Goal: Information Seeking & Learning: Learn about a topic

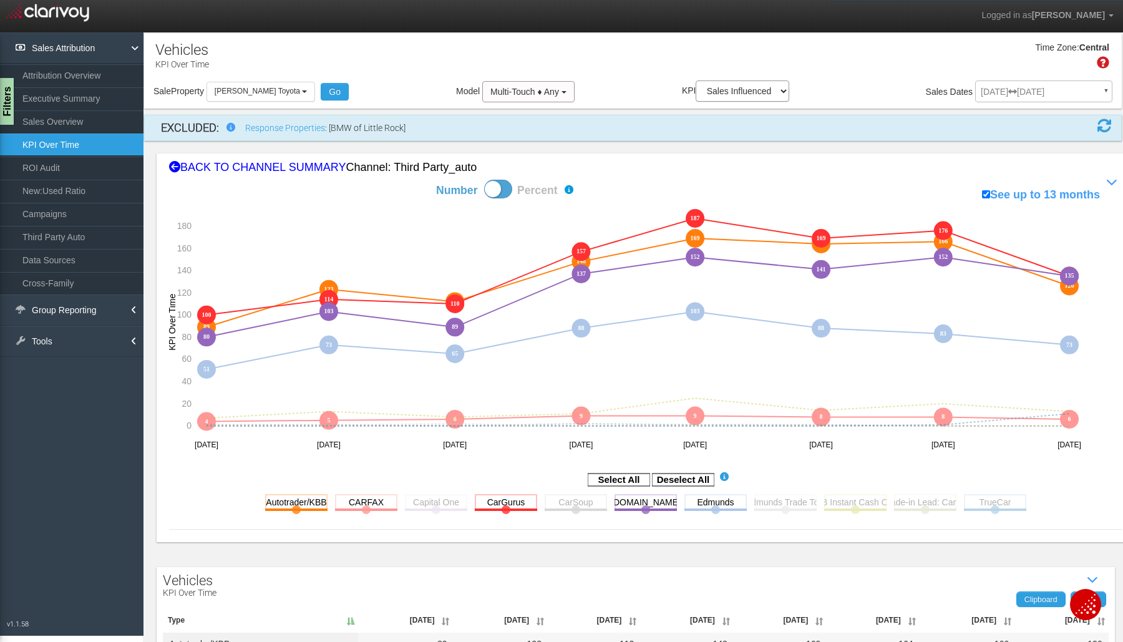
select select "object:359"
click at [290, 87] on button "[PERSON_NAME] Toyota" at bounding box center [261, 91] width 109 height 19
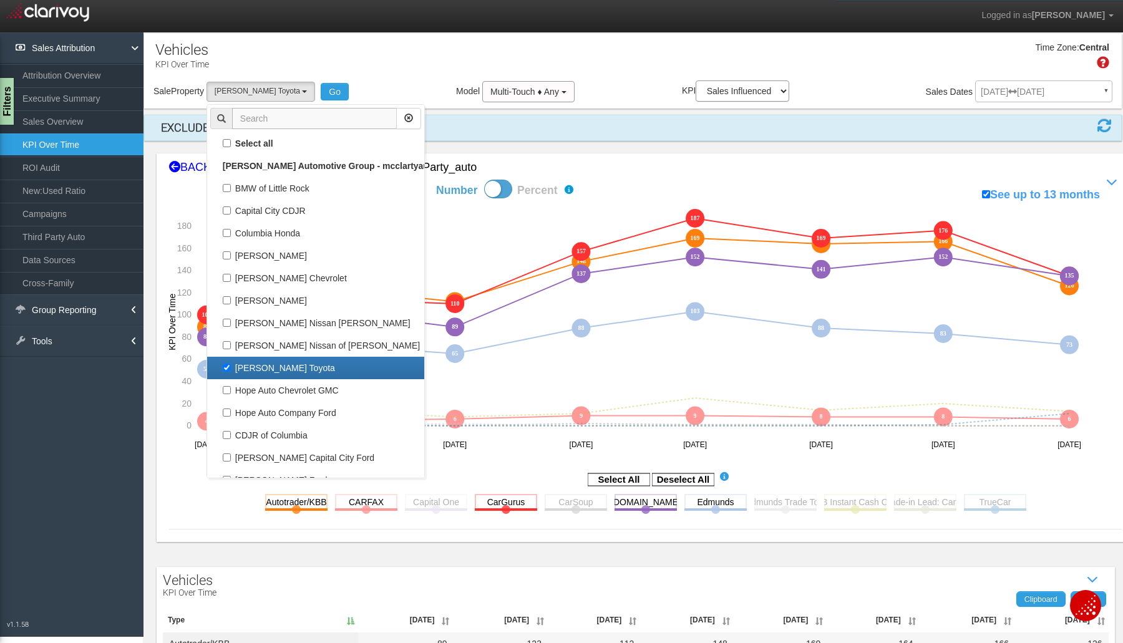
scroll to position [22, 0]
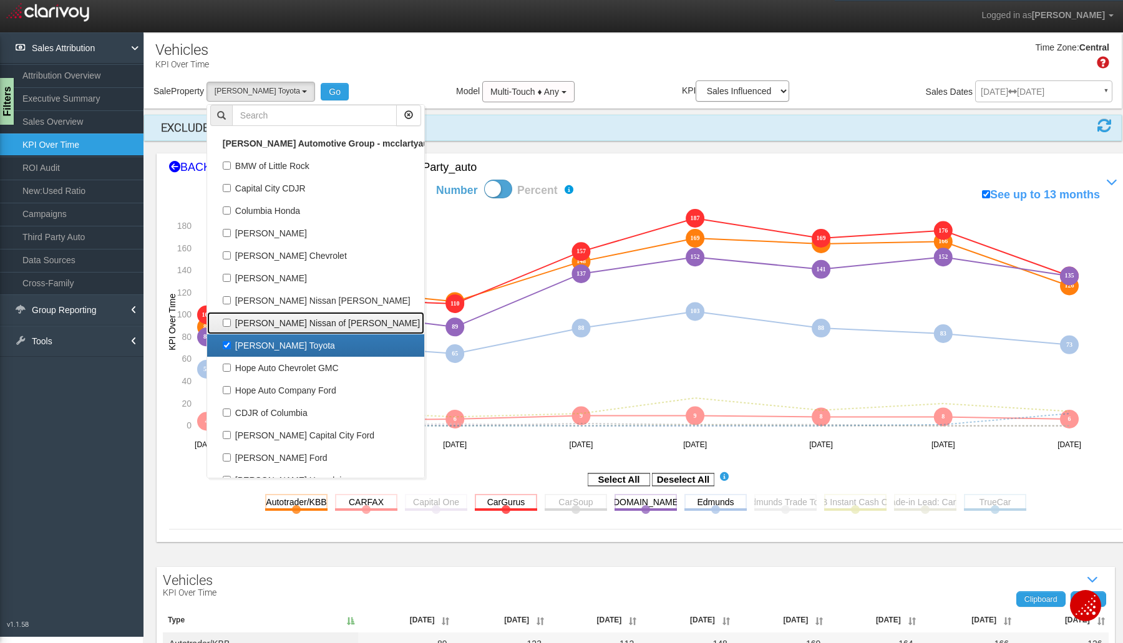
click at [230, 325] on label "[PERSON_NAME] Nissan of [PERSON_NAME]" at bounding box center [315, 323] width 211 height 16
click at [230, 325] on input "[PERSON_NAME] Nissan of [PERSON_NAME]" at bounding box center [227, 323] width 8 height 8
checkbox input "true"
select select "object:358"
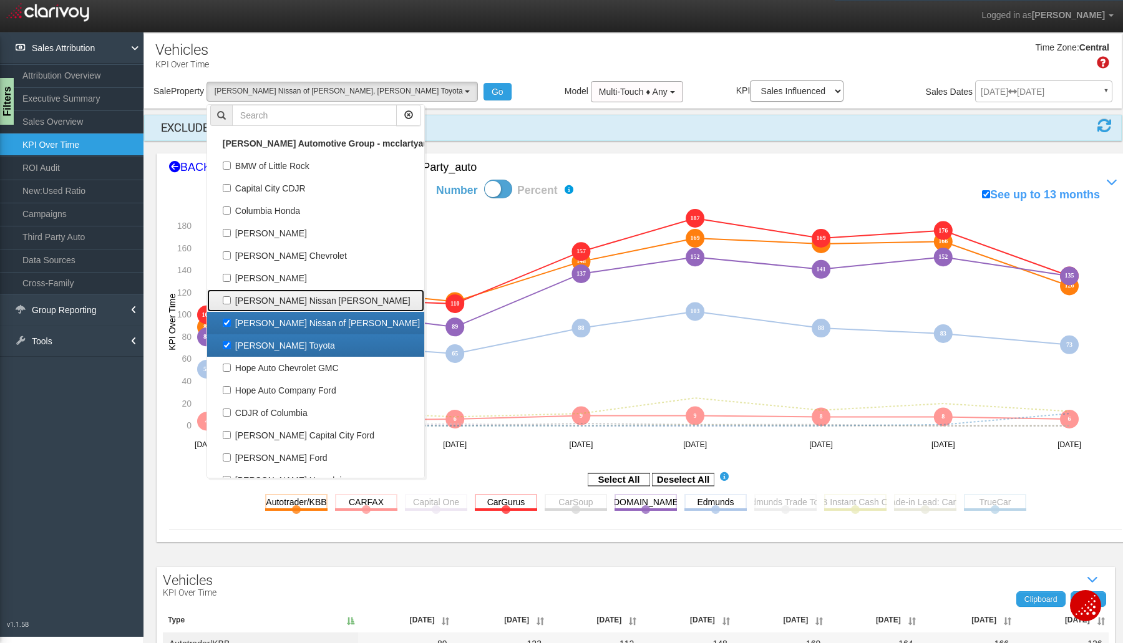
click at [225, 295] on label "[PERSON_NAME] Nissan [PERSON_NAME]" at bounding box center [315, 301] width 211 height 16
click at [225, 296] on input "[PERSON_NAME] Nissan [PERSON_NAME]" at bounding box center [227, 300] width 8 height 8
checkbox input "true"
select select "object:357"
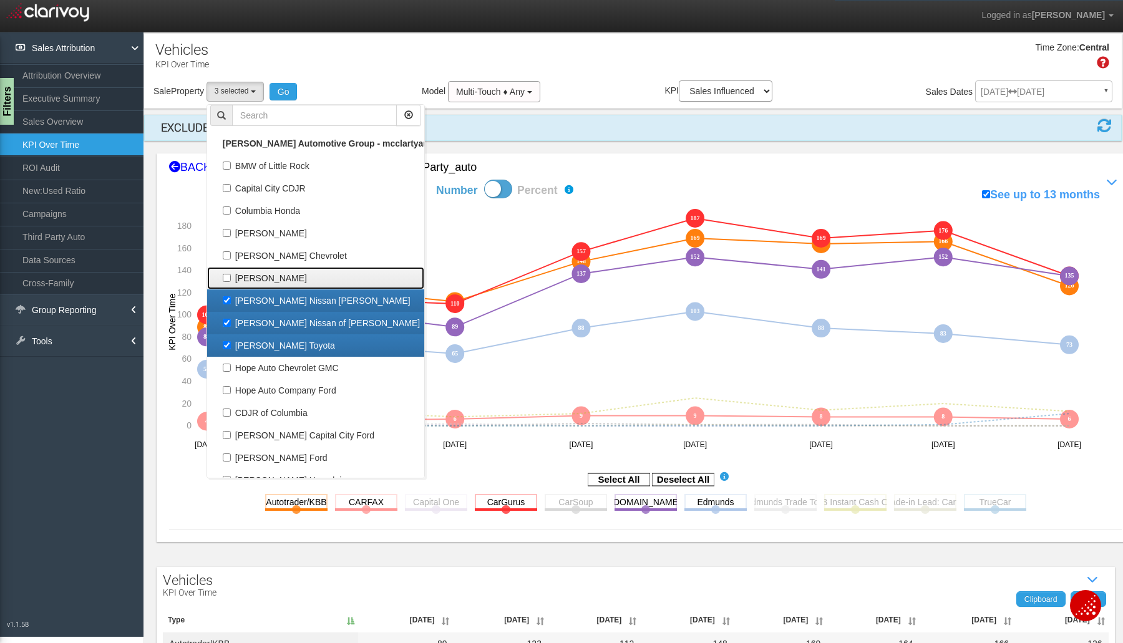
click at [227, 272] on label "[PERSON_NAME]" at bounding box center [315, 278] width 211 height 16
click at [227, 274] on input "[PERSON_NAME]" at bounding box center [227, 278] width 8 height 8
checkbox input "true"
select select "object:356"
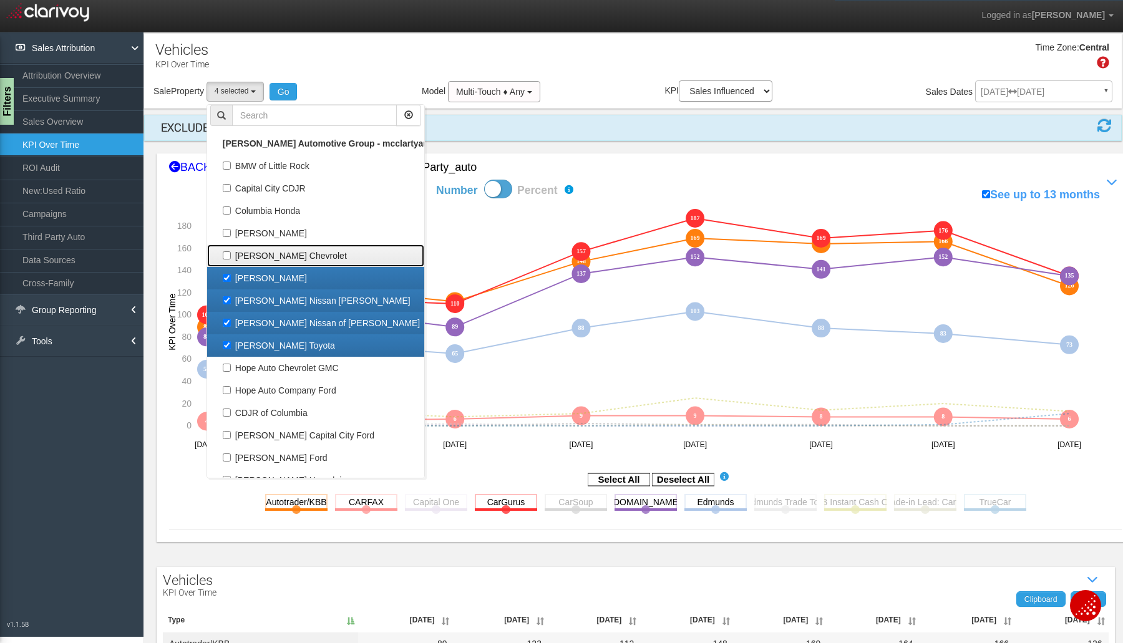
click at [230, 254] on label "[PERSON_NAME] Chevrolet" at bounding box center [315, 256] width 211 height 16
click at [230, 254] on input "[PERSON_NAME] Chevrolet" at bounding box center [227, 256] width 8 height 8
checkbox input "true"
select select "object:355"
click at [284, 86] on button "Go" at bounding box center [284, 91] width 28 height 17
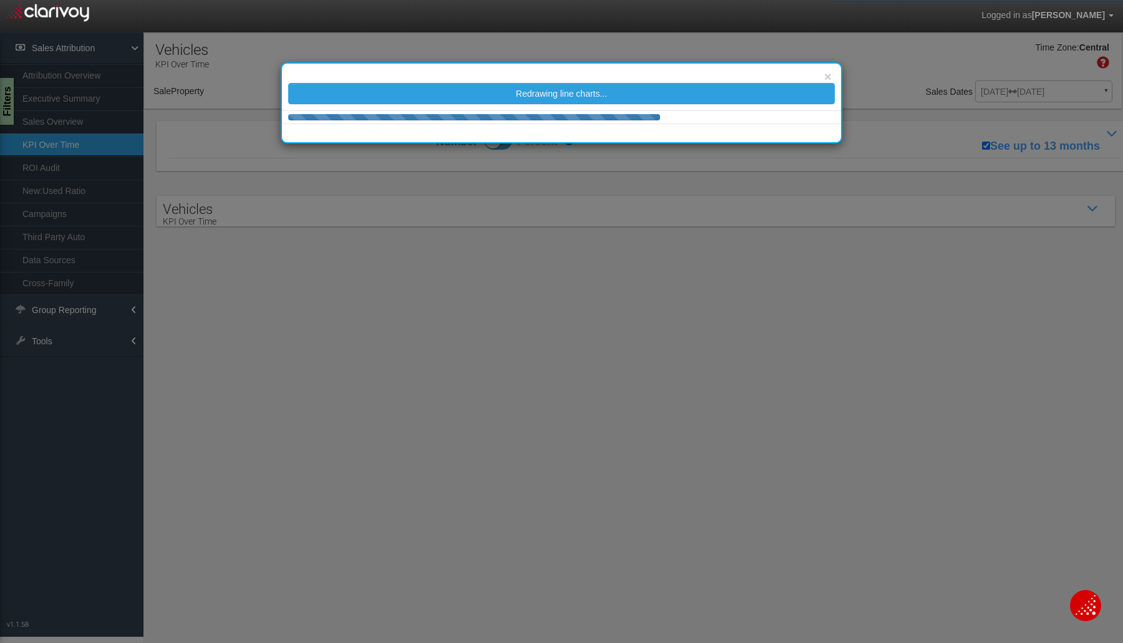
select select "object:684"
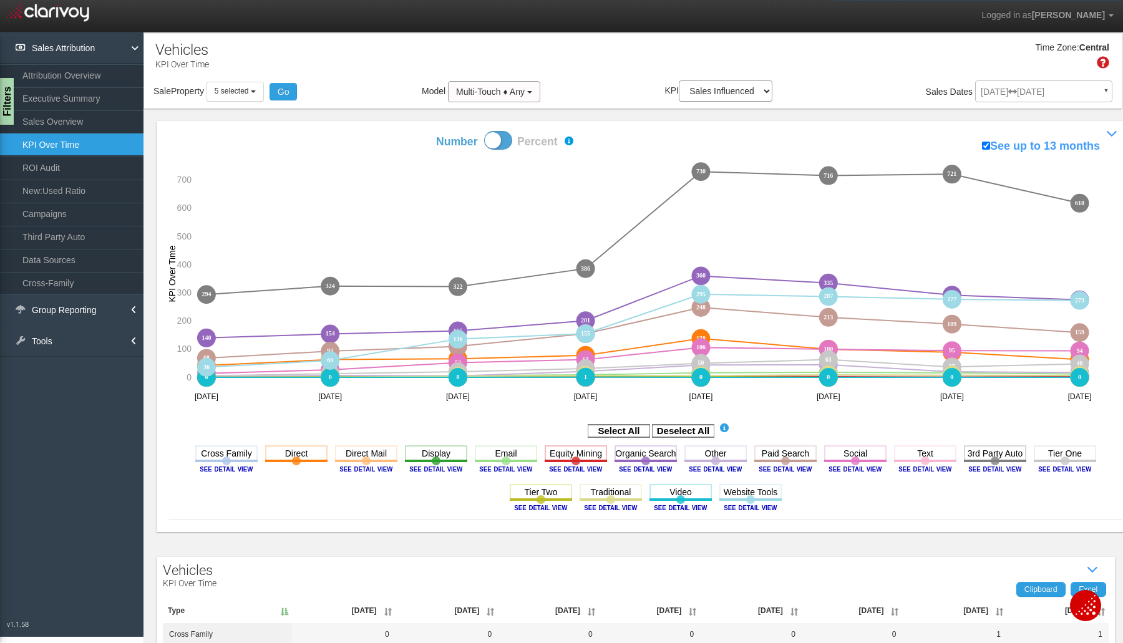
click at [665, 428] on rect at bounding box center [683, 431] width 62 height 12
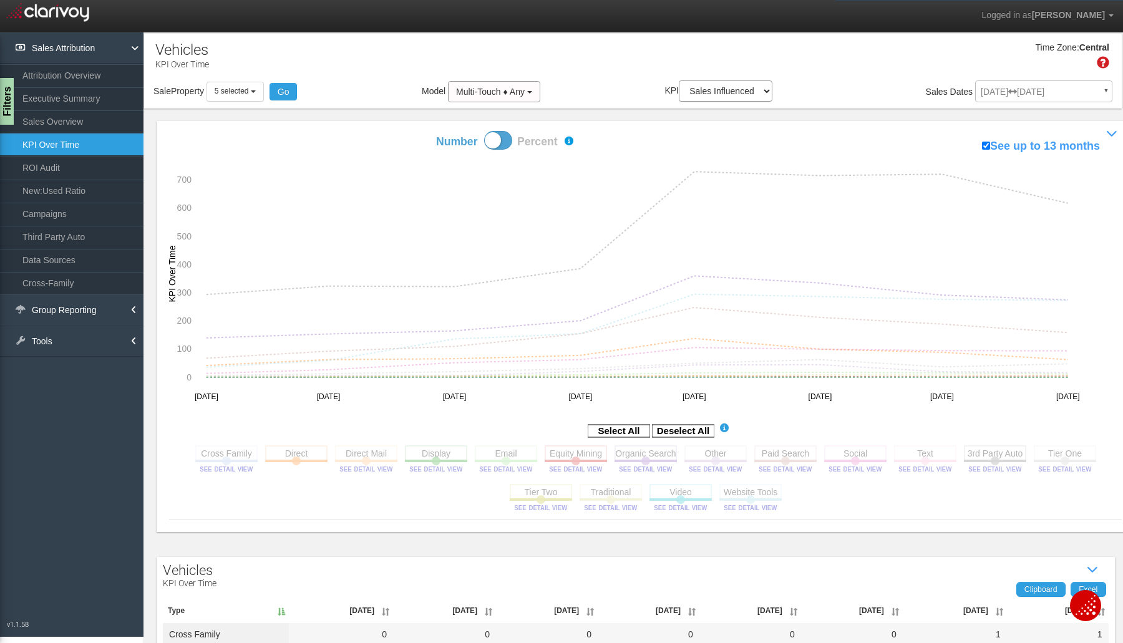
click at [979, 453] on rect at bounding box center [995, 454] width 62 height 16
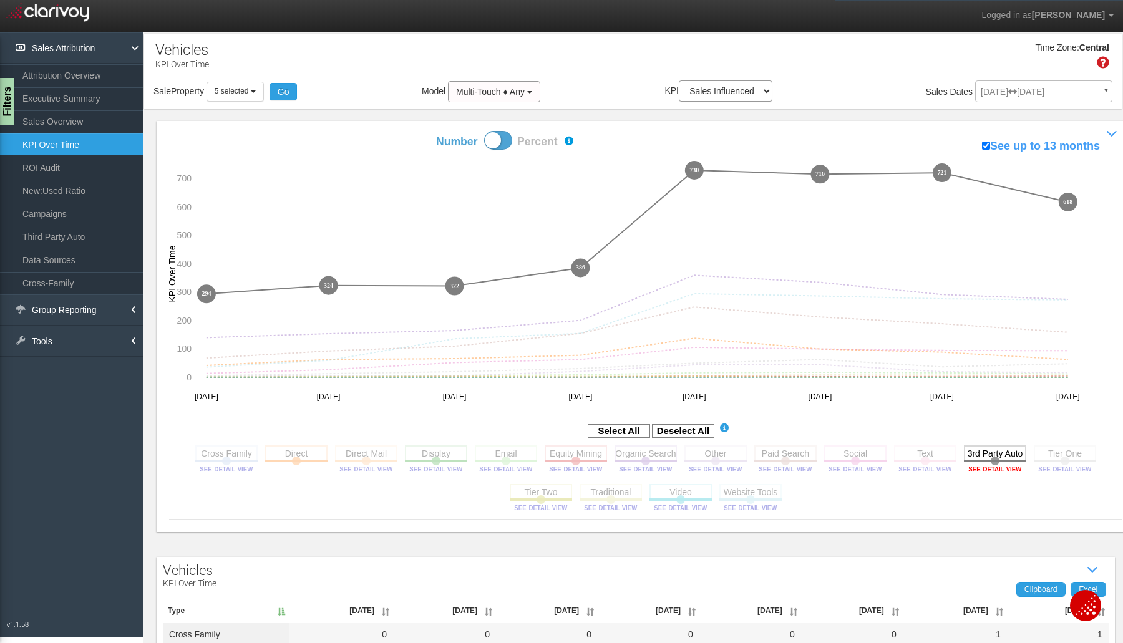
click at [981, 467] on image at bounding box center [995, 469] width 56 height 7
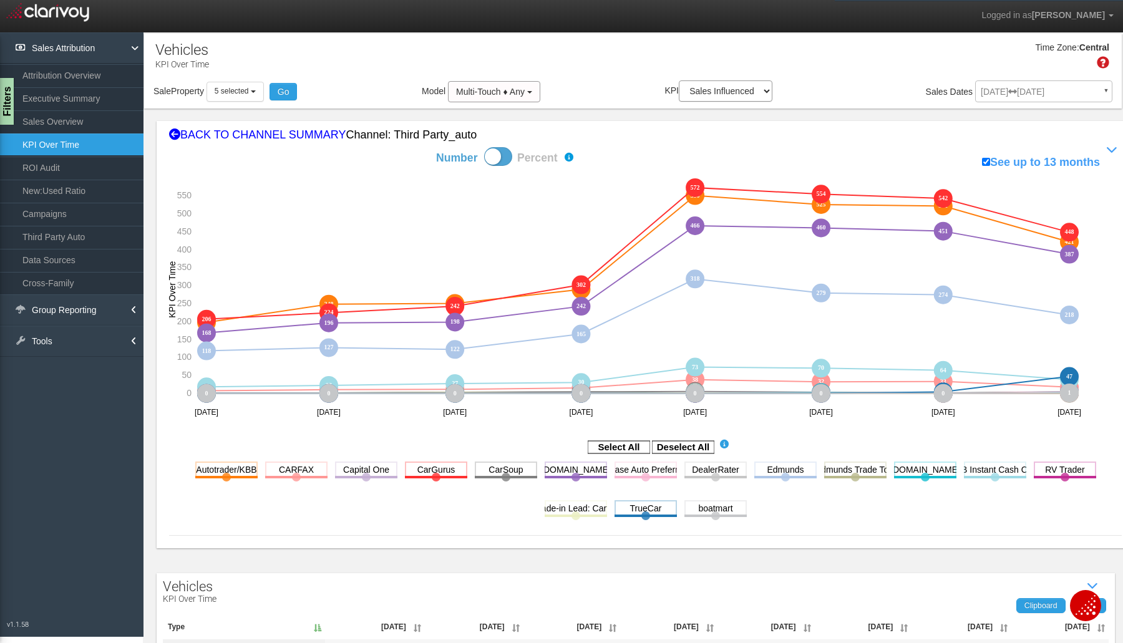
click at [260, 87] on button "5 selected" at bounding box center [235, 91] width 57 height 19
click at [256, 91] on b "button" at bounding box center [253, 92] width 5 height 2
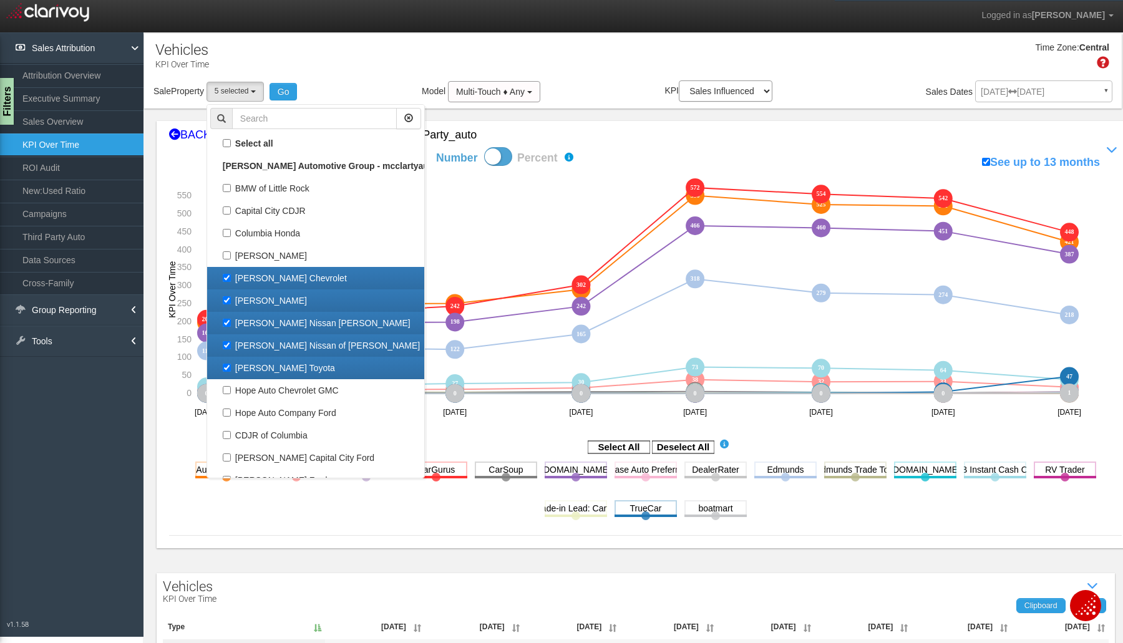
click at [220, 270] on label "[PERSON_NAME] Chevrolet" at bounding box center [315, 278] width 211 height 16
click at [223, 274] on input "[PERSON_NAME] Chevrolet" at bounding box center [227, 278] width 8 height 8
checkbox input "false"
select select "object:685"
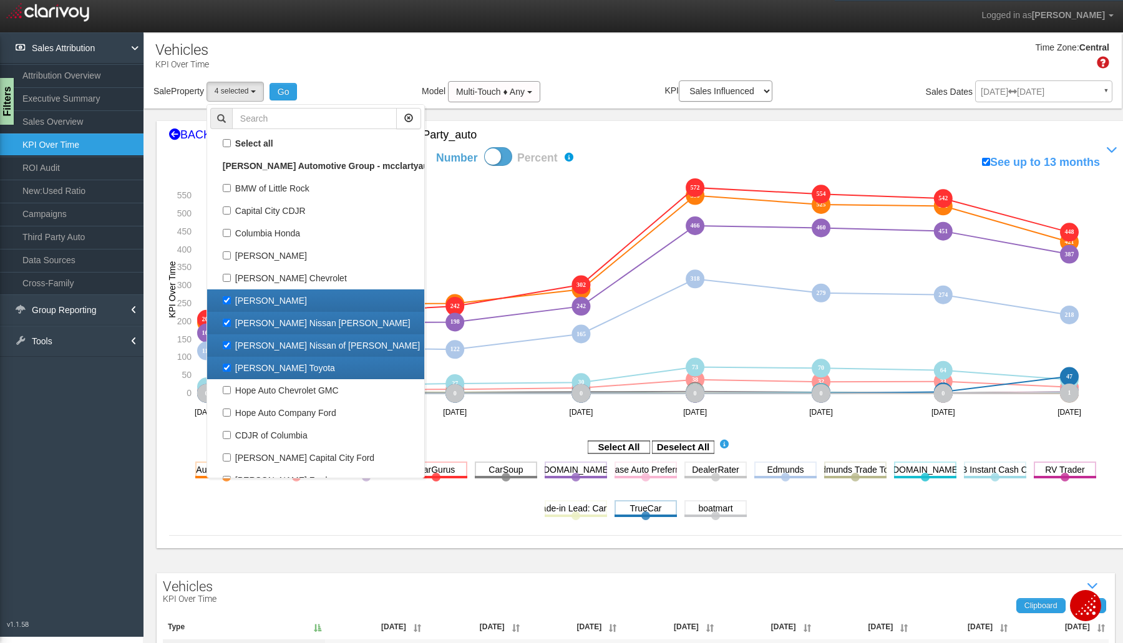
click at [227, 293] on label "[PERSON_NAME]" at bounding box center [315, 301] width 211 height 16
click at [227, 296] on input "[PERSON_NAME]" at bounding box center [227, 300] width 8 height 8
checkbox input "false"
select select "object:686"
click at [228, 315] on label "[PERSON_NAME] Nissan [PERSON_NAME]" at bounding box center [315, 323] width 211 height 16
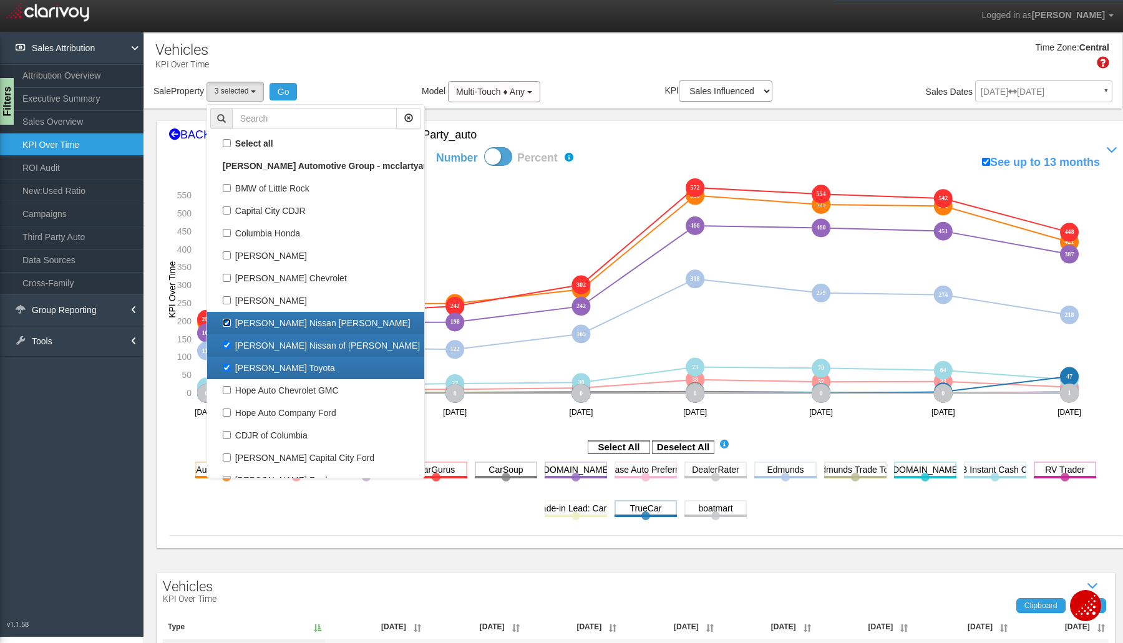
click at [228, 319] on input "[PERSON_NAME] Nissan [PERSON_NAME]" at bounding box center [227, 323] width 8 height 8
checkbox input "false"
select select "object:687"
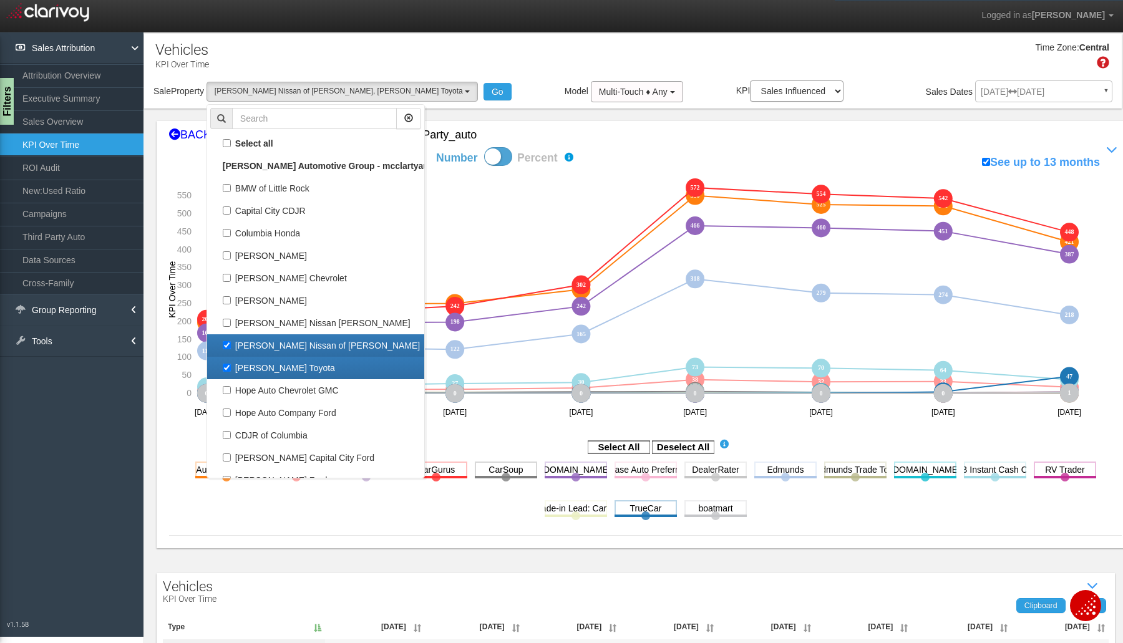
click at [232, 338] on label "[PERSON_NAME] Nissan of [PERSON_NAME]" at bounding box center [315, 346] width 211 height 16
click at [231, 341] on input "[PERSON_NAME] Nissan of [PERSON_NAME]" at bounding box center [227, 345] width 8 height 8
checkbox input "false"
select select "object:688"
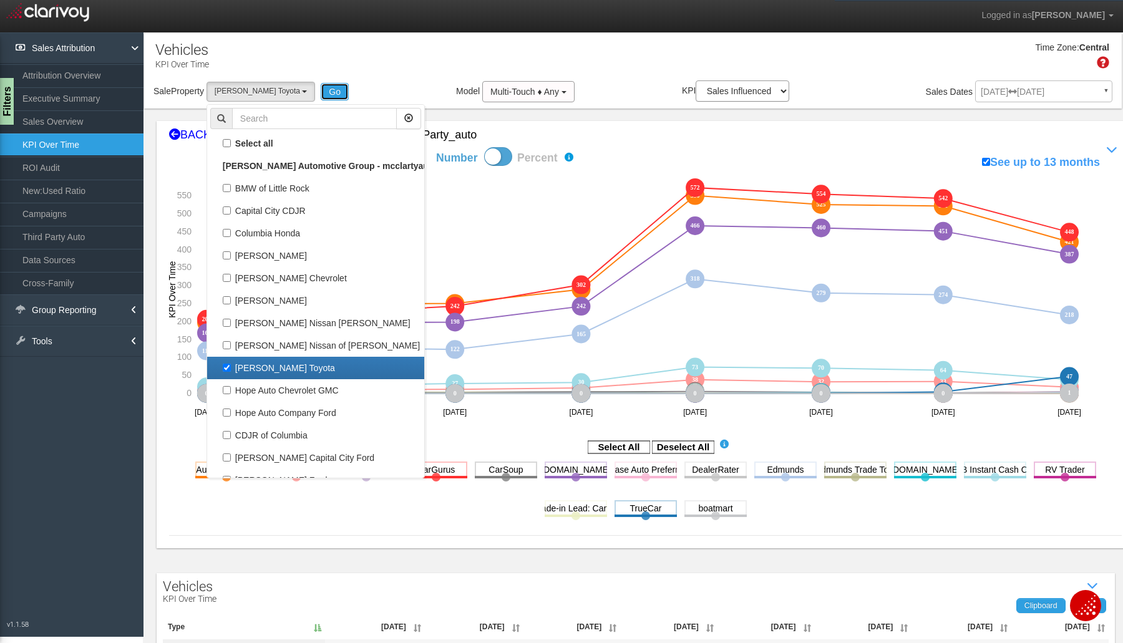
click at [321, 91] on button "Go" at bounding box center [335, 91] width 28 height 17
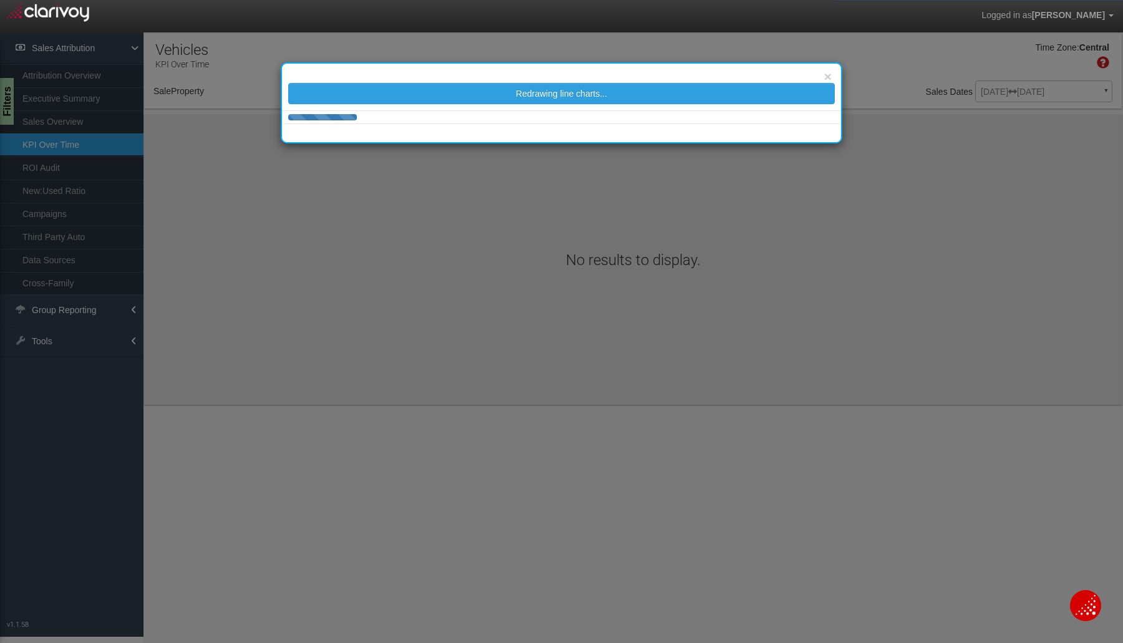
select select "object:956"
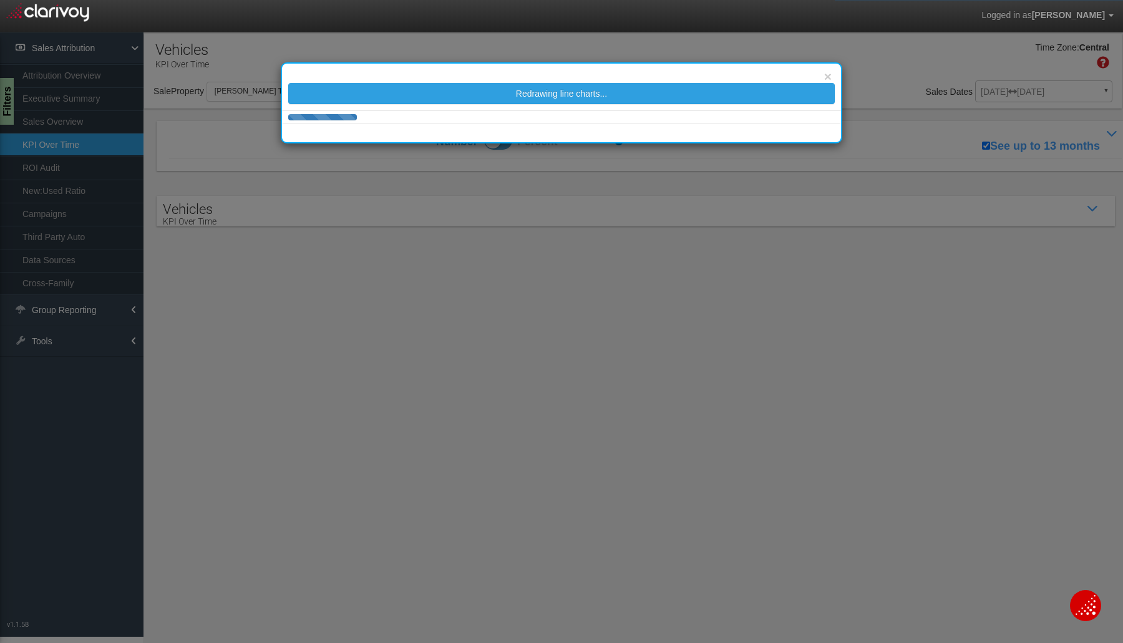
scroll to position [0, 0]
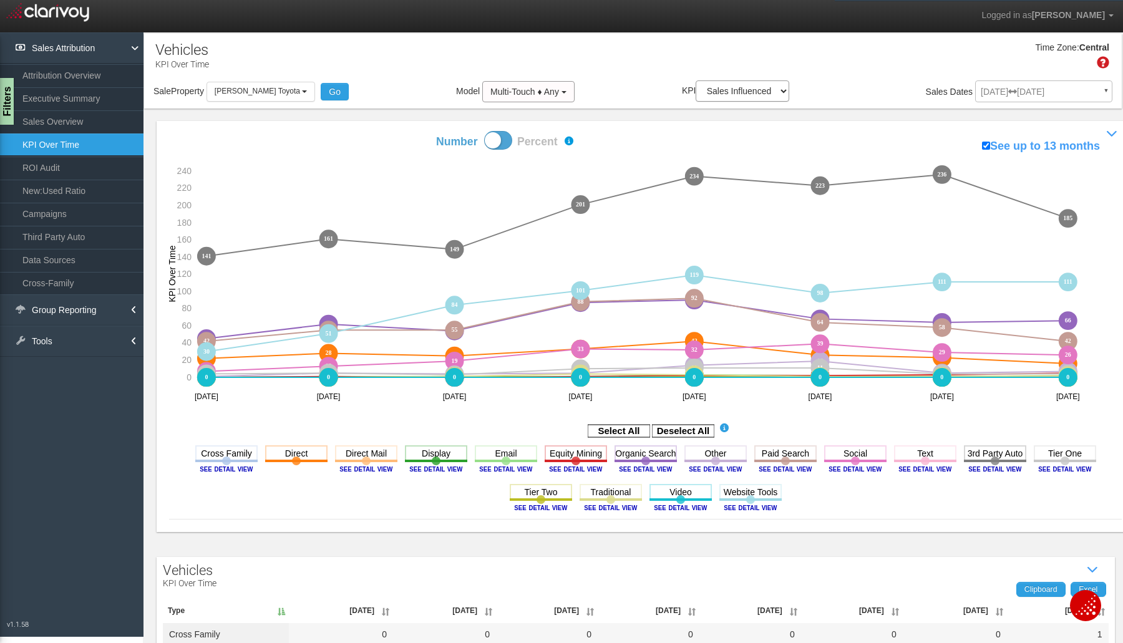
click at [47, 263] on link "Data Sources" at bounding box center [72, 260] width 144 height 22
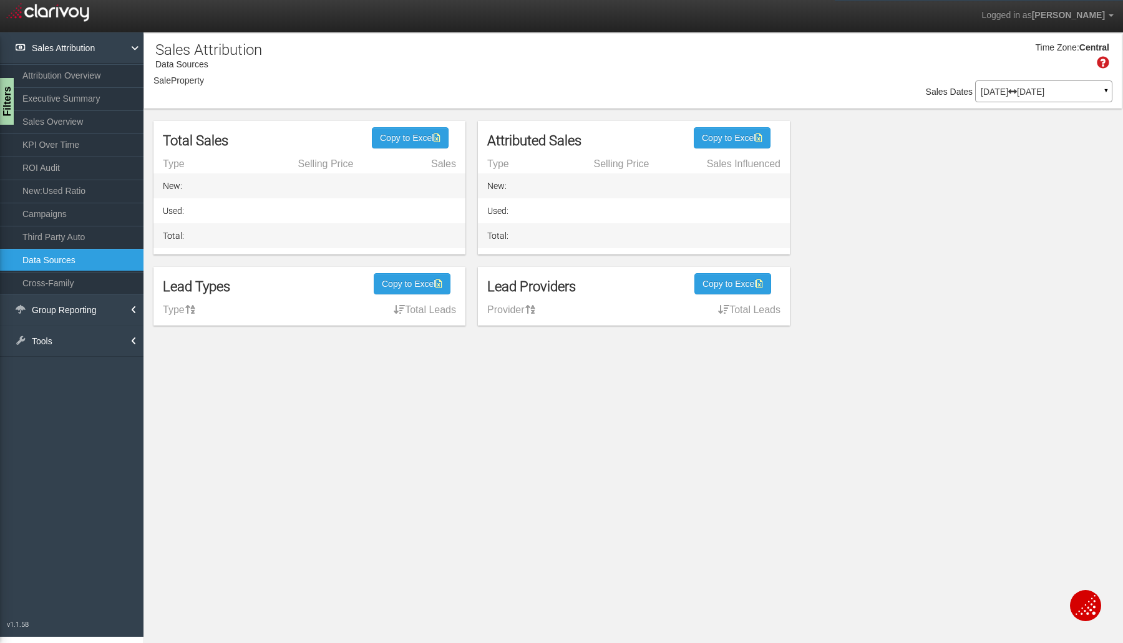
select select "object:1158"
click at [47, 342] on link "Tools" at bounding box center [72, 341] width 144 height 31
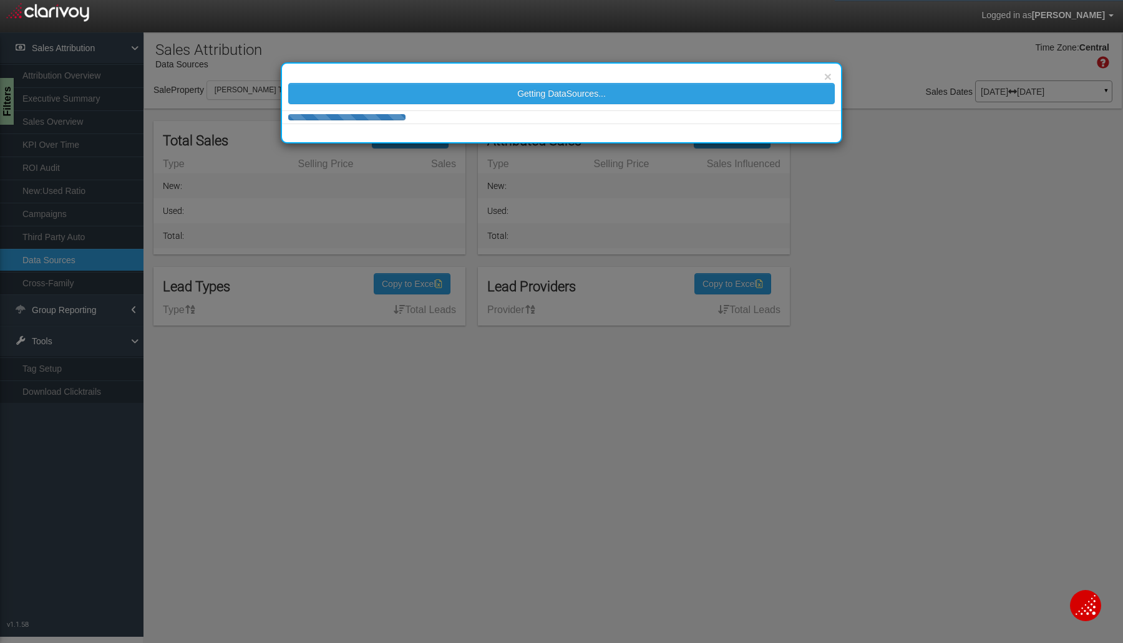
click at [46, 386] on div "× Getting DataSources..." at bounding box center [561, 321] width 1123 height 643
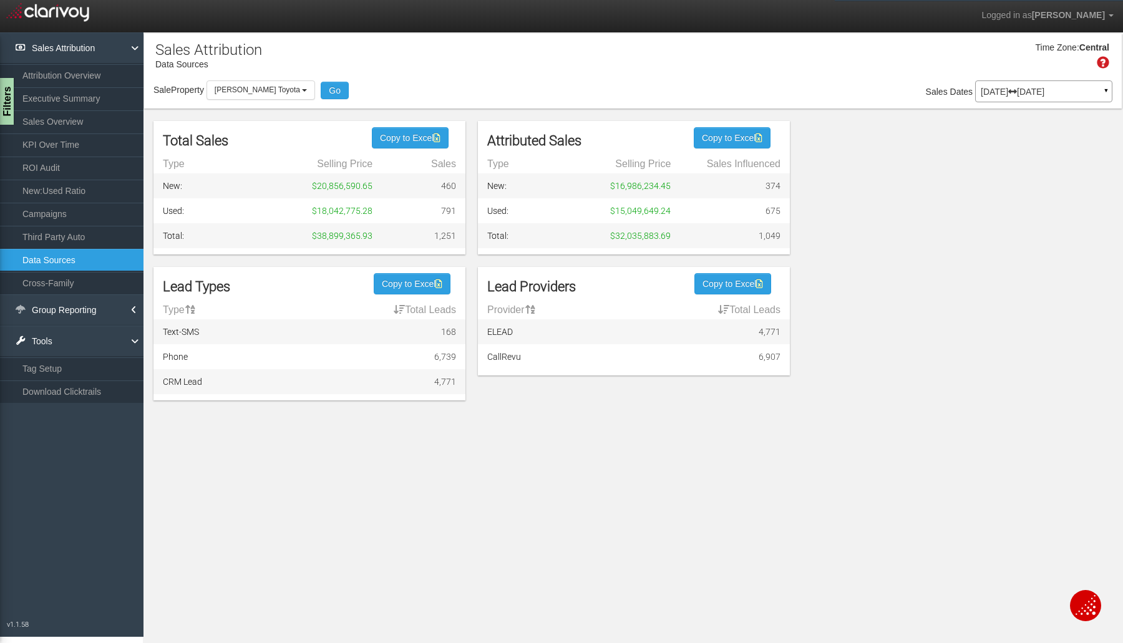
click at [46, 386] on link "Download Clicktrails" at bounding box center [72, 392] width 144 height 22
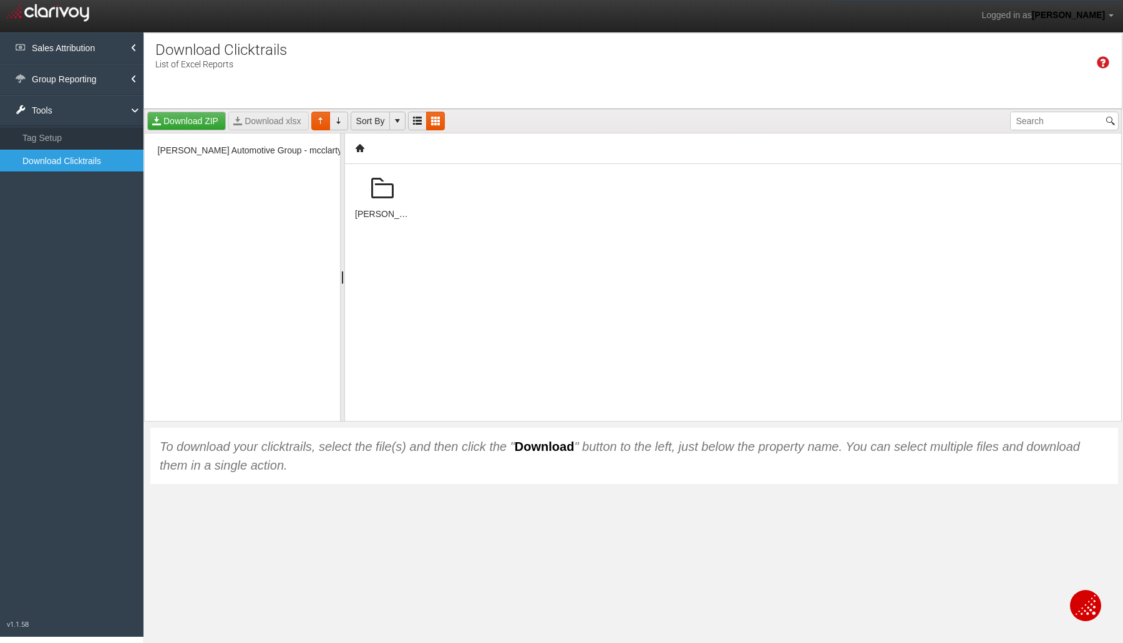
click at [378, 203] on span at bounding box center [383, 189] width 30 height 30
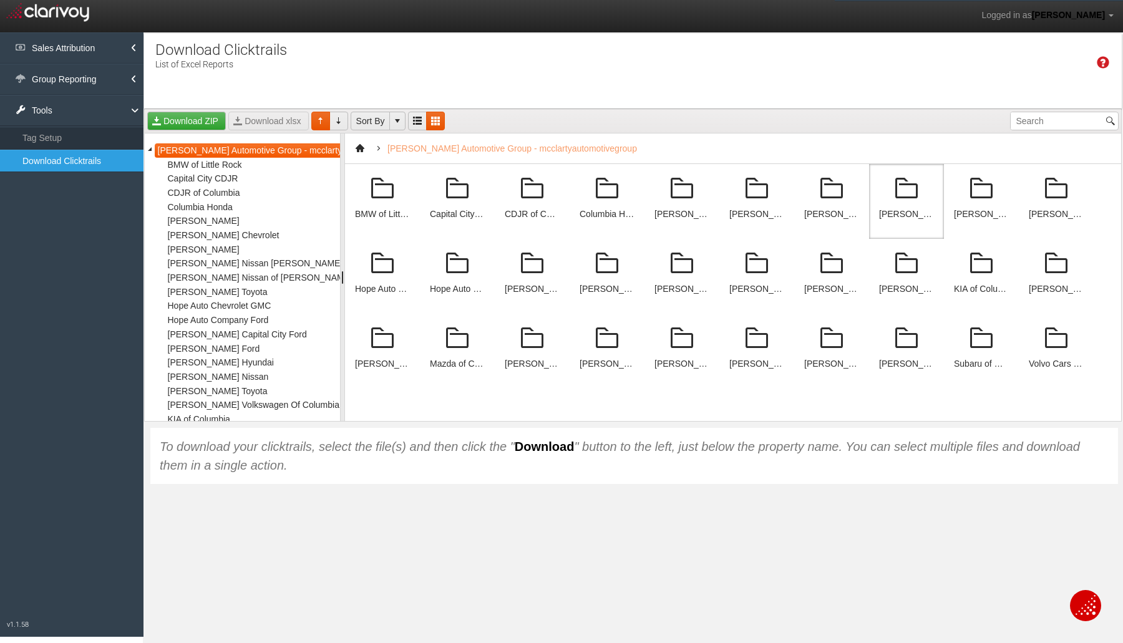
click at [914, 207] on div "[PERSON_NAME] Nissan [PERSON_NAME]" at bounding box center [906, 201] width 75 height 75
click at [245, 287] on span "[PERSON_NAME] Toyota" at bounding box center [218, 292] width 106 height 14
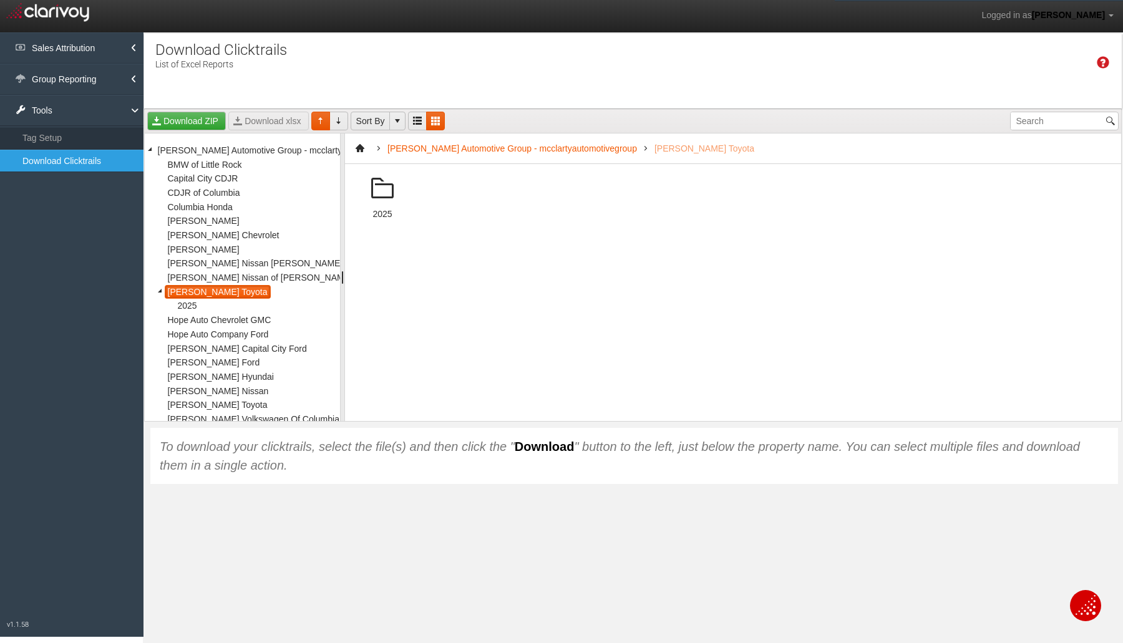
click at [379, 209] on div "2025" at bounding box center [382, 214] width 55 height 11
click at [379, 197] on span at bounding box center [383, 189] width 30 height 30
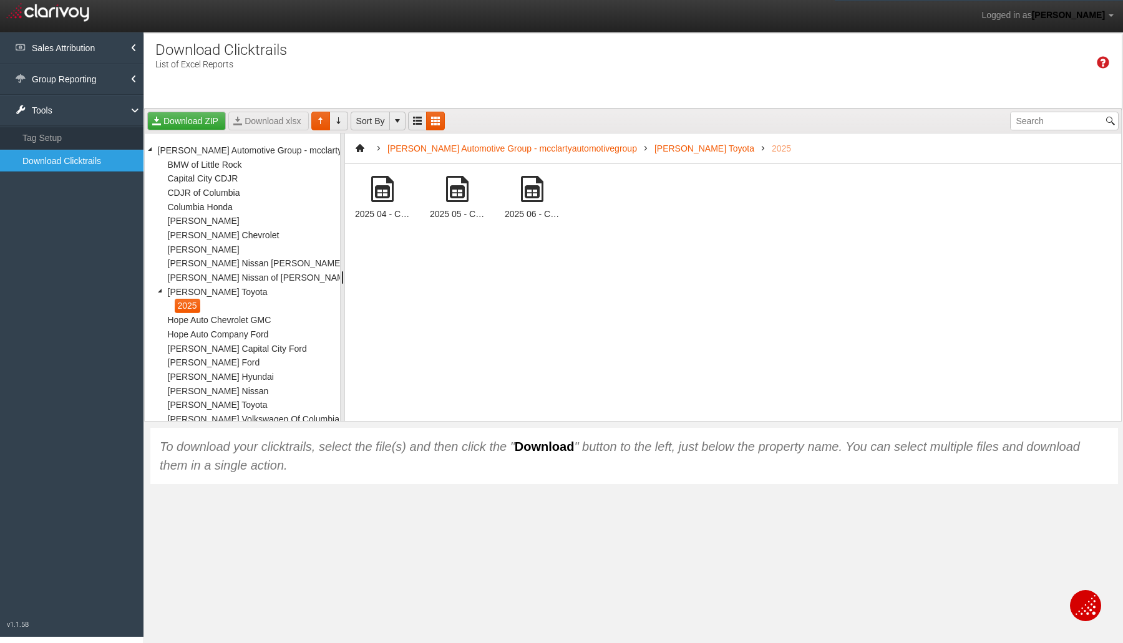
click at [527, 199] on span at bounding box center [532, 189] width 30 height 30
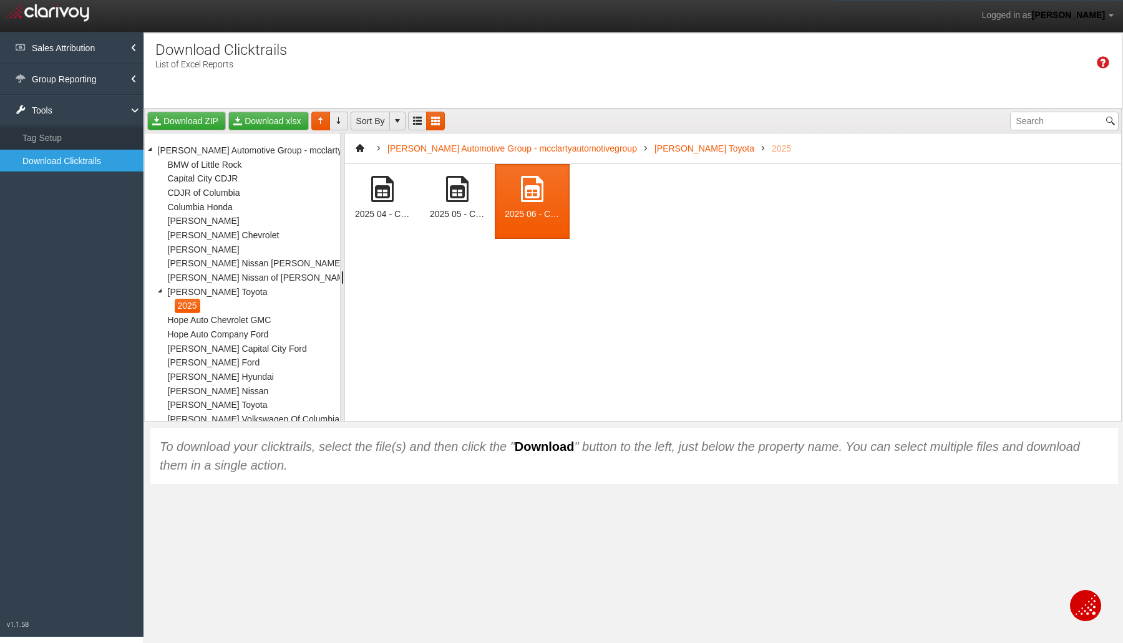
click at [527, 199] on span at bounding box center [532, 189] width 30 height 30
click at [256, 124] on link "Download xlsx" at bounding box center [268, 121] width 80 height 19
click at [83, 48] on link "Sales Attribution" at bounding box center [72, 47] width 144 height 31
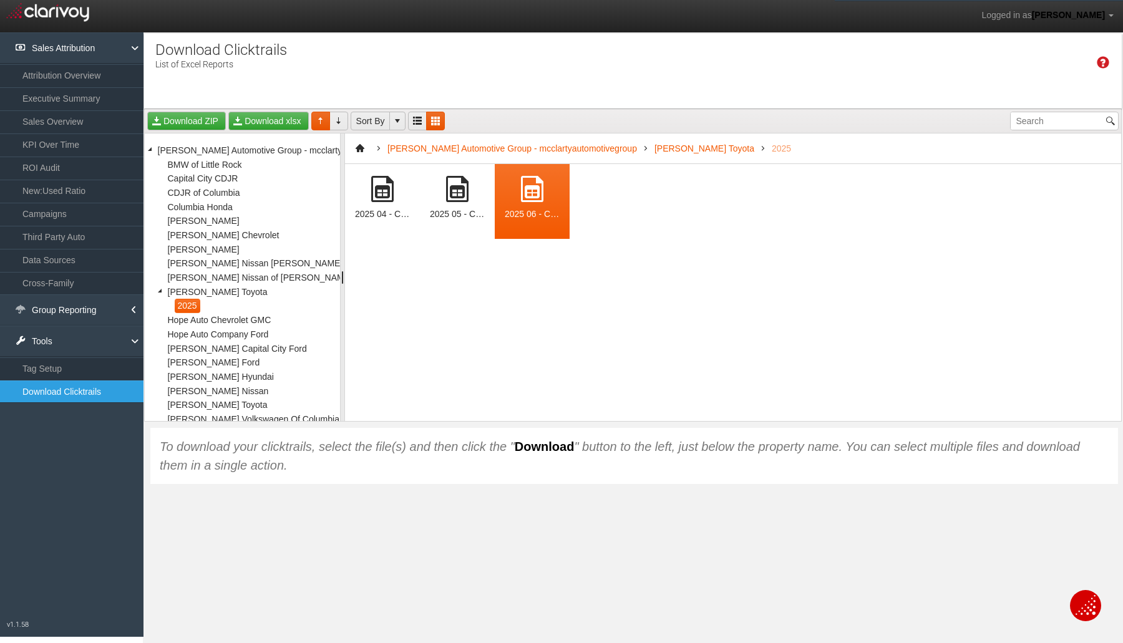
click at [64, 136] on link "KPI Over Time" at bounding box center [72, 145] width 144 height 22
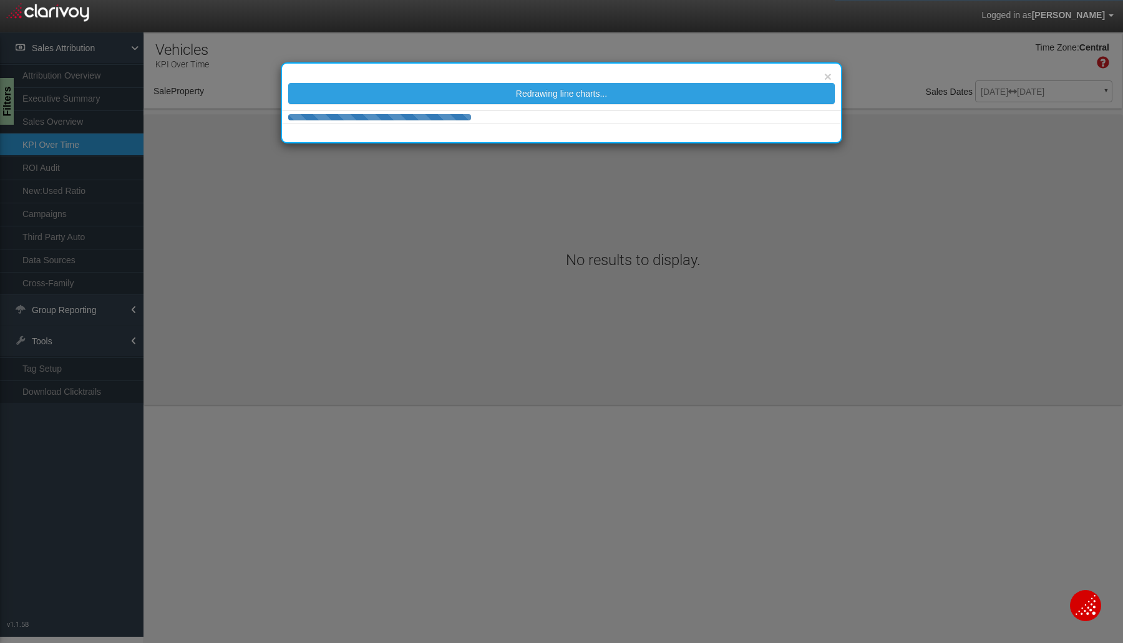
select select "object:1278"
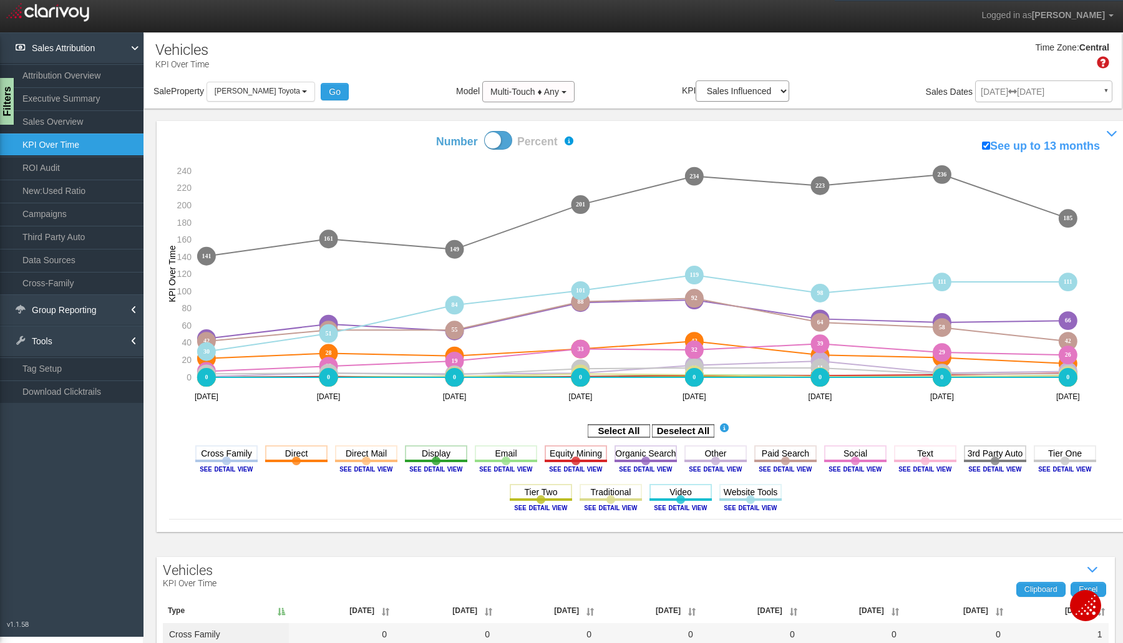
click at [659, 428] on rect at bounding box center [683, 431] width 62 height 12
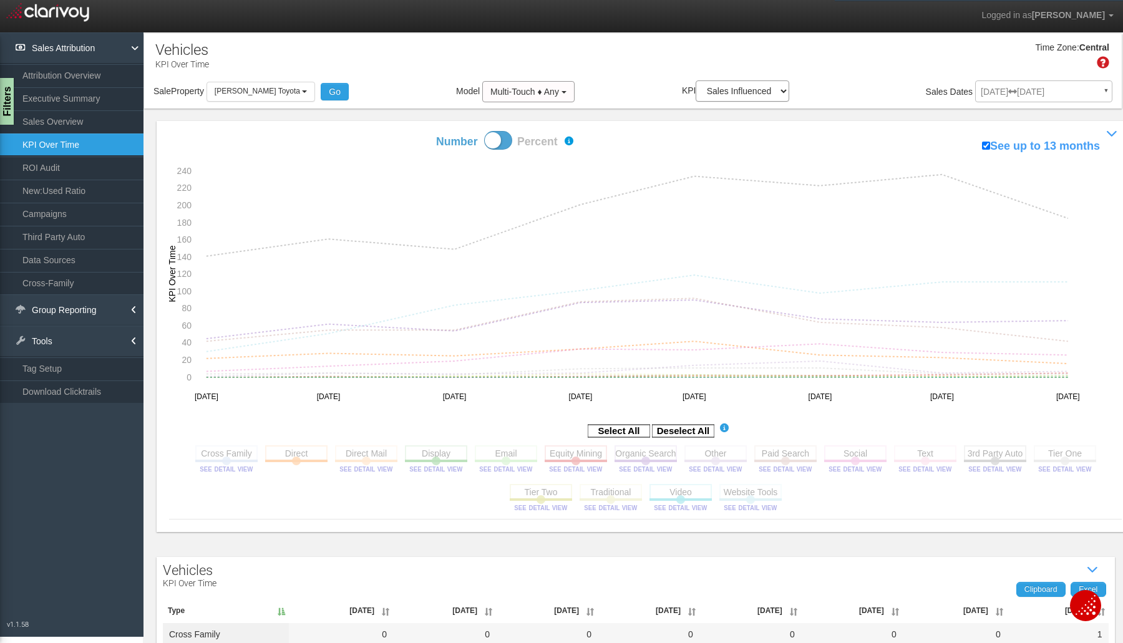
click at [275, 458] on rect at bounding box center [296, 454] width 62 height 16
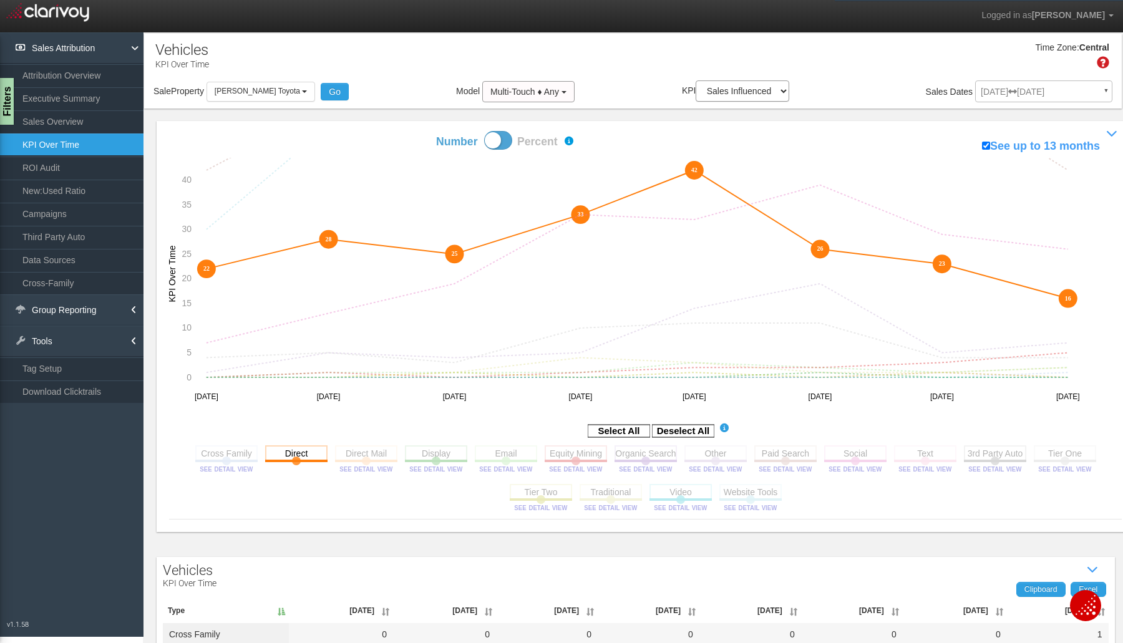
click at [632, 456] on rect at bounding box center [646, 454] width 62 height 16
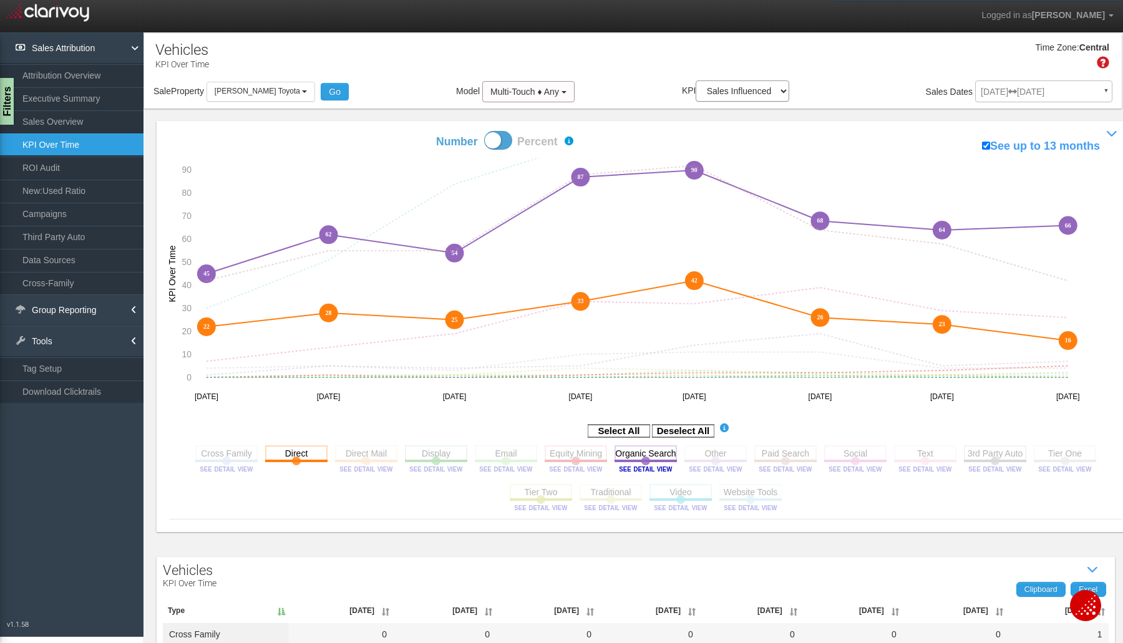
click at [786, 456] on rect at bounding box center [786, 454] width 62 height 16
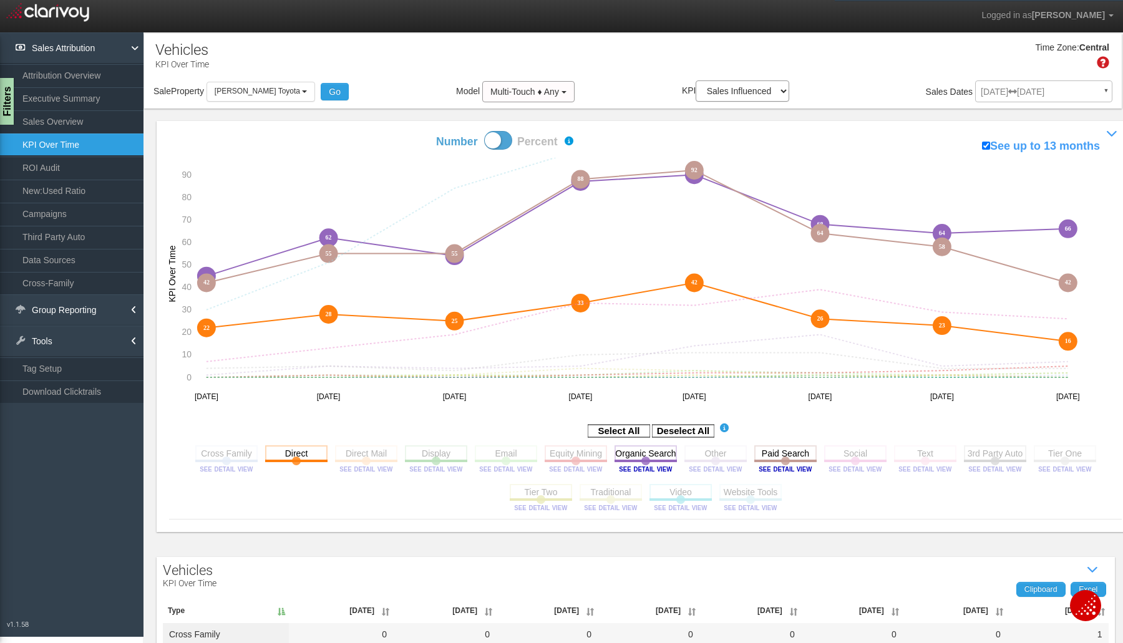
click at [786, 456] on rect at bounding box center [786, 454] width 62 height 16
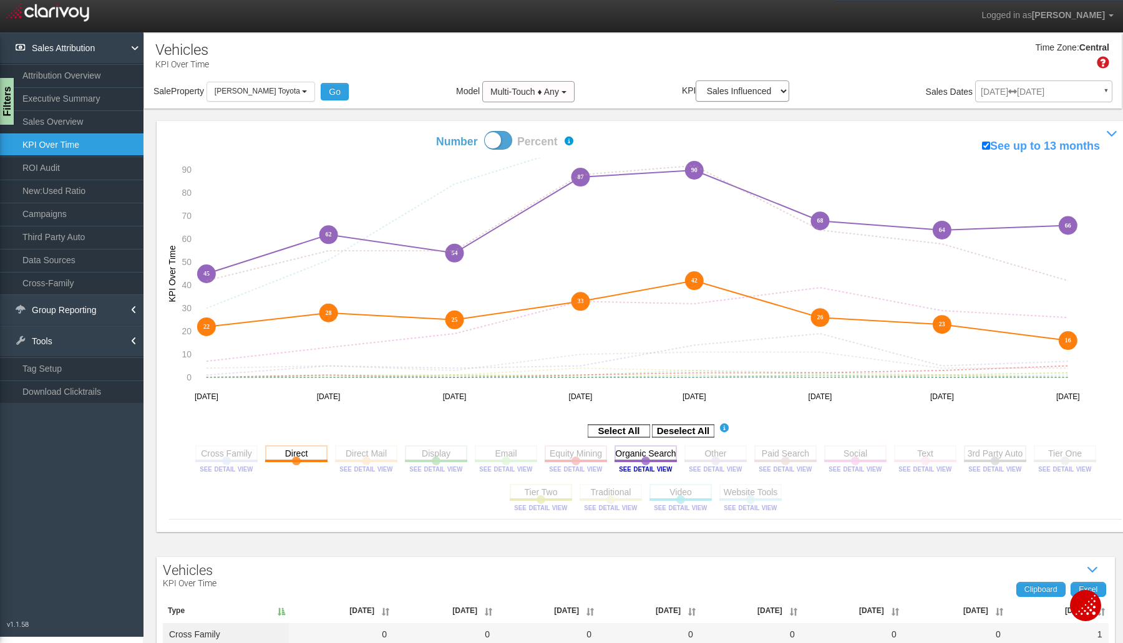
click at [778, 454] on rect at bounding box center [786, 454] width 62 height 16
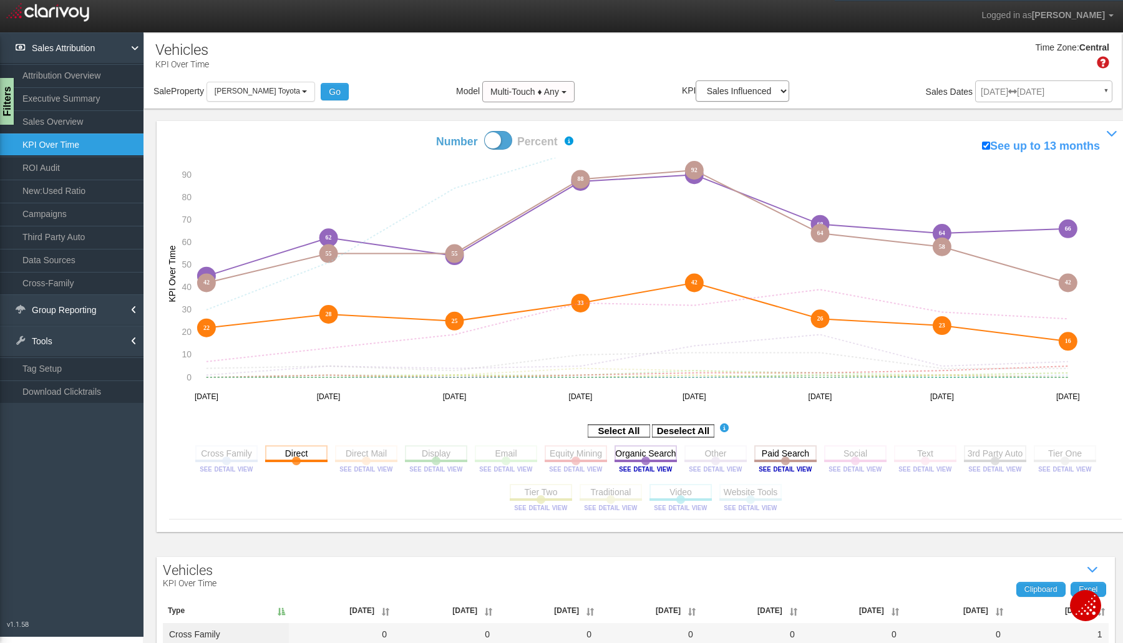
click at [693, 423] on aside "Select All Deselect All" at bounding box center [645, 431] width 953 height 21
click at [670, 431] on rect at bounding box center [683, 431] width 62 height 12
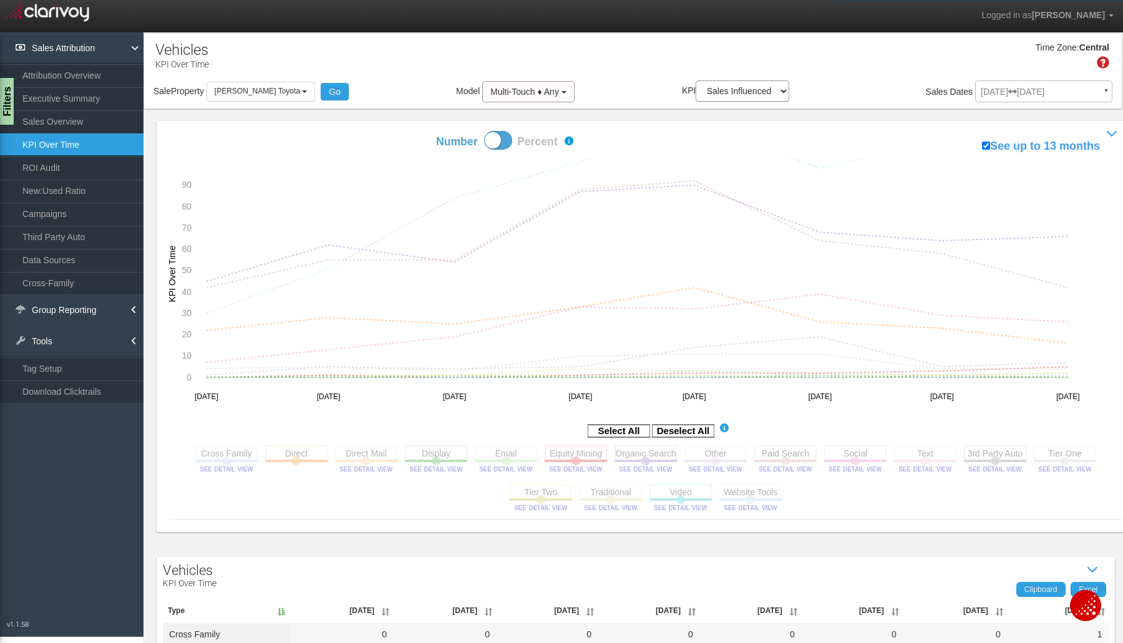
click at [1006, 452] on rect at bounding box center [995, 454] width 62 height 16
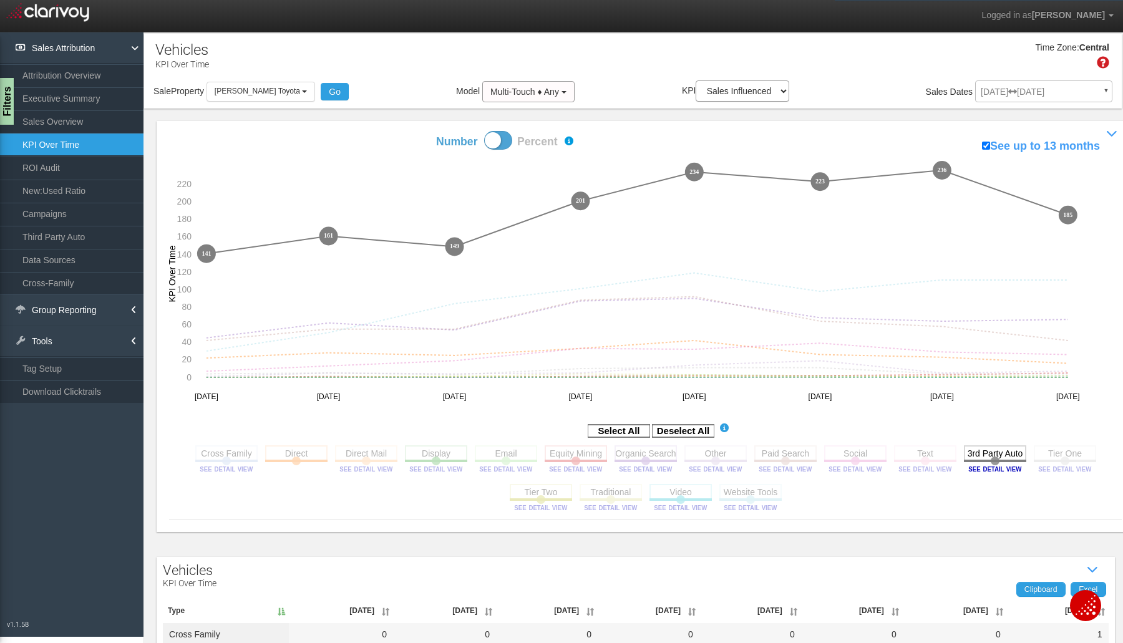
click at [781, 449] on rect at bounding box center [786, 454] width 62 height 16
click at [974, 464] on icon "3rd Party Auto Toggle this line chart on/off View this Channel's Sources bar ch…" at bounding box center [995, 461] width 62 height 31
click at [790, 455] on rect at bounding box center [786, 454] width 62 height 16
click at [995, 471] on image at bounding box center [995, 469] width 56 height 7
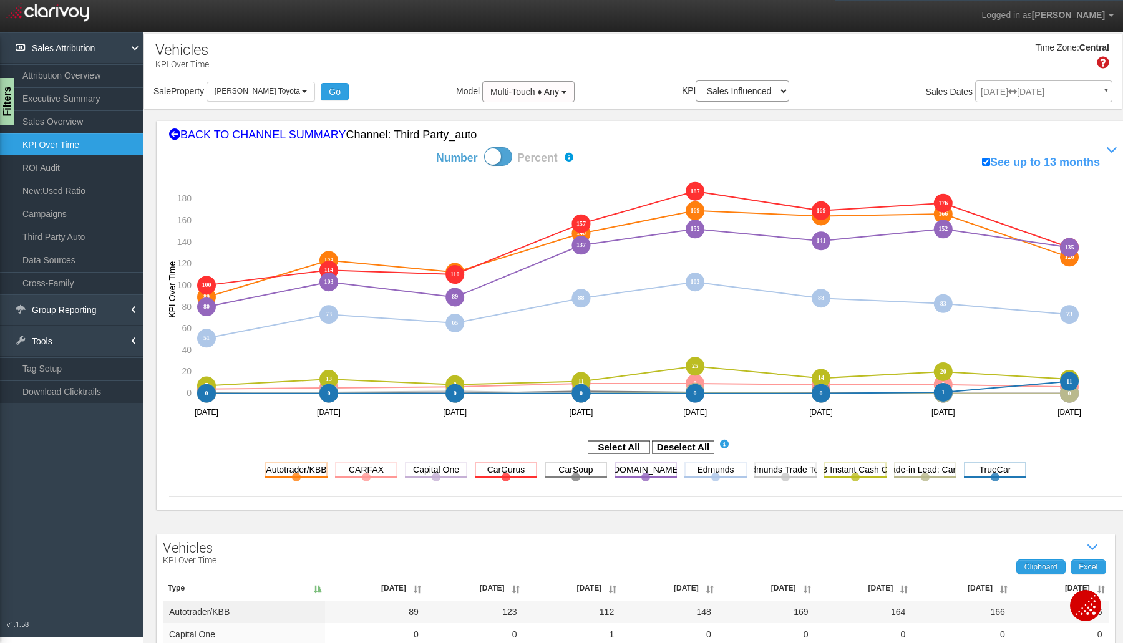
click at [670, 448] on rect at bounding box center [683, 447] width 62 height 12
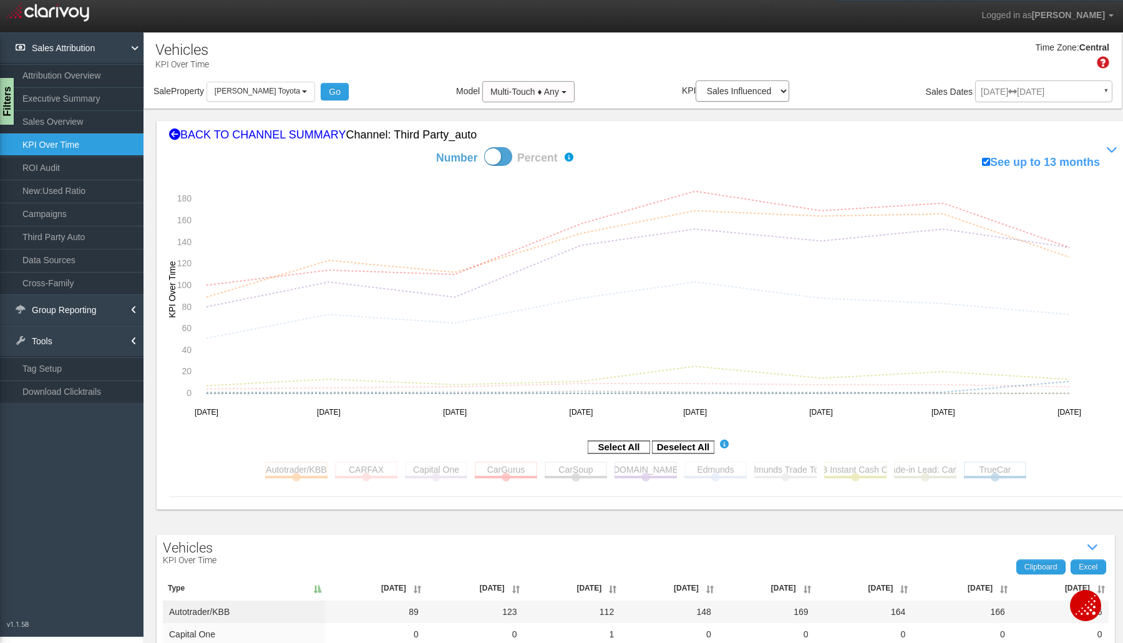
click at [294, 476] on rect at bounding box center [296, 470] width 62 height 16
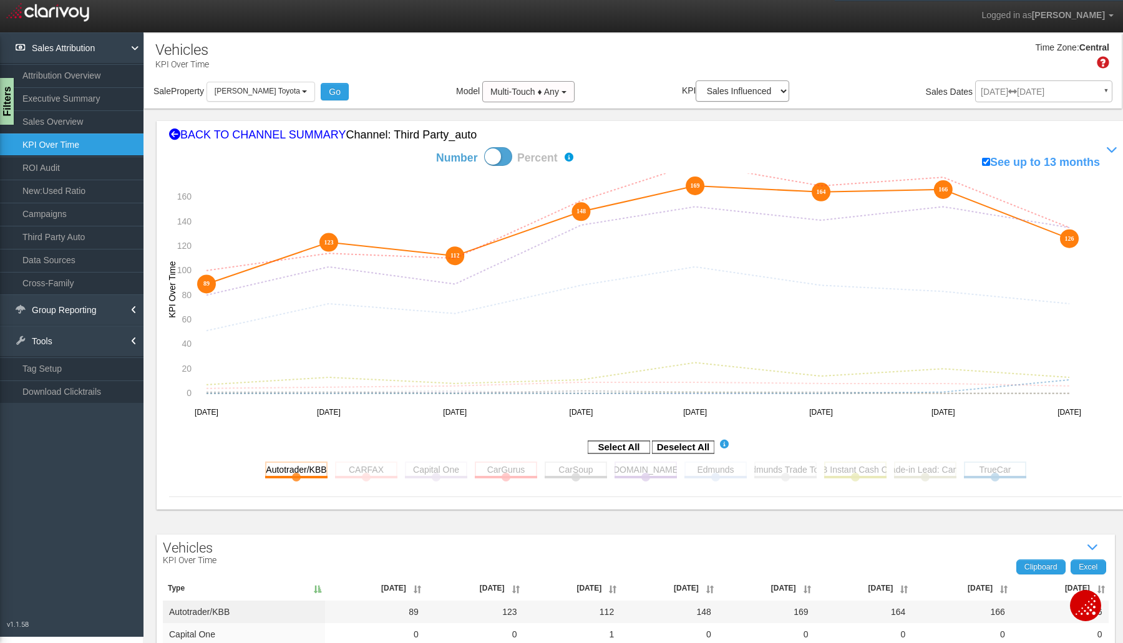
click at [501, 464] on rect at bounding box center [506, 470] width 62 height 16
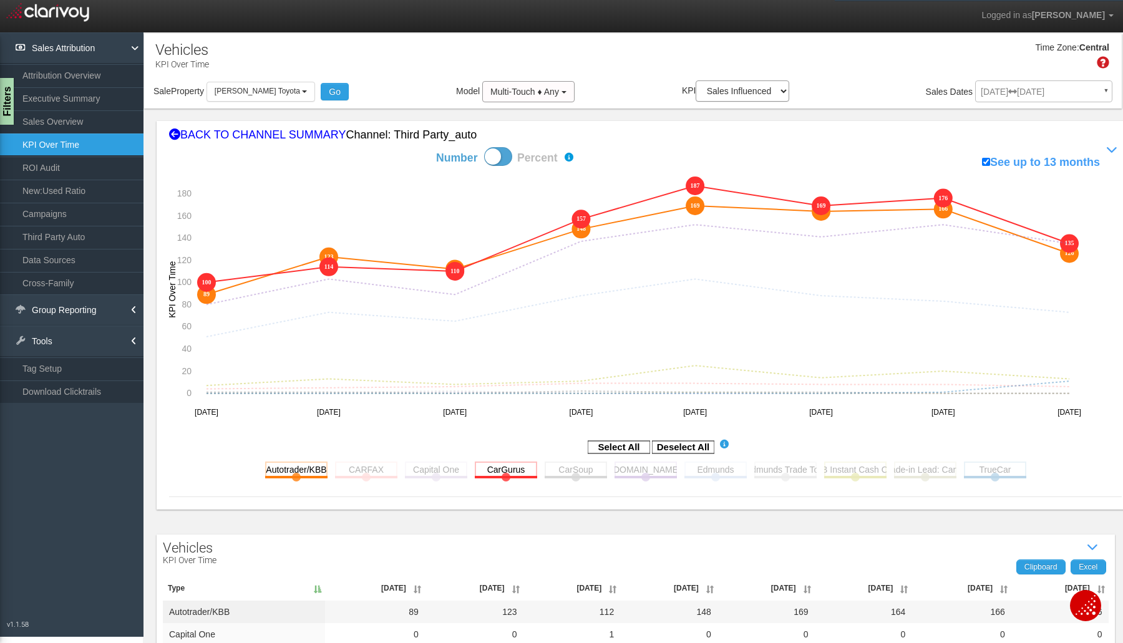
click at [637, 470] on rect at bounding box center [646, 470] width 62 height 16
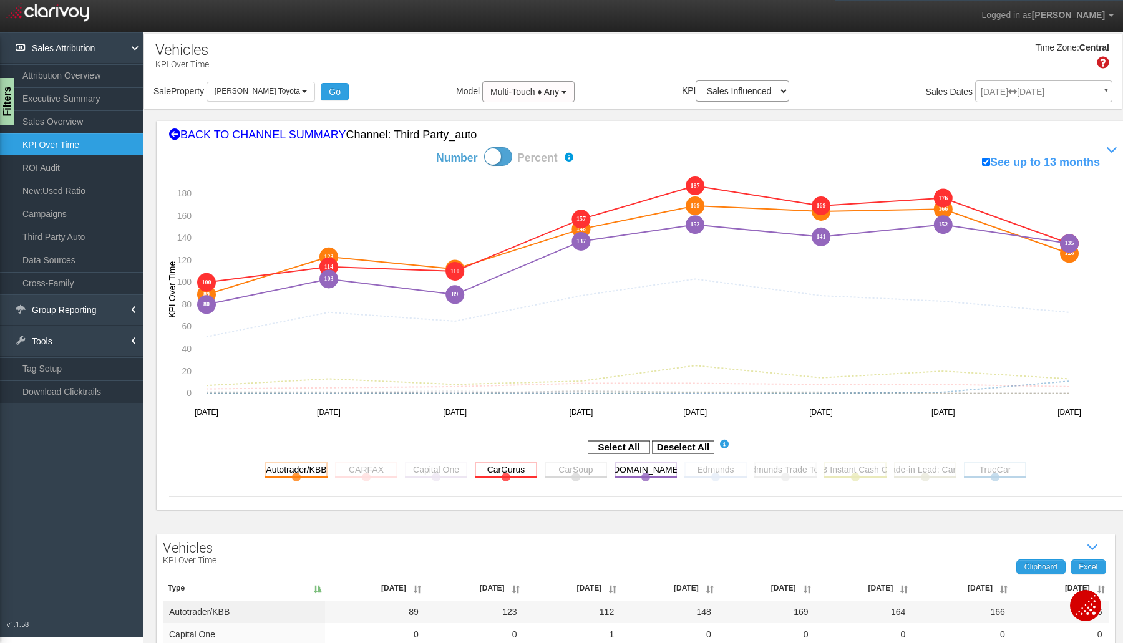
click at [727, 473] on rect at bounding box center [716, 470] width 62 height 16
click at [985, 467] on rect at bounding box center [995, 470] width 62 height 16
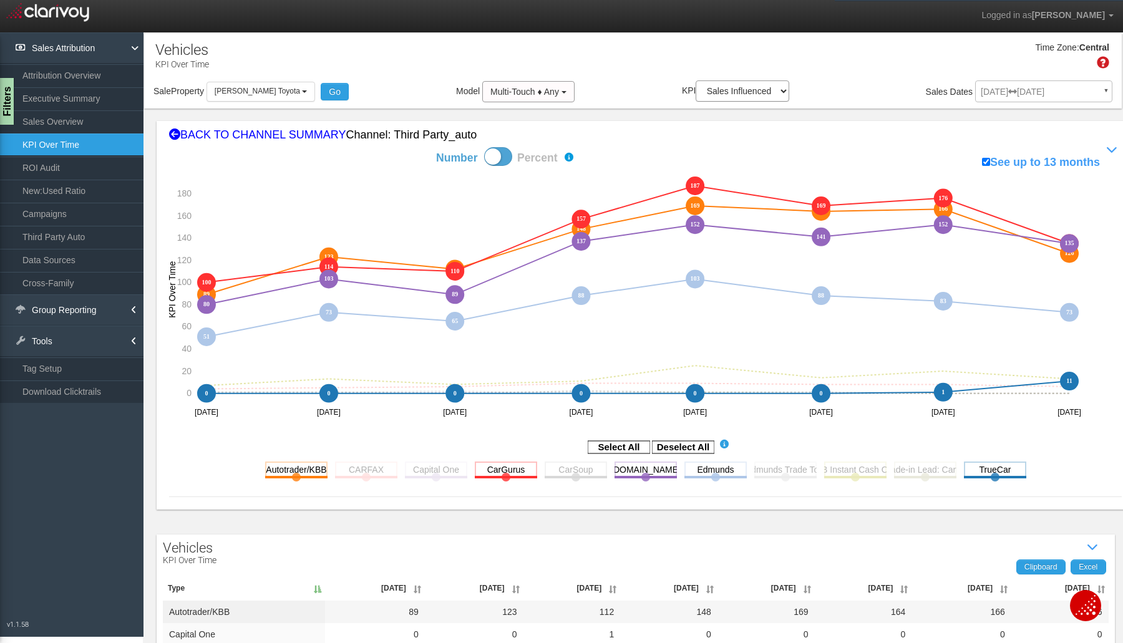
click at [6, 96] on div "Filters" at bounding box center [6, 101] width 16 height 47
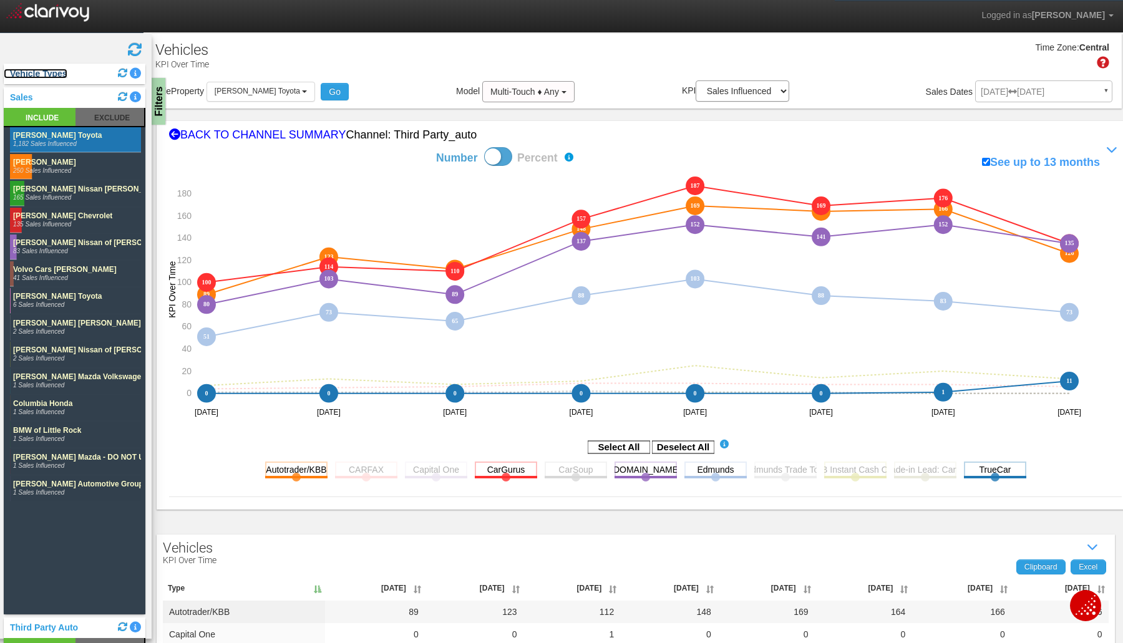
click at [54, 74] on link "Vehicle Types" at bounding box center [36, 74] width 64 height 10
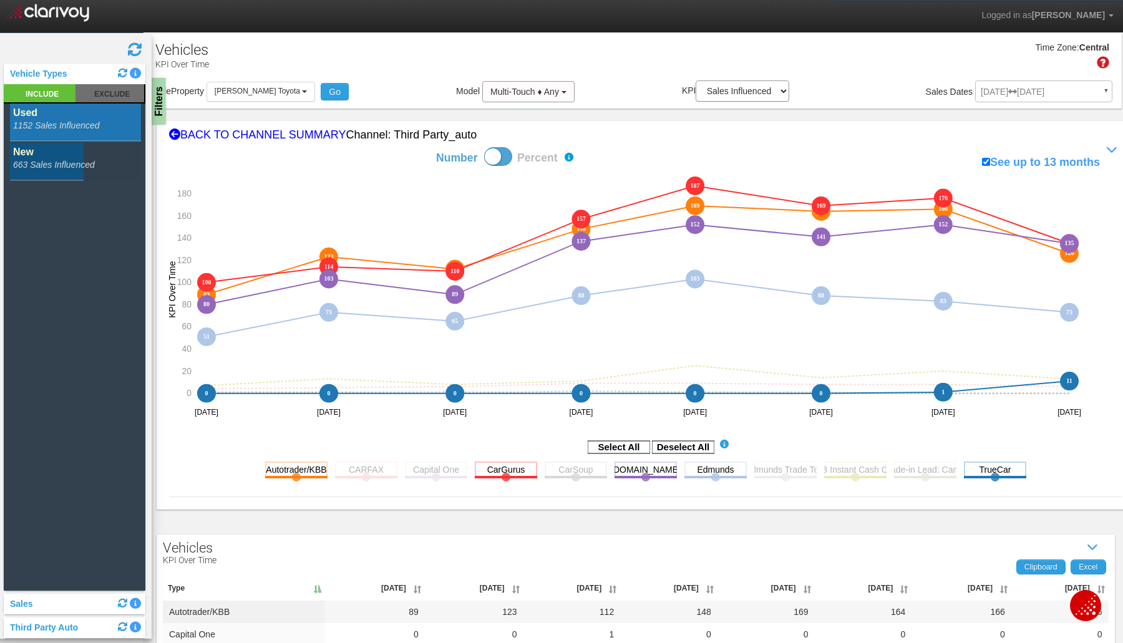
click at [47, 119] on rect at bounding box center [75, 123] width 131 height 38
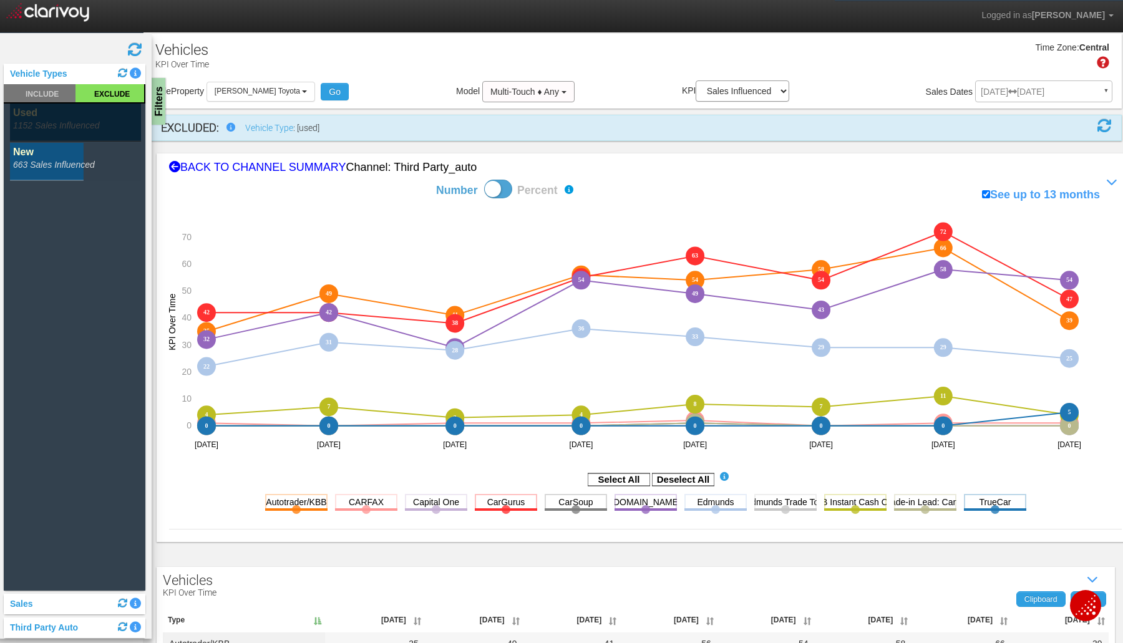
click at [62, 125] on rect at bounding box center [75, 123] width 131 height 38
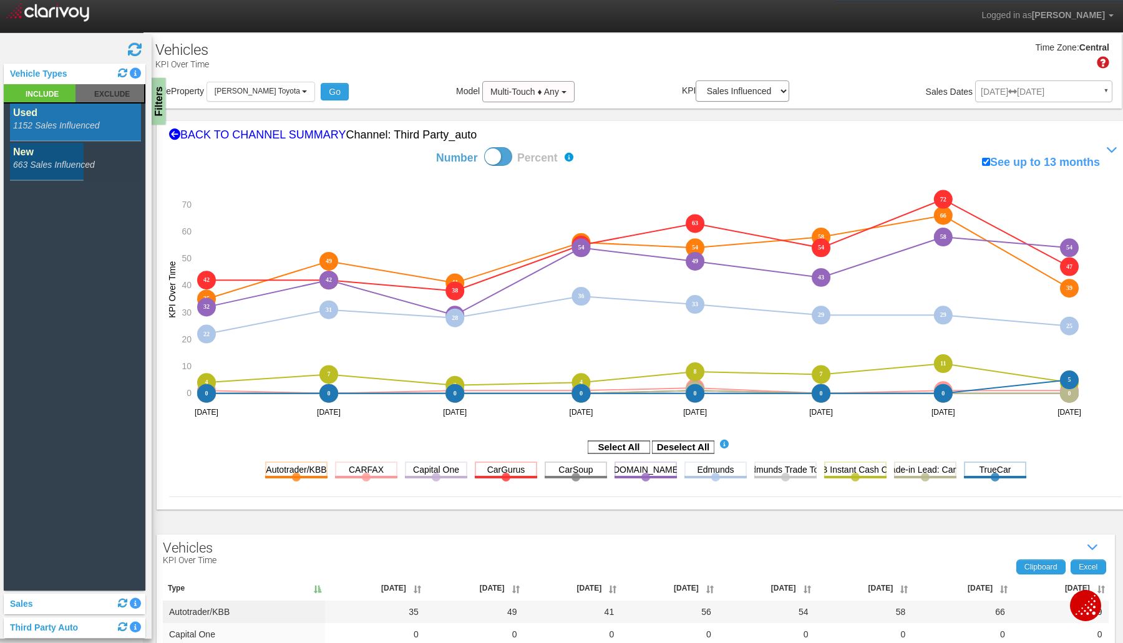
click at [48, 162] on rect at bounding box center [75, 162] width 131 height 38
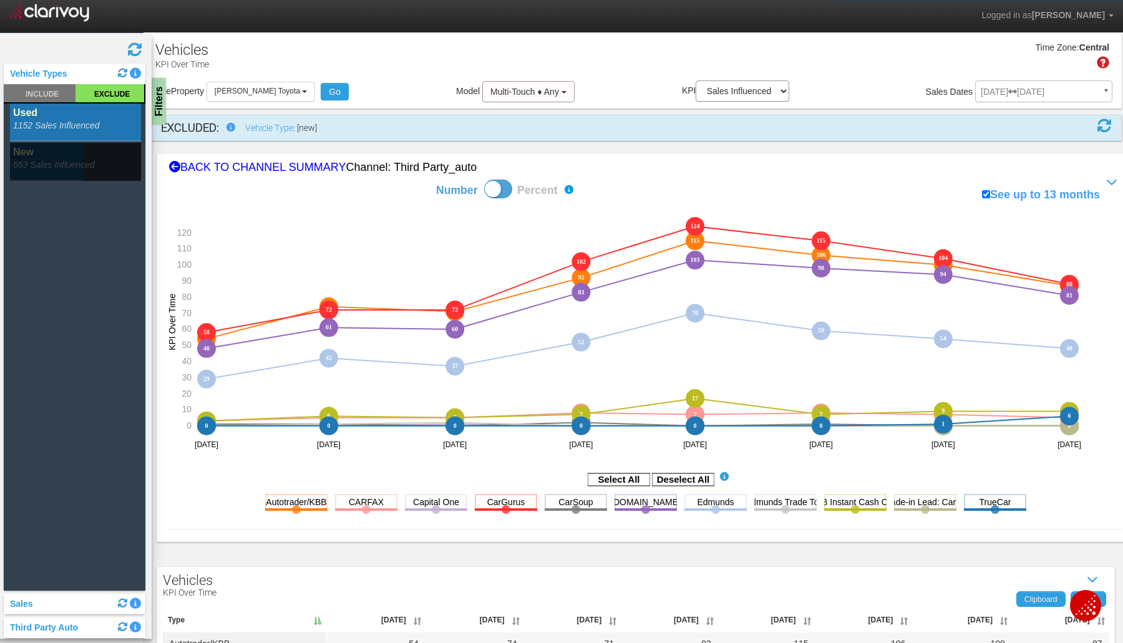
click at [39, 152] on rect at bounding box center [75, 162] width 131 height 38
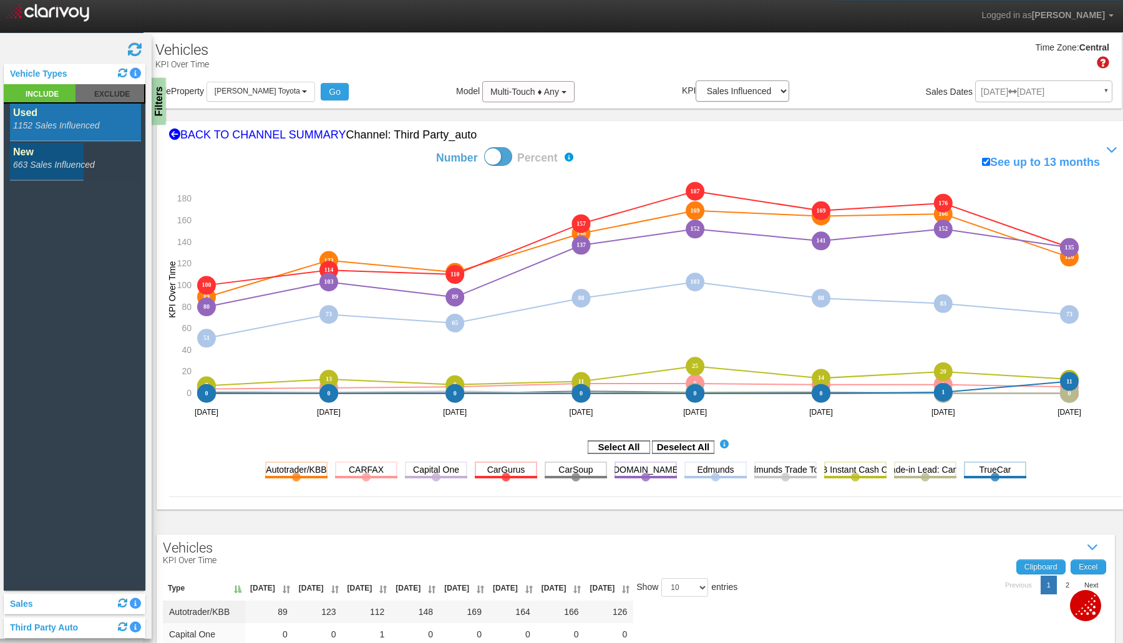
click at [162, 102] on div "Filters" at bounding box center [158, 101] width 16 height 47
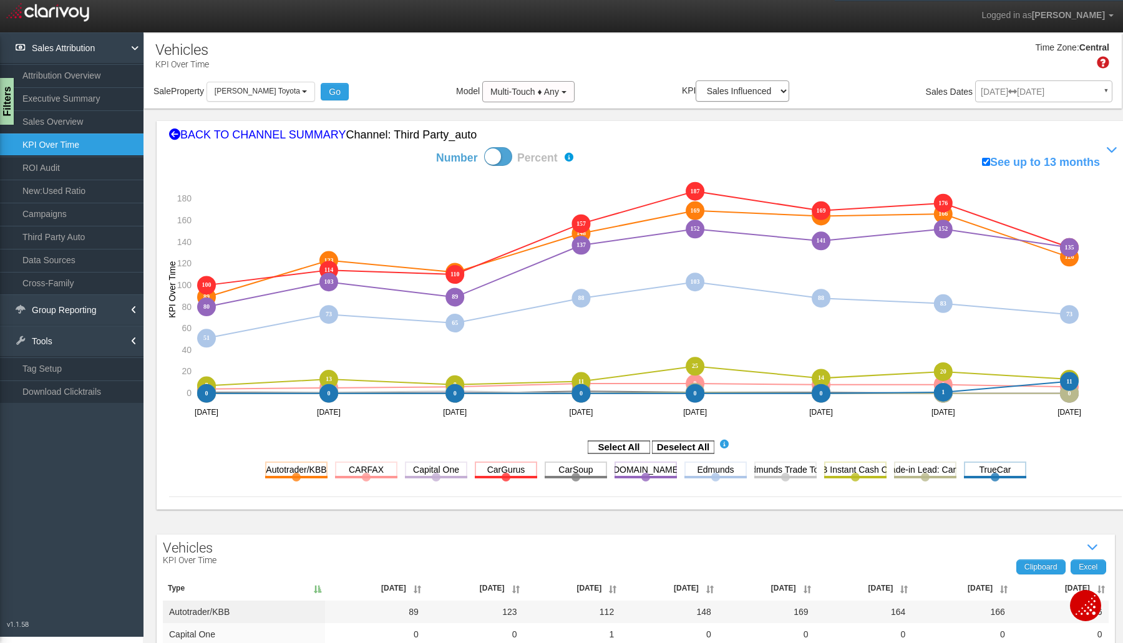
click at [685, 448] on rect at bounding box center [683, 447] width 62 height 12
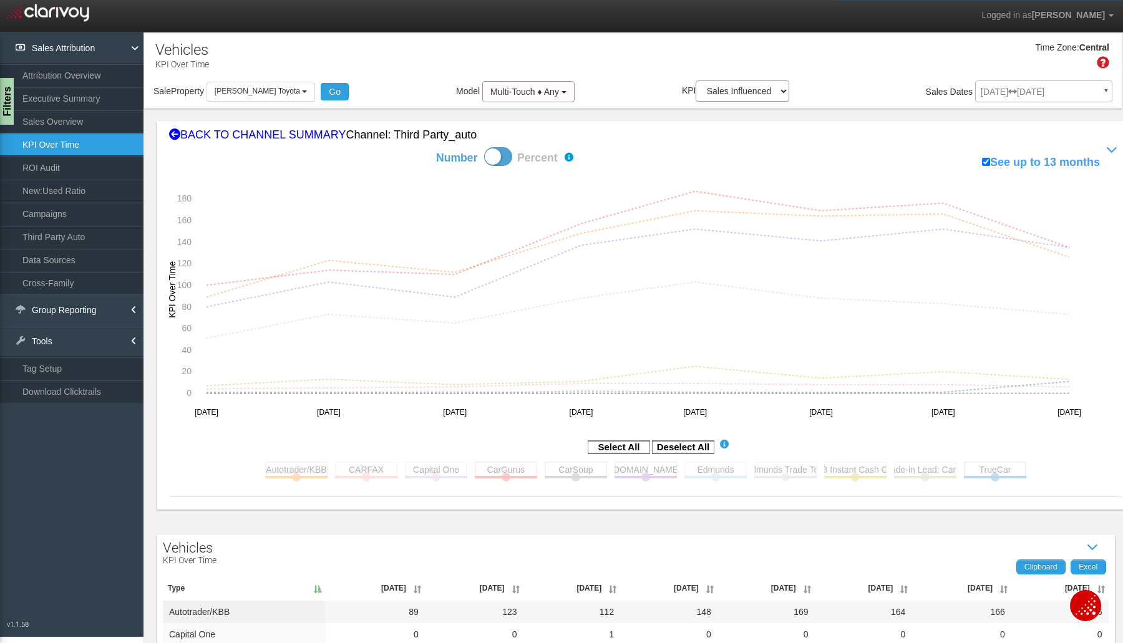
click at [685, 448] on rect at bounding box center [683, 447] width 62 height 12
click at [990, 467] on rect at bounding box center [995, 470] width 62 height 16
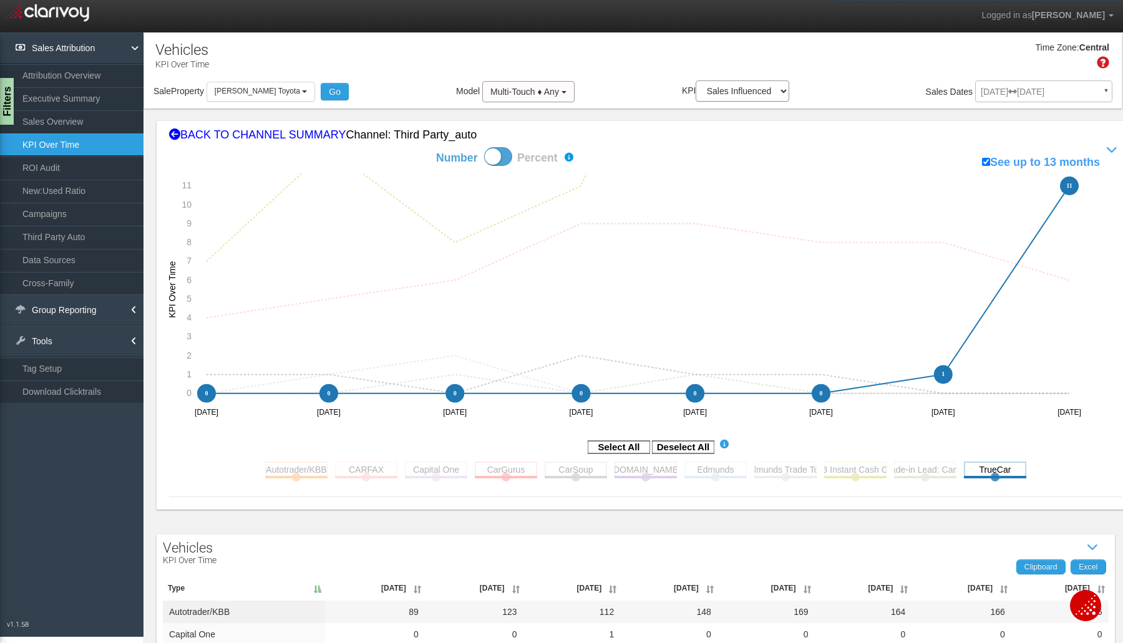
click at [383, 469] on rect at bounding box center [366, 470] width 62 height 16
click at [714, 468] on rect at bounding box center [716, 470] width 62 height 16
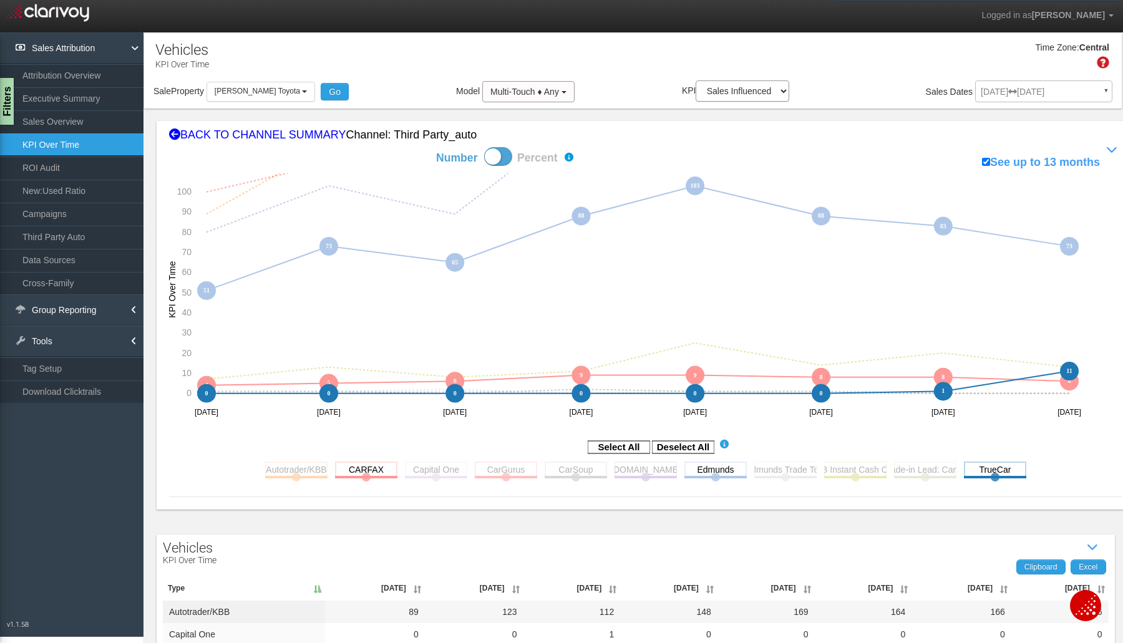
click at [369, 467] on rect at bounding box center [366, 470] width 62 height 16
click at [971, 469] on rect at bounding box center [995, 470] width 62 height 16
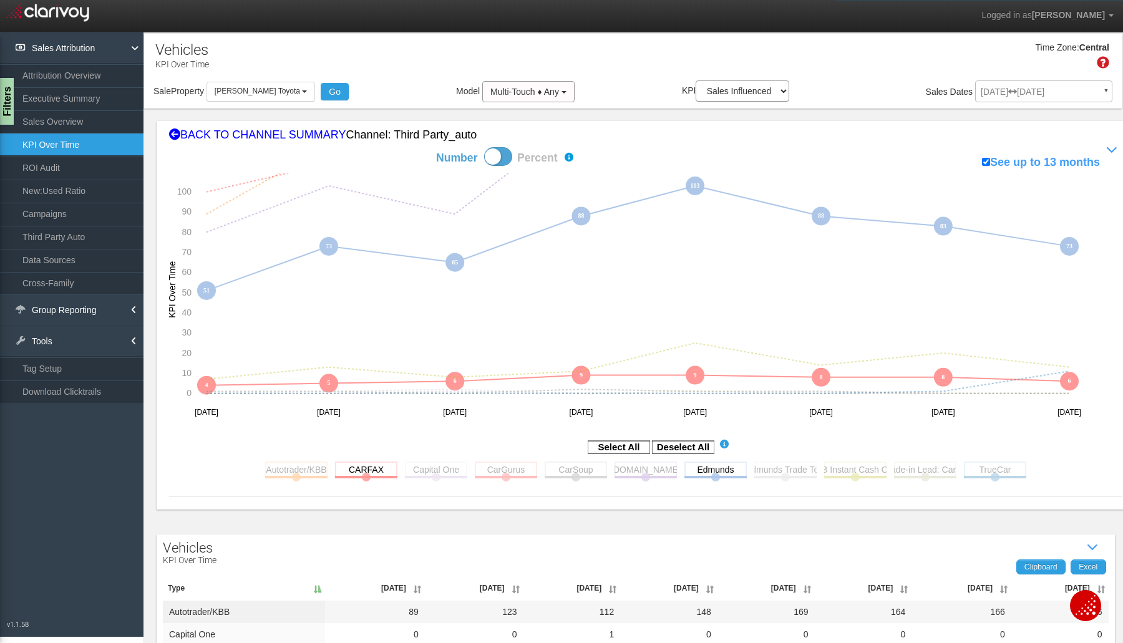
click at [708, 469] on rect at bounding box center [716, 470] width 62 height 16
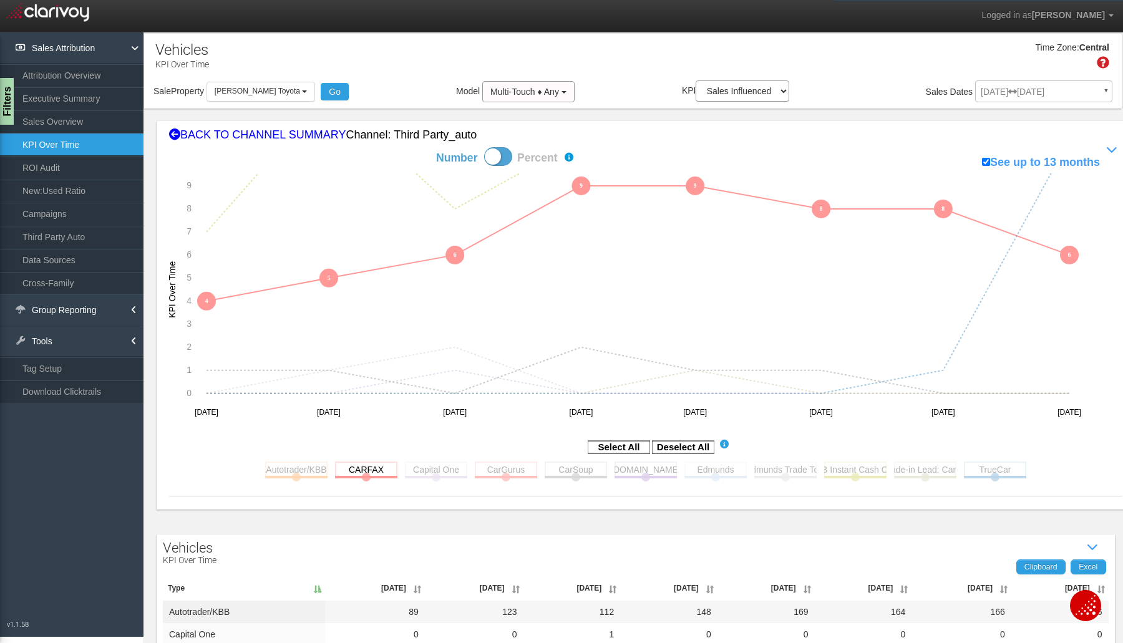
click at [708, 469] on rect at bounding box center [716, 470] width 62 height 16
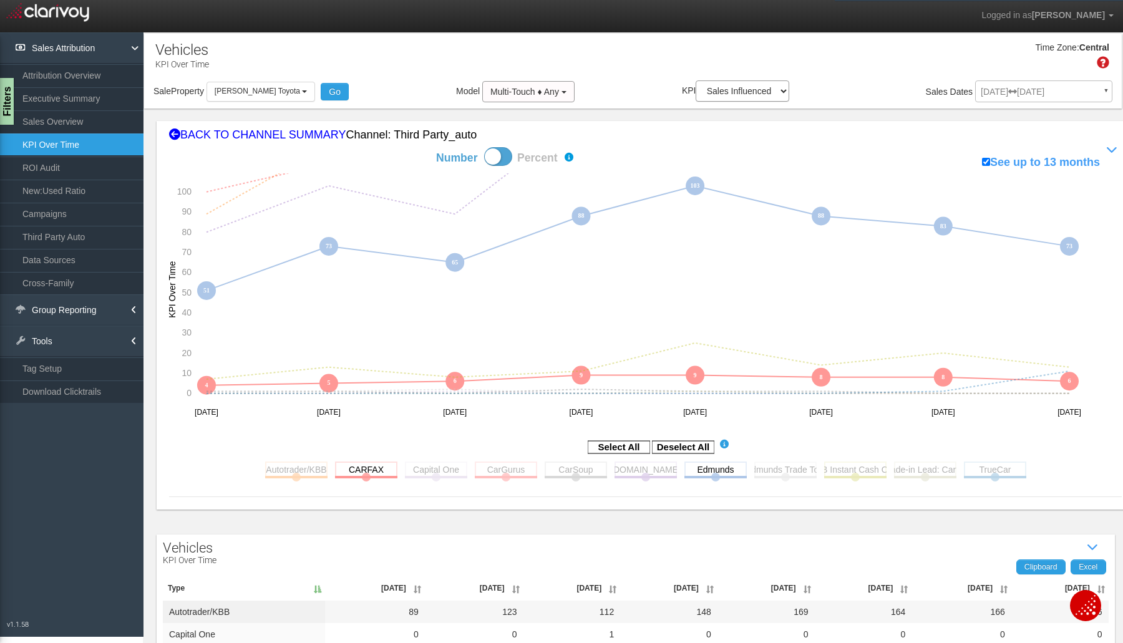
click at [996, 471] on rect at bounding box center [995, 470] width 62 height 16
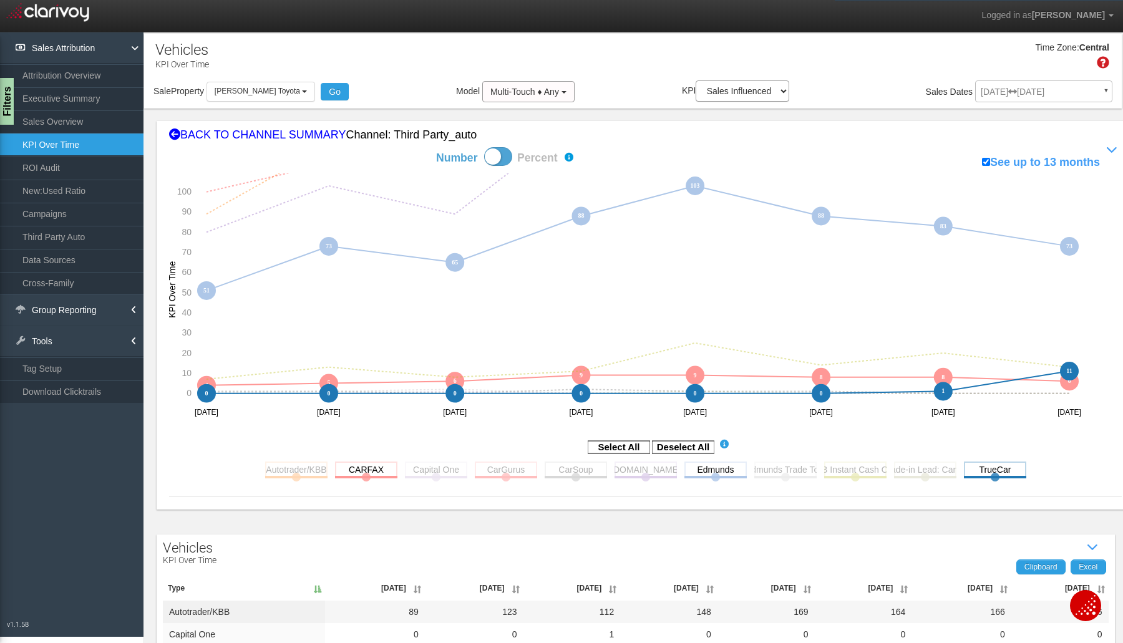
click at [7, 104] on div "Filters" at bounding box center [6, 101] width 16 height 47
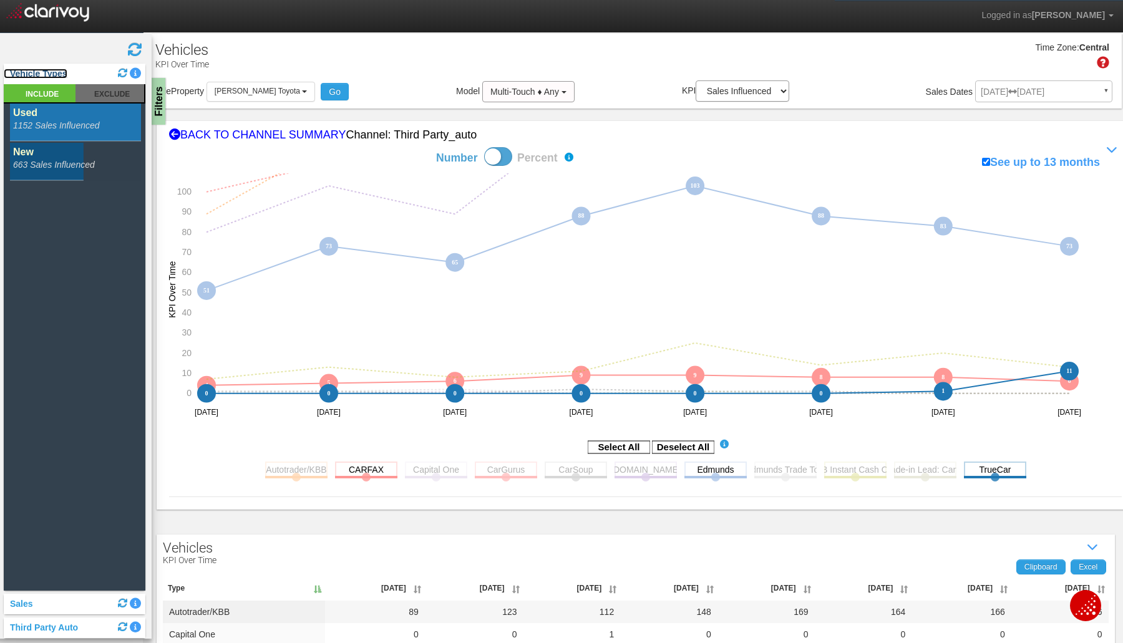
click at [36, 77] on link "Vehicle Types" at bounding box center [36, 74] width 64 height 10
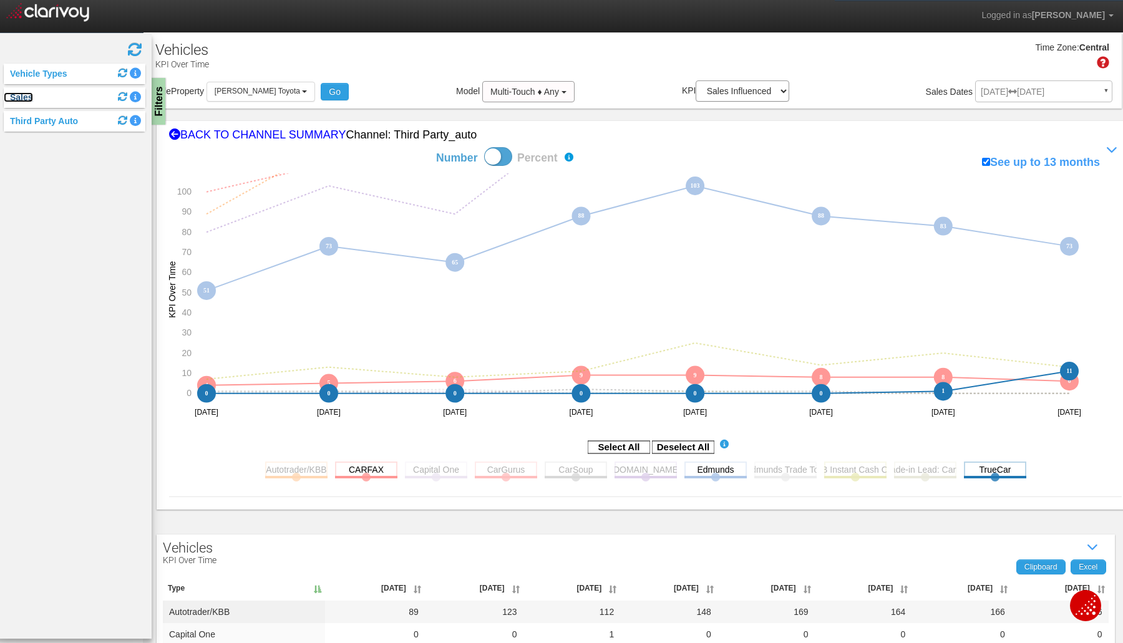
click at [22, 99] on link "Sales" at bounding box center [18, 97] width 29 height 10
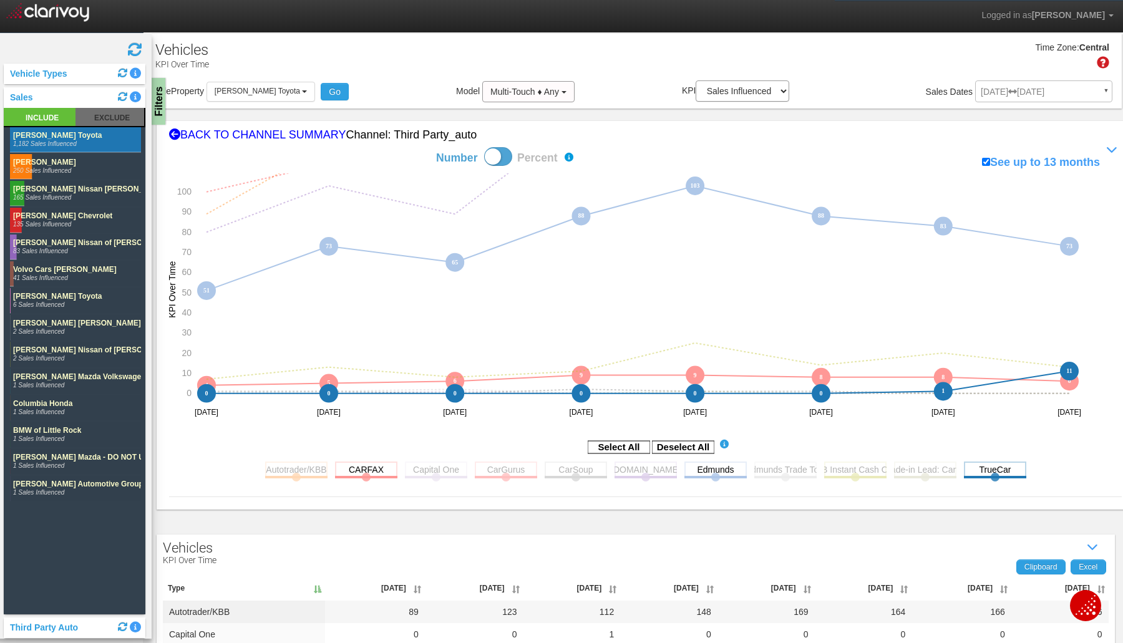
click at [100, 117] on rect at bounding box center [110, 117] width 69 height 18
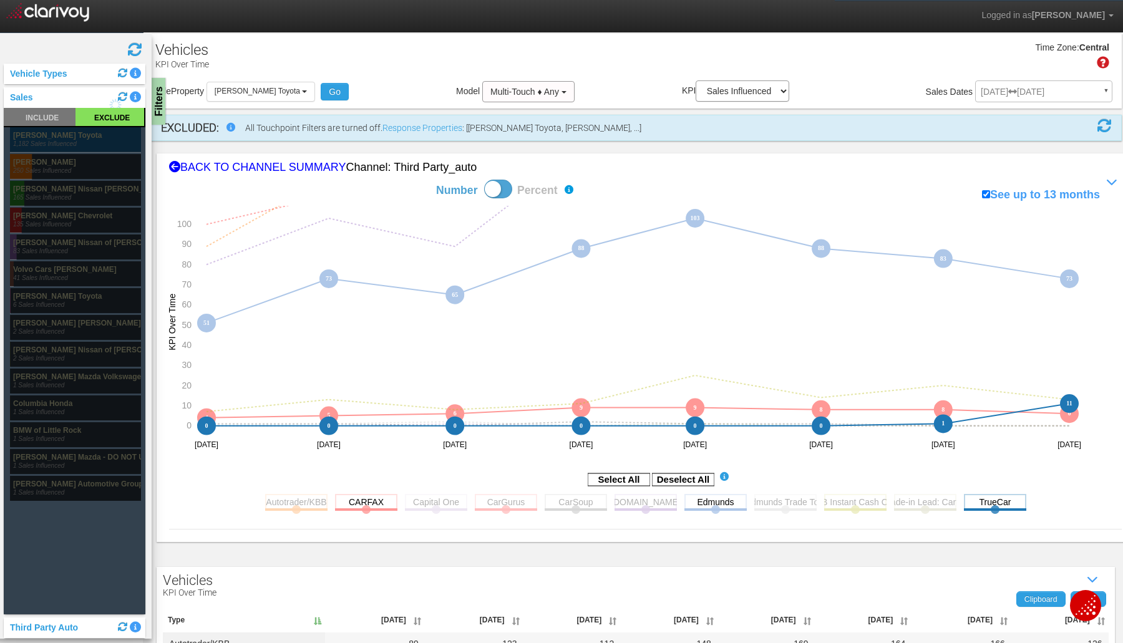
click at [48, 135] on rect at bounding box center [75, 139] width 131 height 25
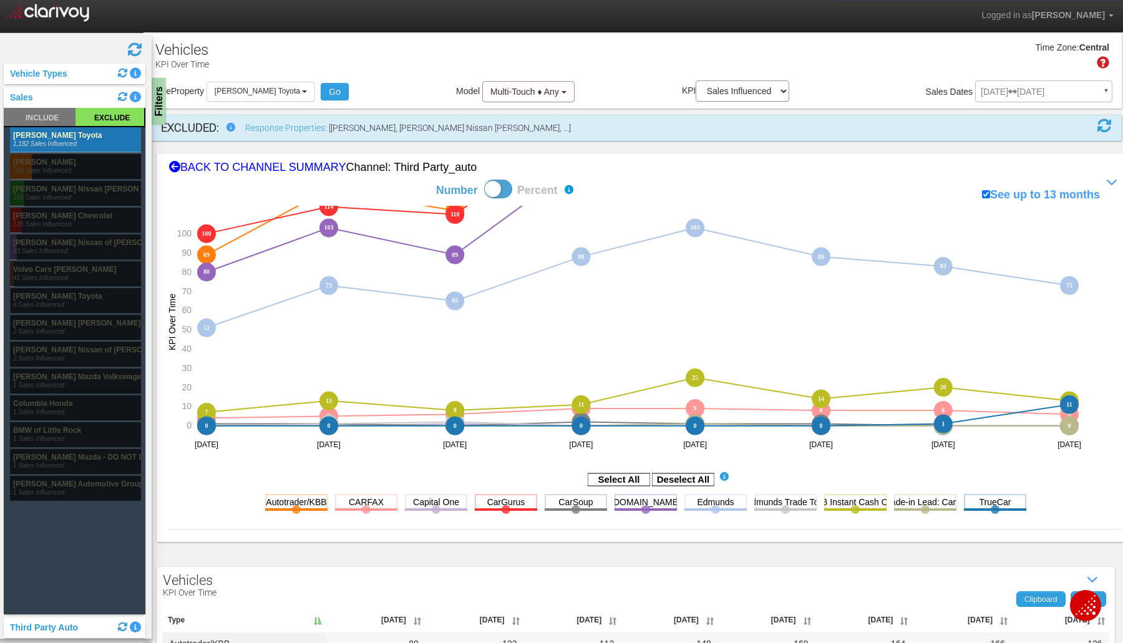
click at [665, 477] on rect at bounding box center [683, 480] width 62 height 12
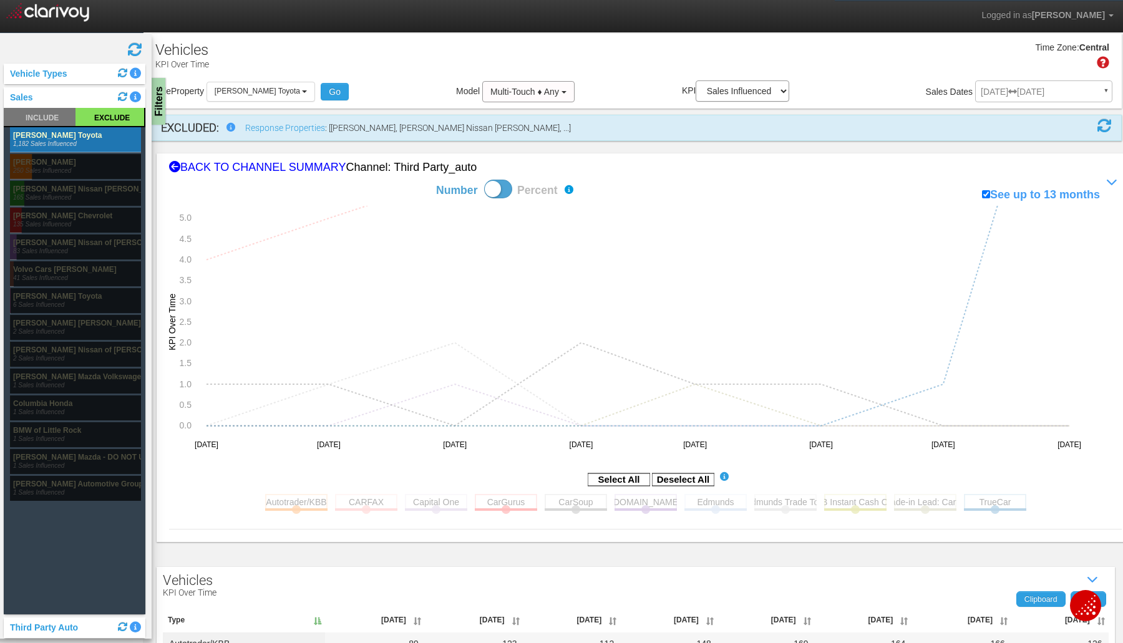
click at [614, 477] on rect at bounding box center [619, 480] width 62 height 12
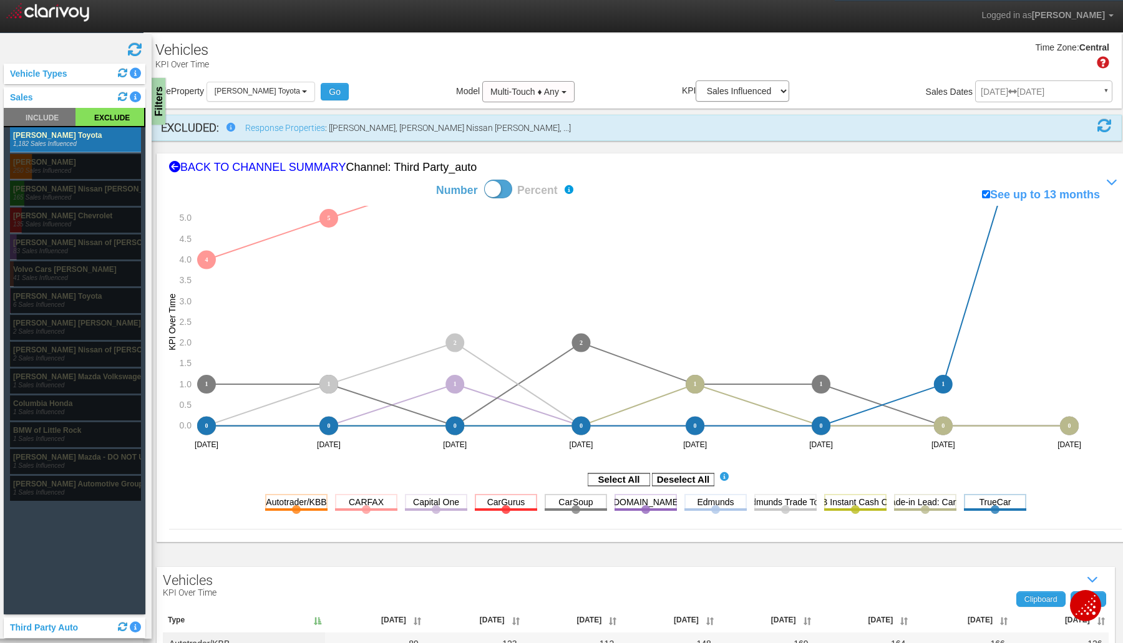
click at [687, 480] on rect at bounding box center [683, 480] width 62 height 12
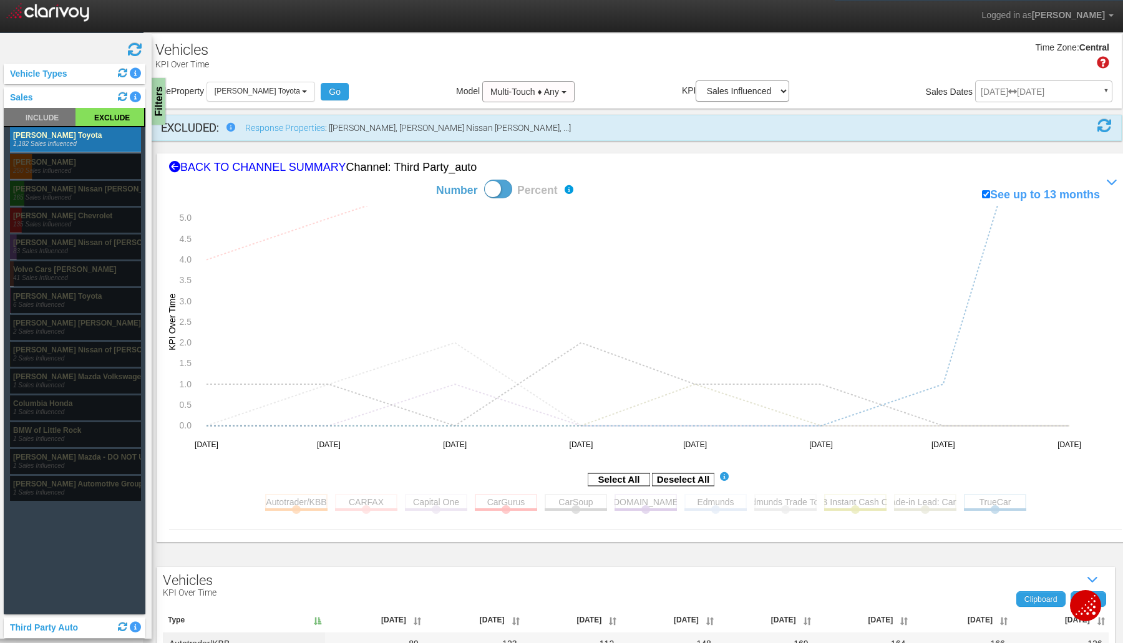
click at [283, 498] on rect at bounding box center [296, 502] width 62 height 16
click at [46, 135] on rect at bounding box center [75, 139] width 131 height 25
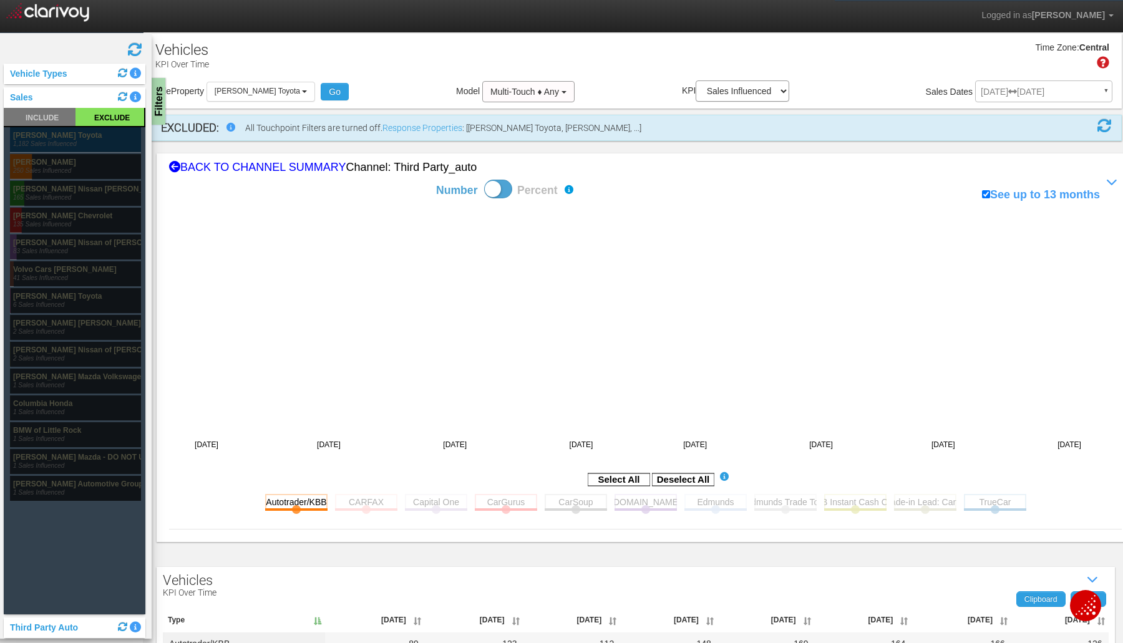
click at [46, 135] on rect at bounding box center [75, 139] width 131 height 25
click at [163, 101] on div "Filters" at bounding box center [158, 101] width 16 height 47
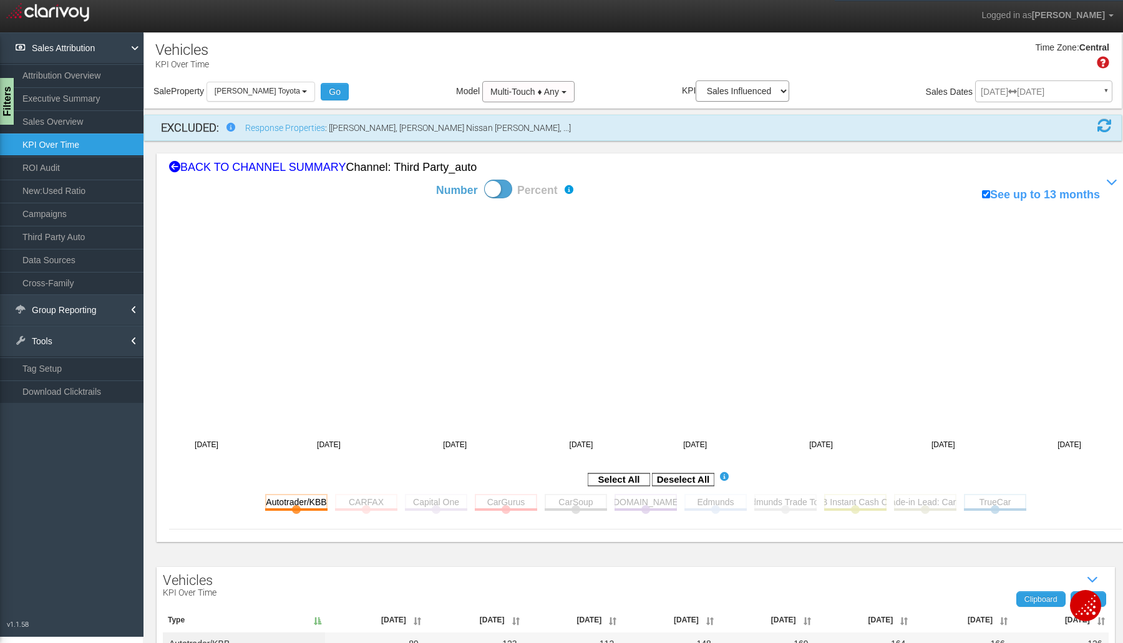
click at [292, 172] on div "BACK TO CHANNEL SUMMARY Channel: third party_auto" at bounding box center [645, 168] width 953 height 16
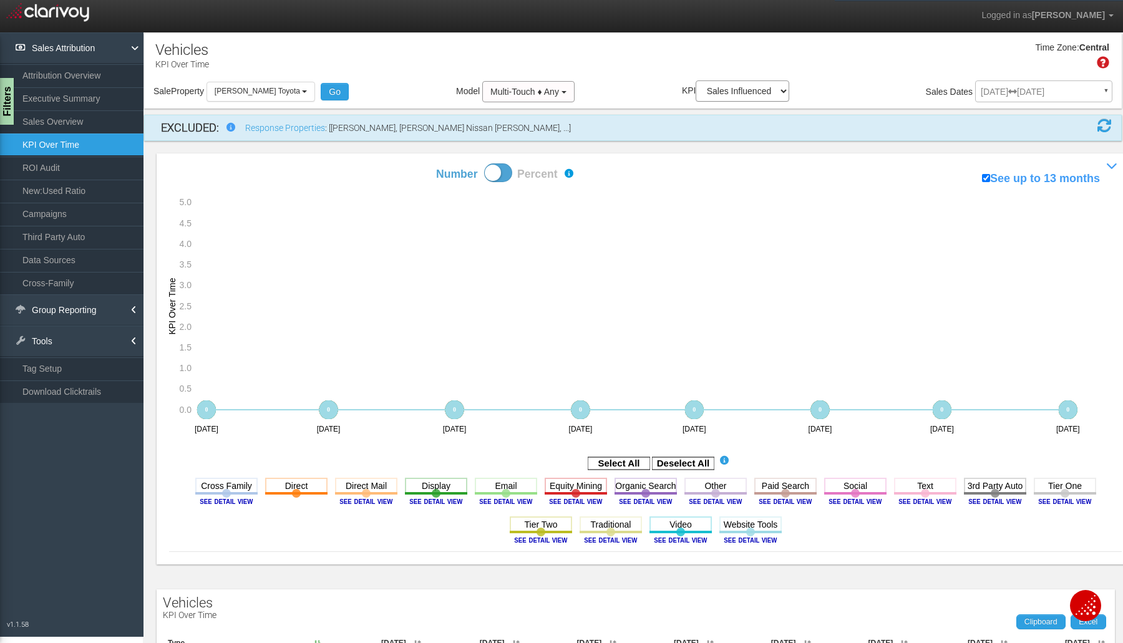
click at [976, 482] on rect at bounding box center [995, 486] width 62 height 16
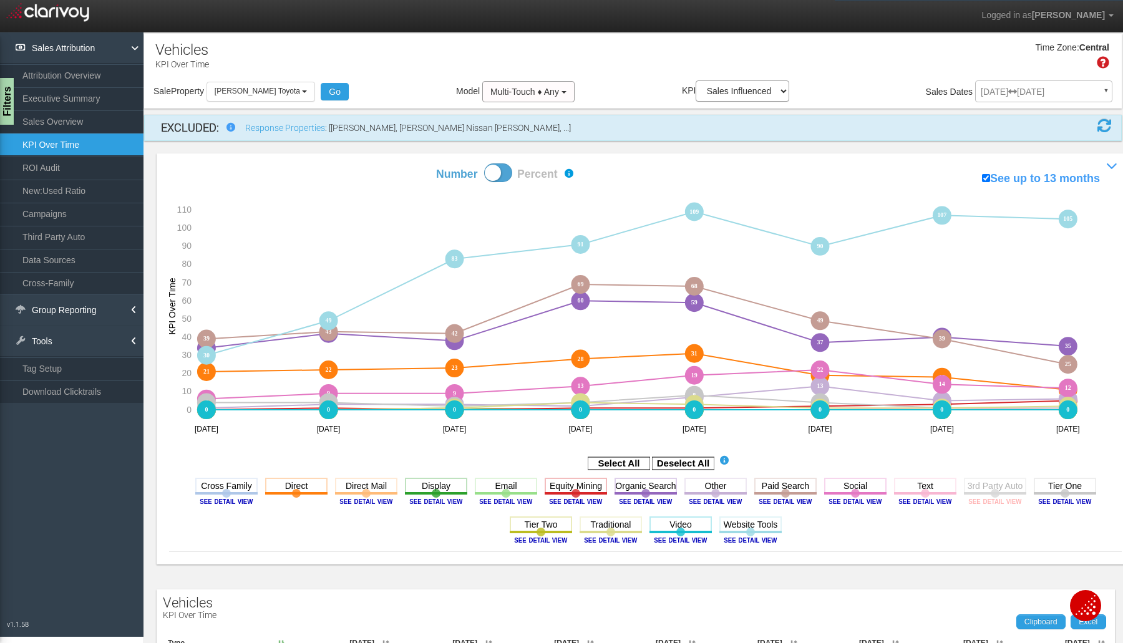
click at [979, 500] on image at bounding box center [995, 501] width 56 height 7
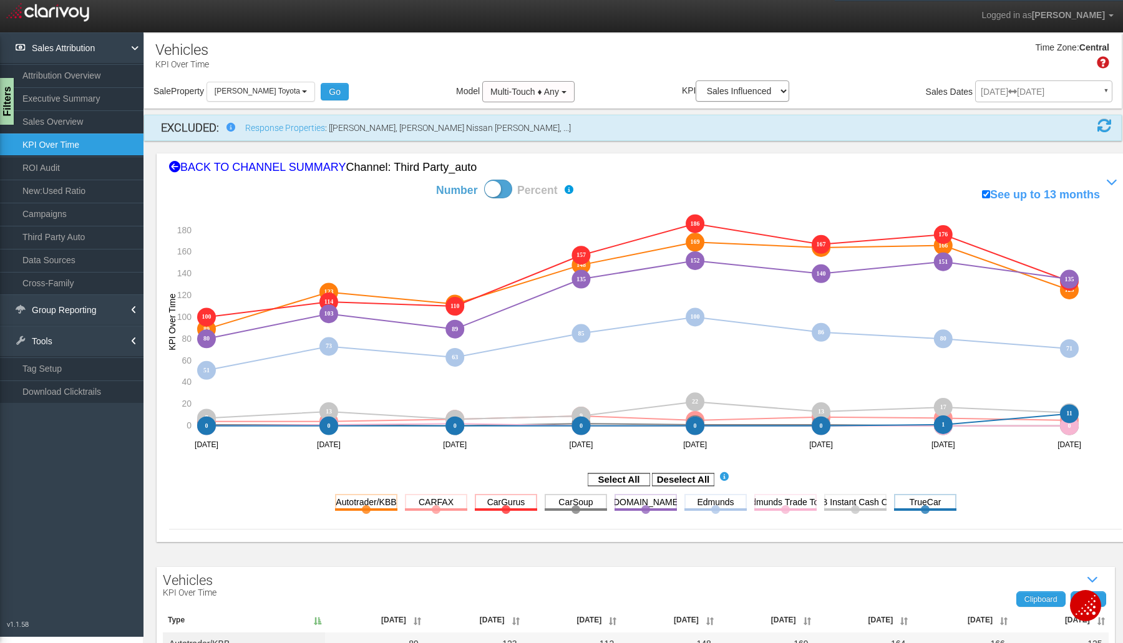
click at [671, 477] on rect at bounding box center [683, 480] width 62 height 12
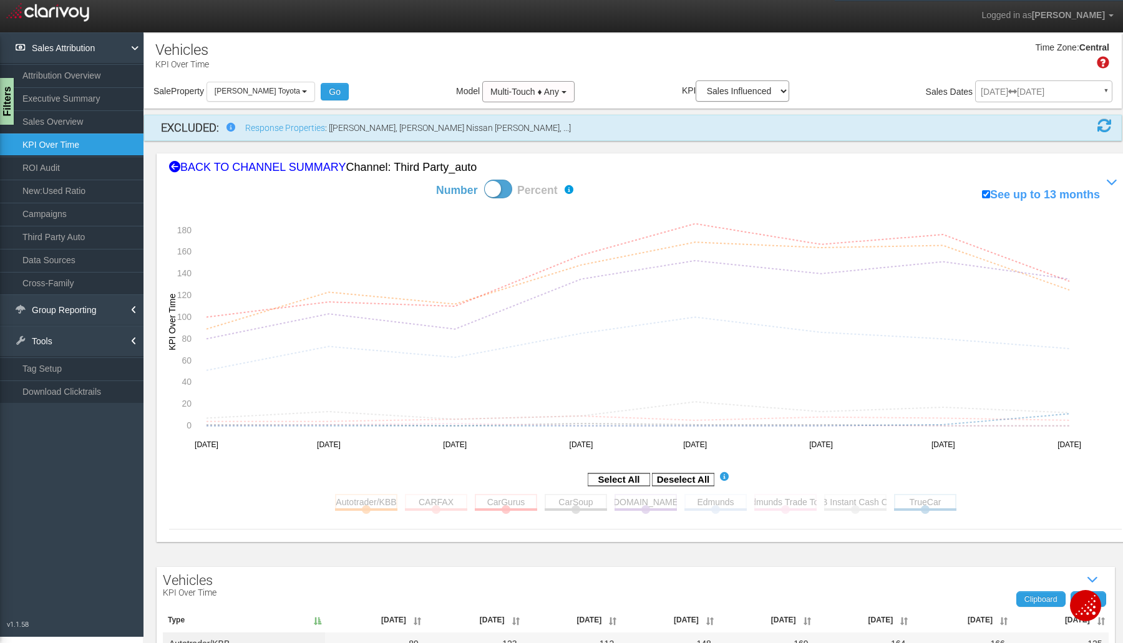
click at [381, 502] on rect at bounding box center [366, 502] width 62 height 16
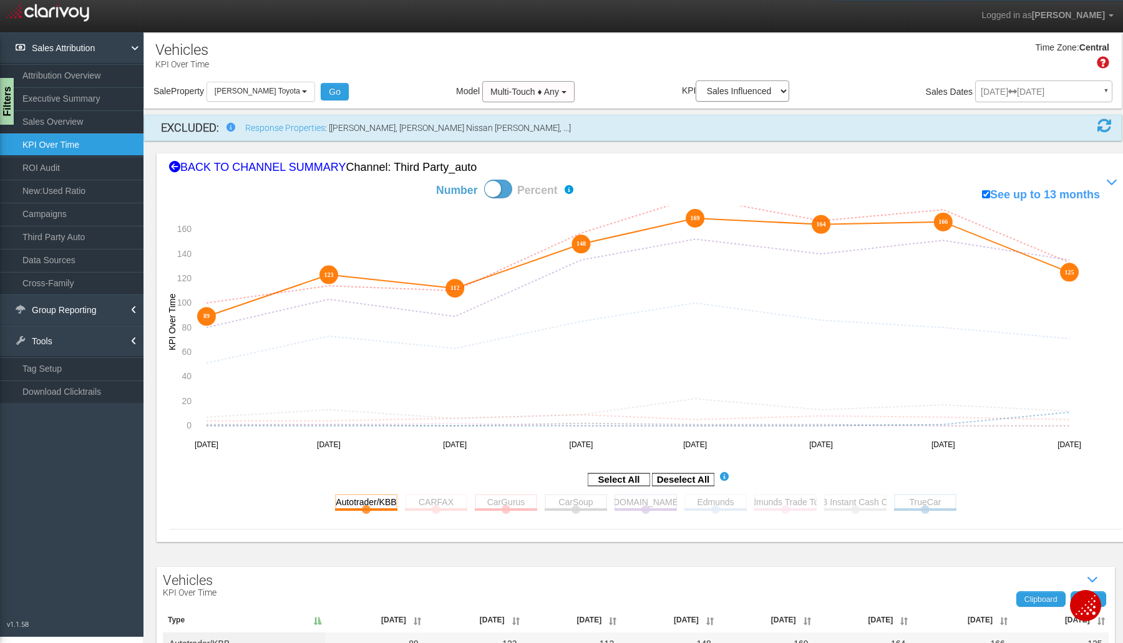
click at [480, 504] on rect at bounding box center [506, 502] width 62 height 16
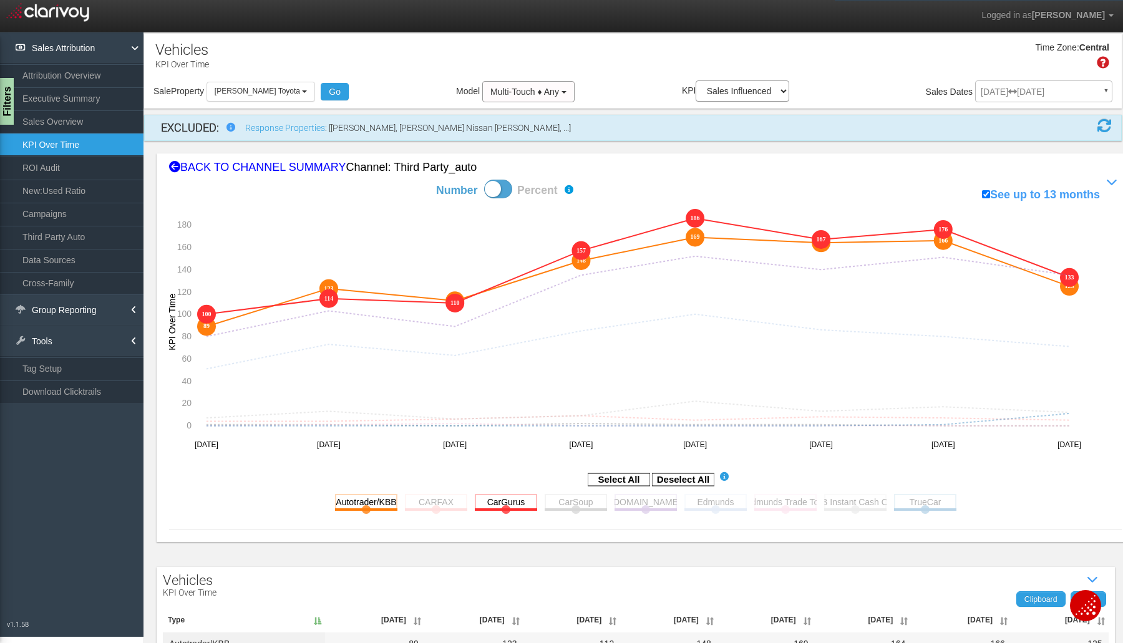
click at [624, 506] on rect at bounding box center [646, 502] width 62 height 16
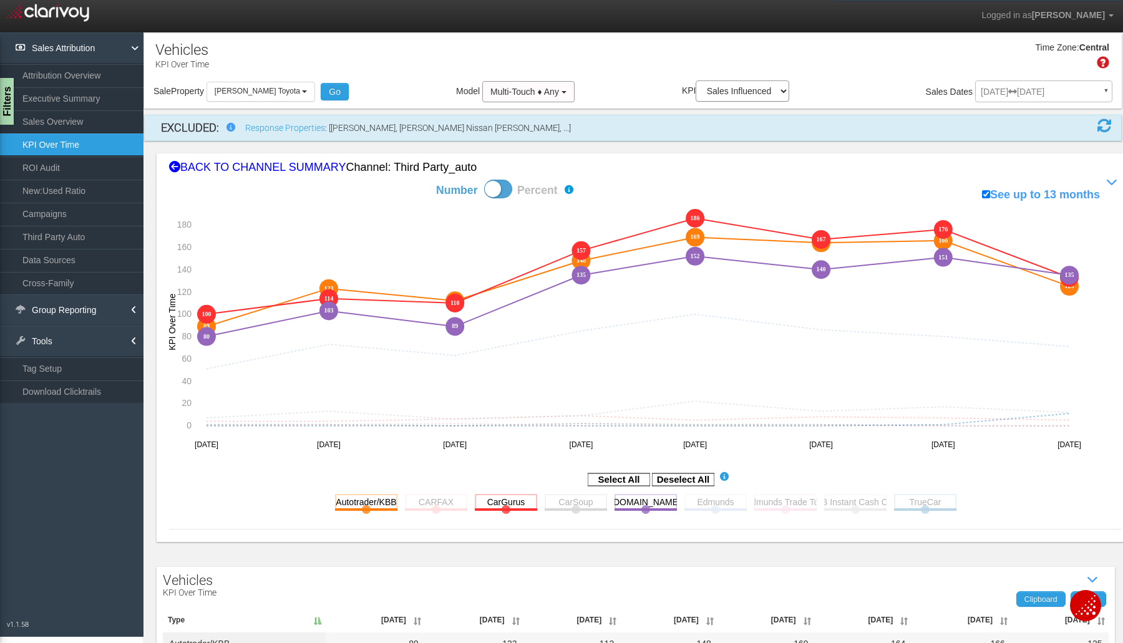
click at [901, 503] on rect at bounding box center [925, 502] width 62 height 16
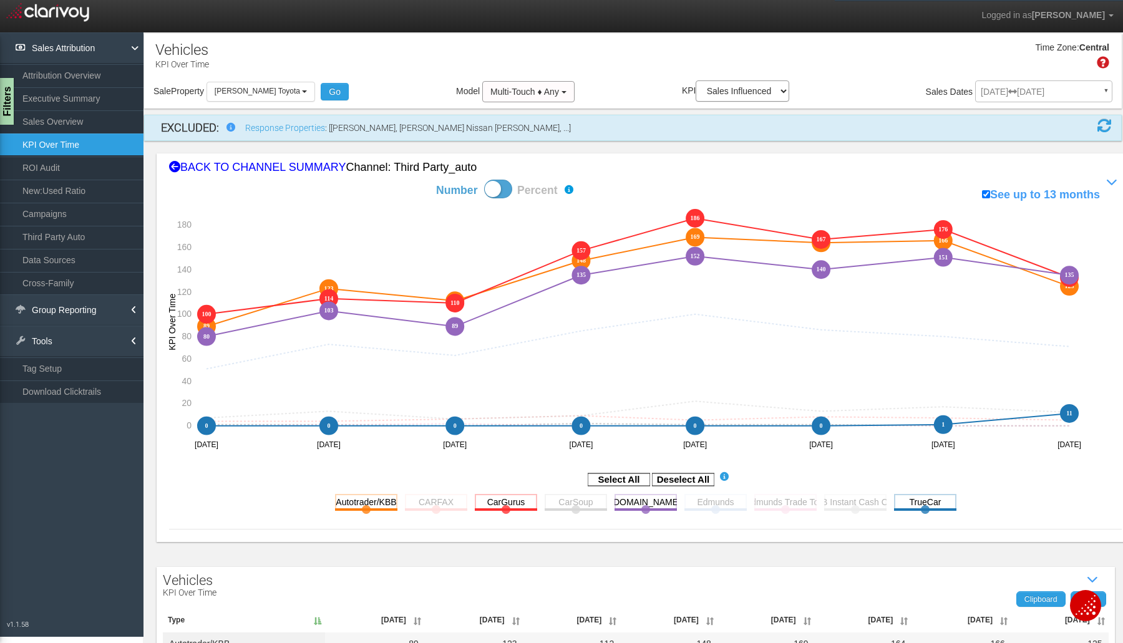
click at [705, 500] on rect at bounding box center [716, 502] width 62 height 16
click at [453, 499] on rect at bounding box center [436, 502] width 62 height 16
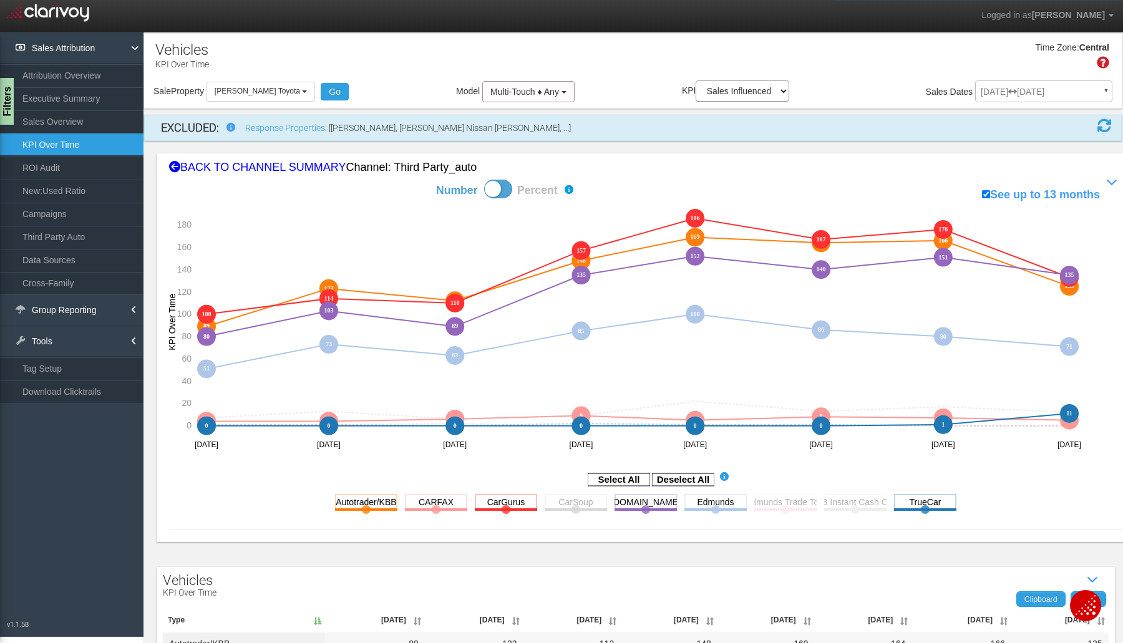
click at [54, 170] on link "ROI Audit" at bounding box center [72, 168] width 144 height 22
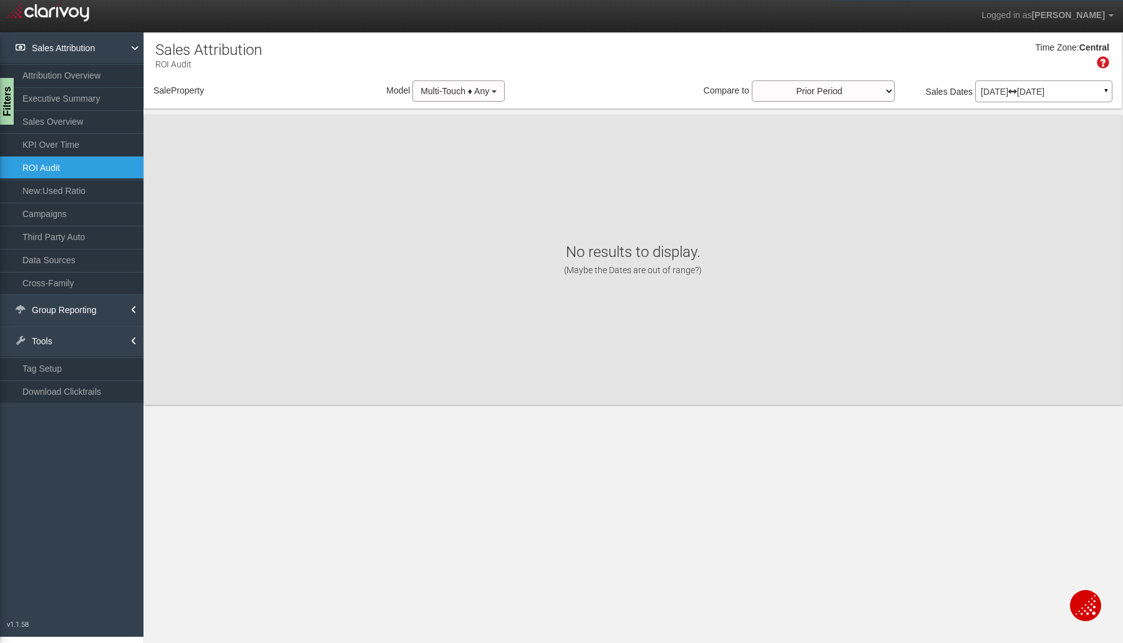
select select "object:1885"
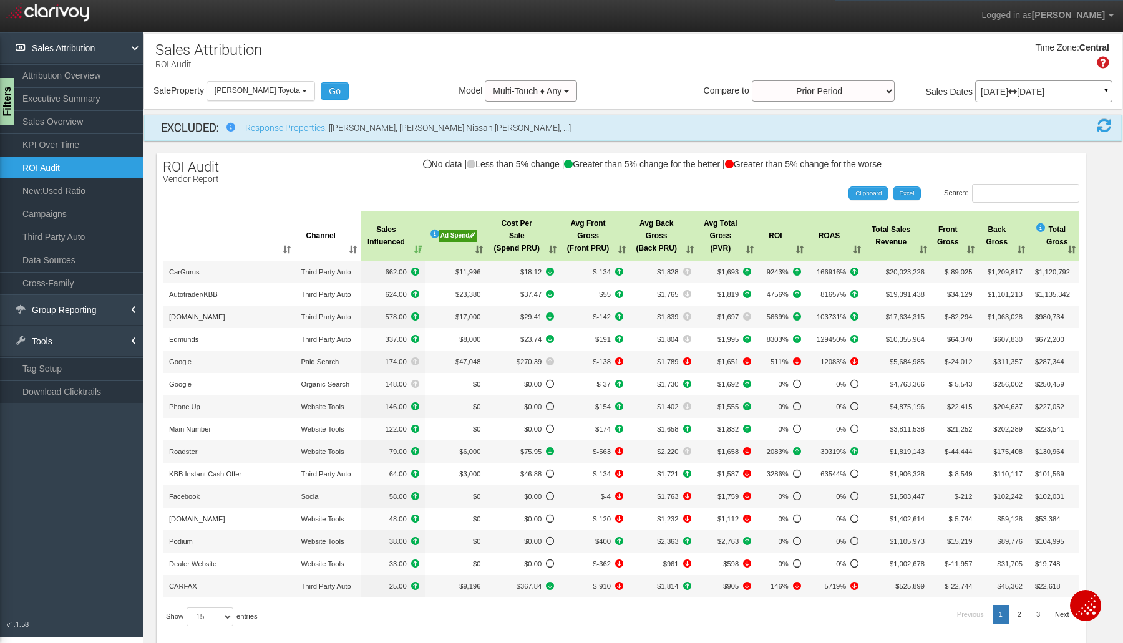
click at [404, 244] on th "Sales Influenced" at bounding box center [393, 236] width 65 height 50
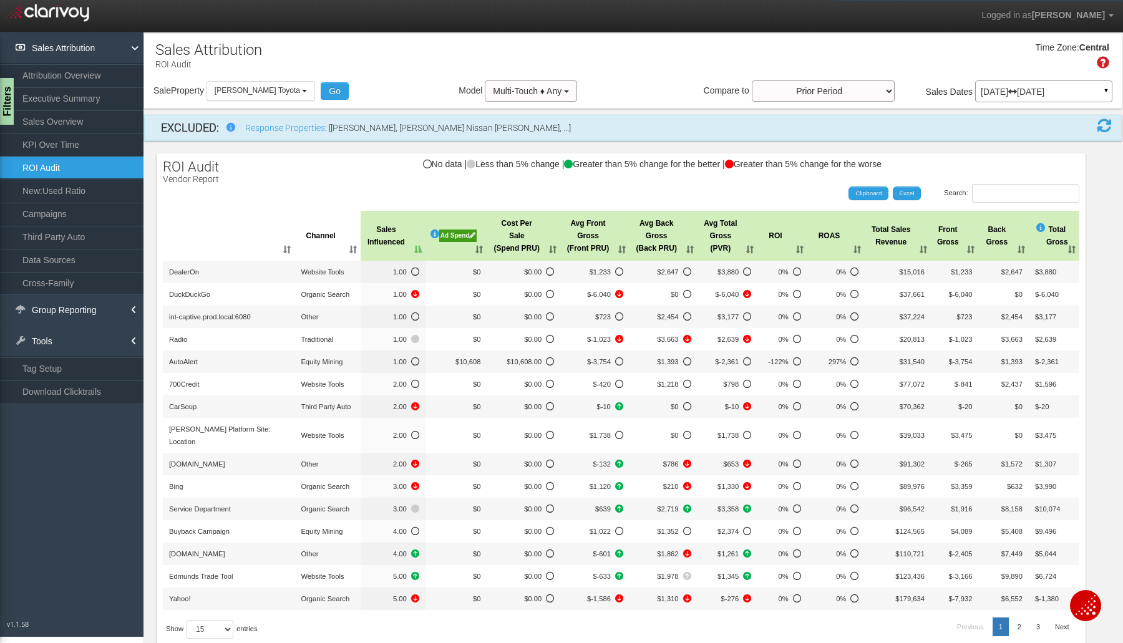
click at [404, 244] on th "Sales Influenced" at bounding box center [393, 236] width 65 height 50
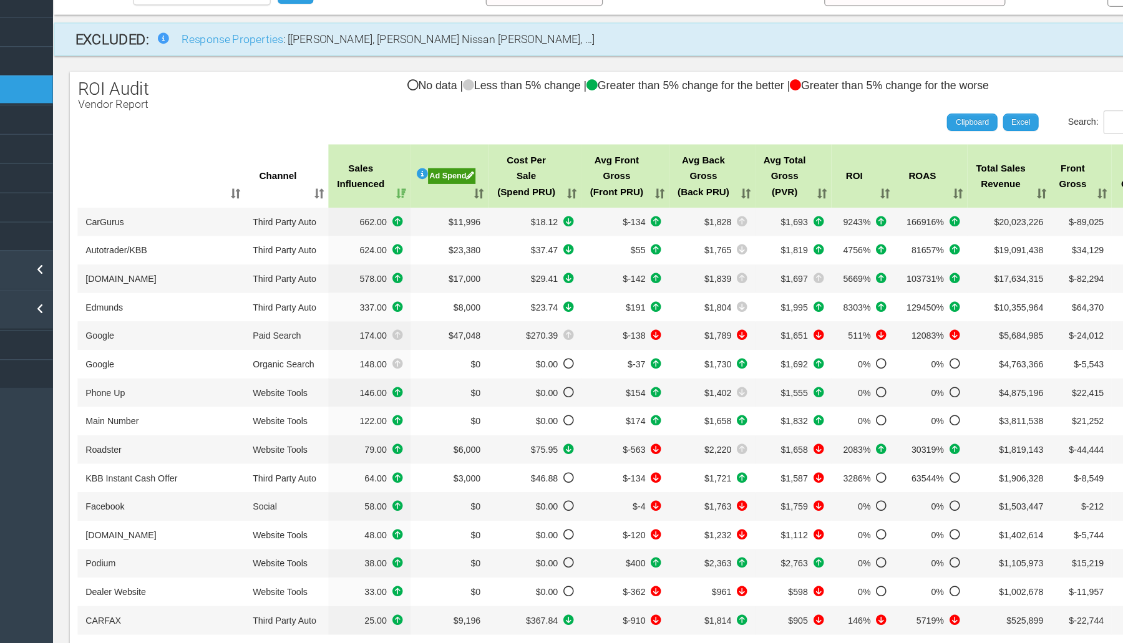
click at [500, 342] on span "$23.74" at bounding box center [523, 339] width 61 height 12
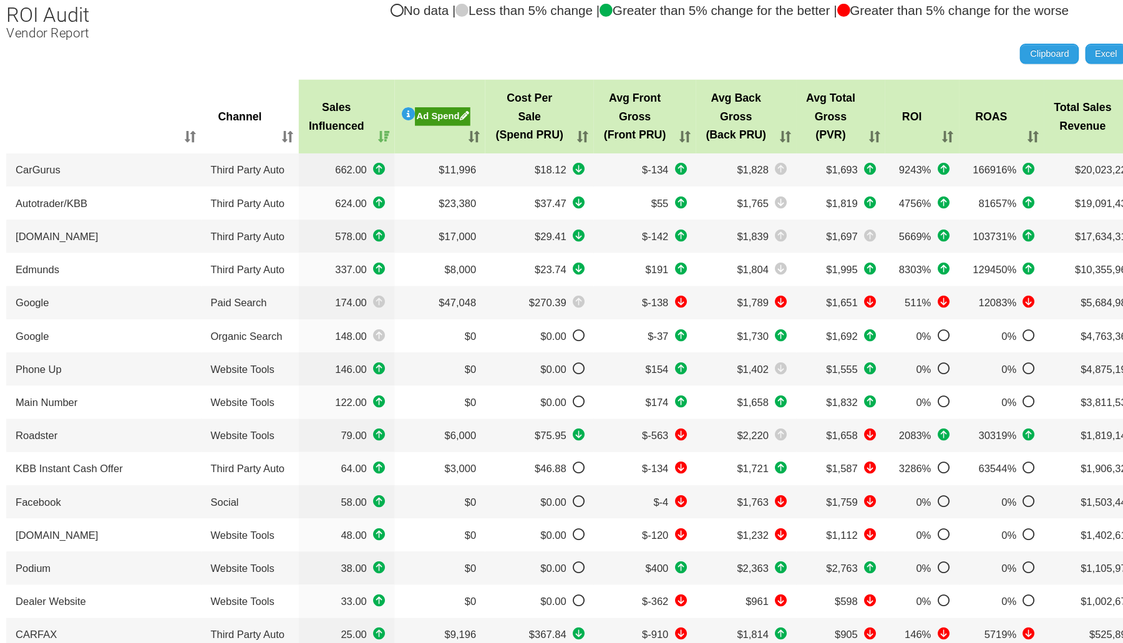
click at [546, 245] on th "Cost Per Sale (Spend PRU)" at bounding box center [524, 233] width 74 height 50
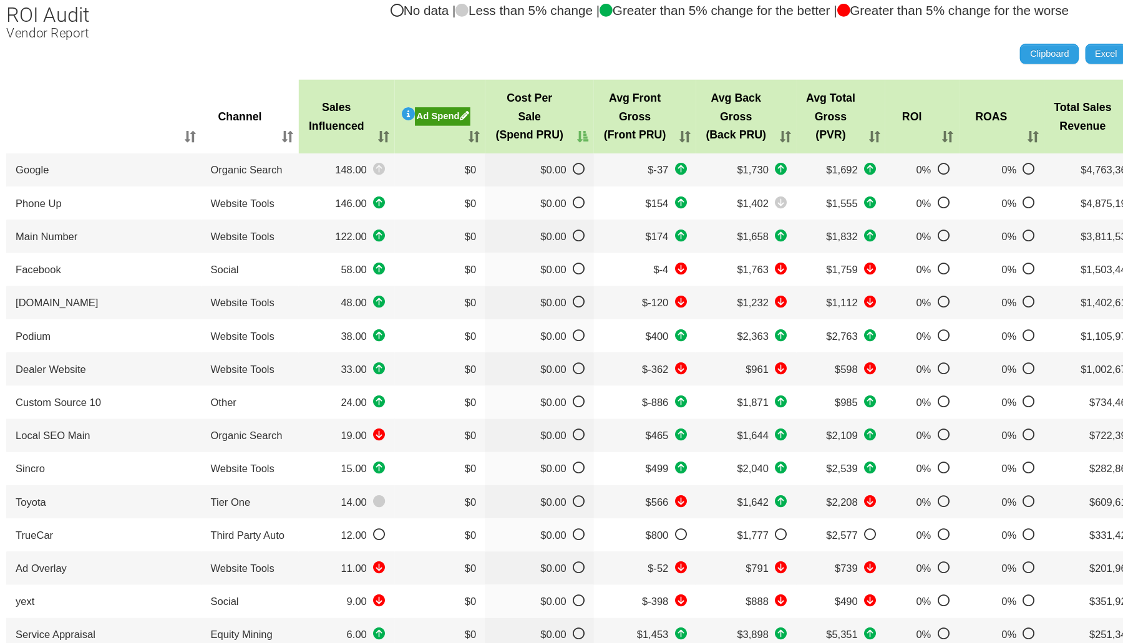
click at [546, 245] on th "Cost Per Sale (Spend PRU)" at bounding box center [524, 233] width 74 height 50
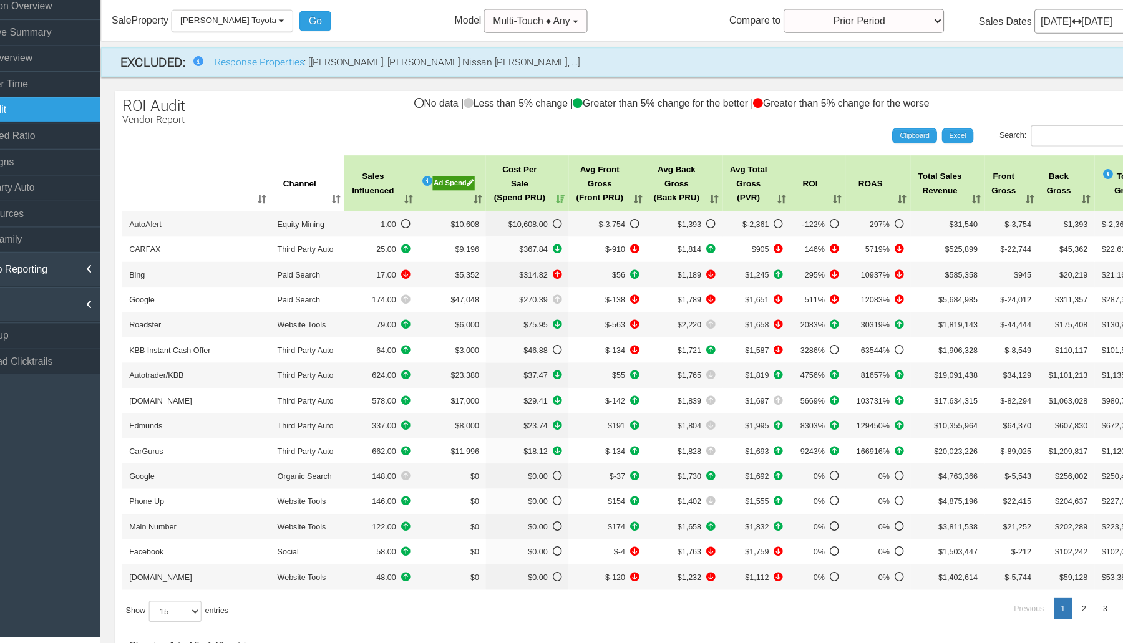
scroll to position [0, 0]
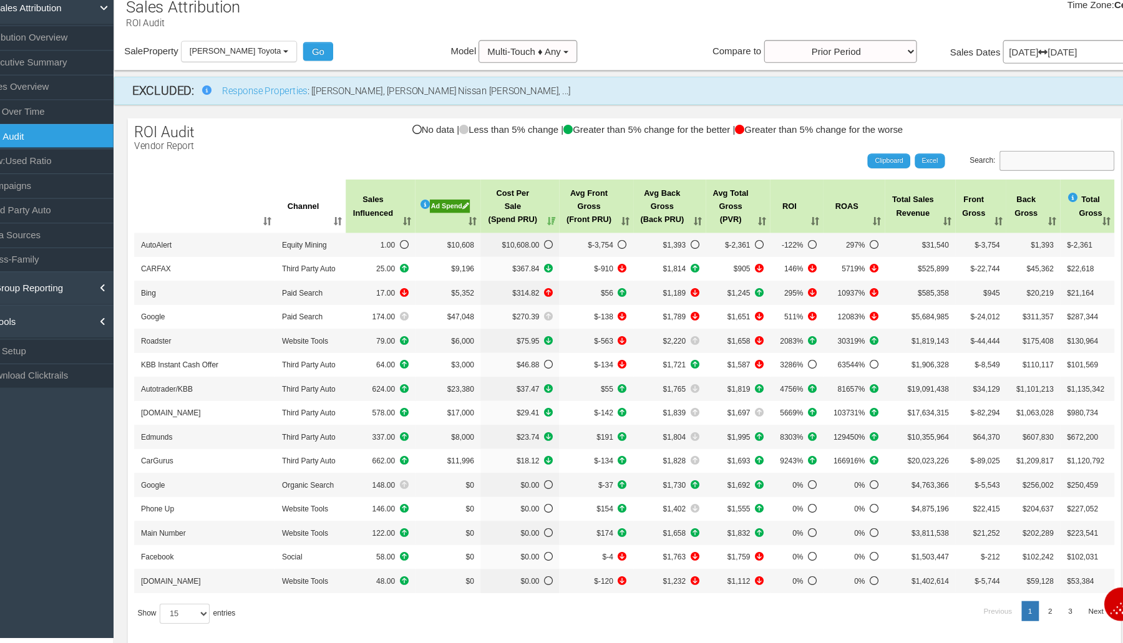
click at [972, 197] on input "Search:" at bounding box center [1025, 191] width 107 height 19
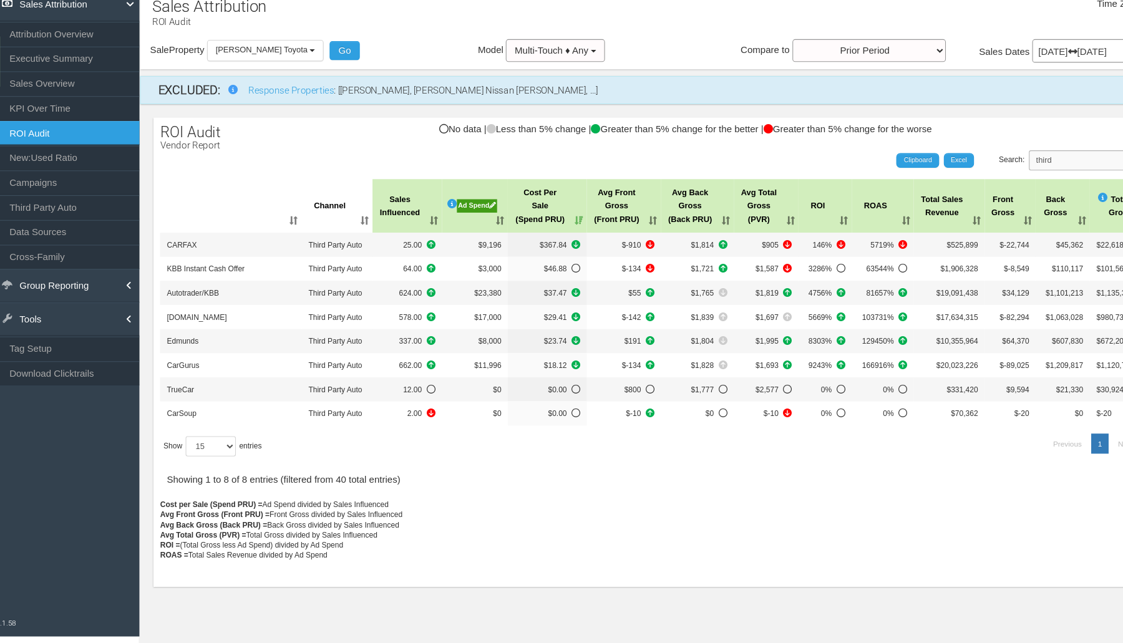
type input "third"
click at [418, 242] on th "Sales Influenced" at bounding box center [393, 236] width 65 height 50
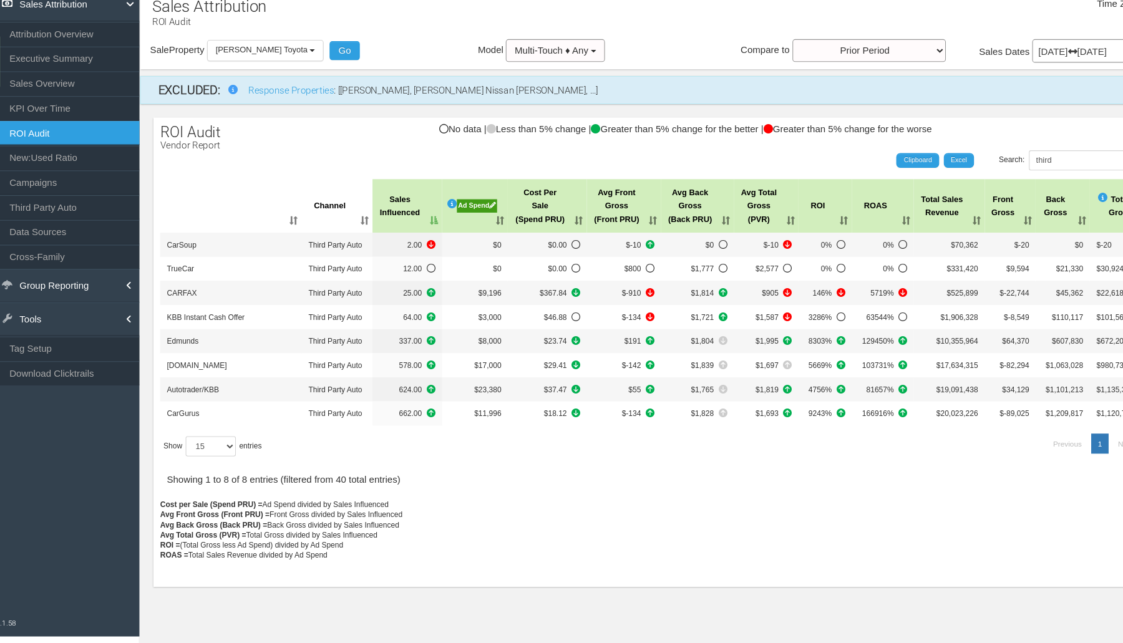
click at [418, 242] on th "Sales Influenced" at bounding box center [393, 236] width 65 height 50
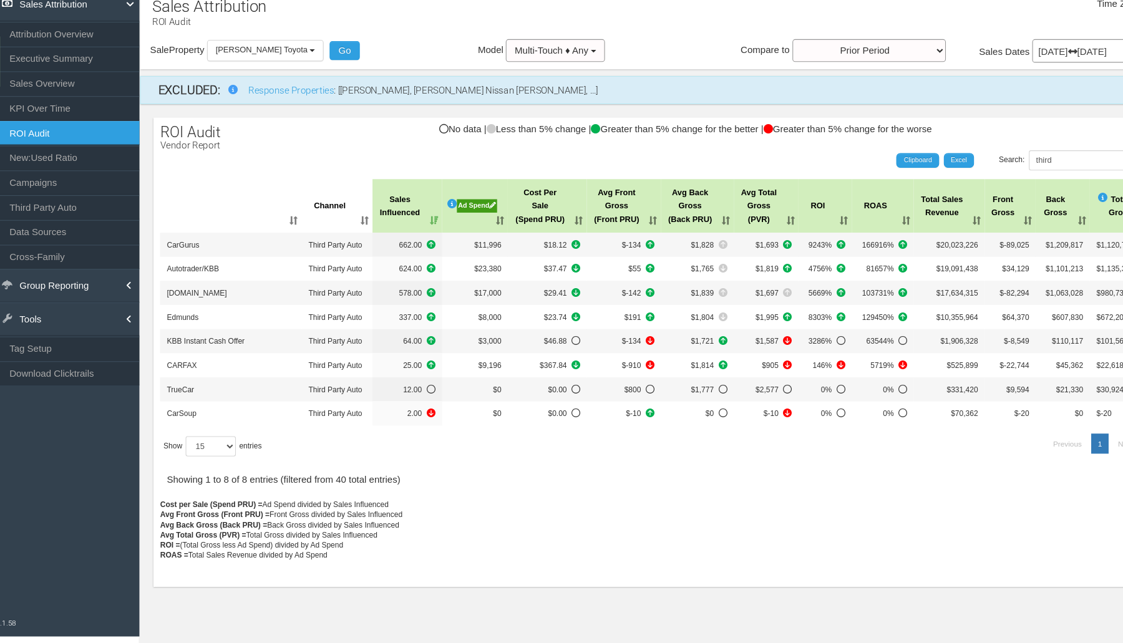
click at [16, 208] on link "Campaigns" at bounding box center [72, 214] width 144 height 22
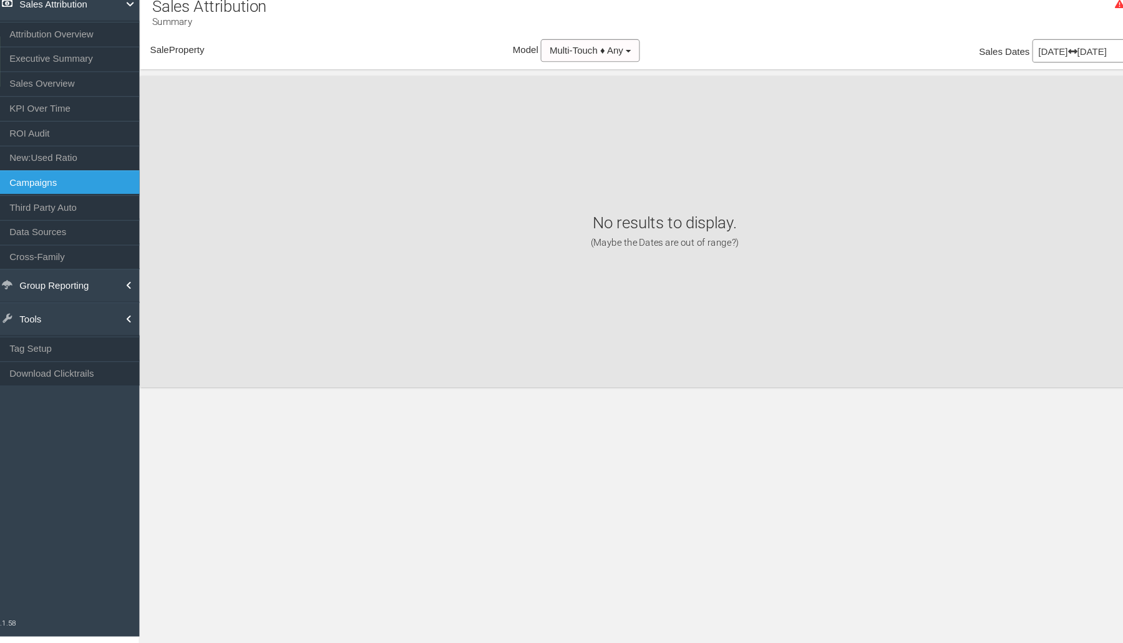
scroll to position [32, 0]
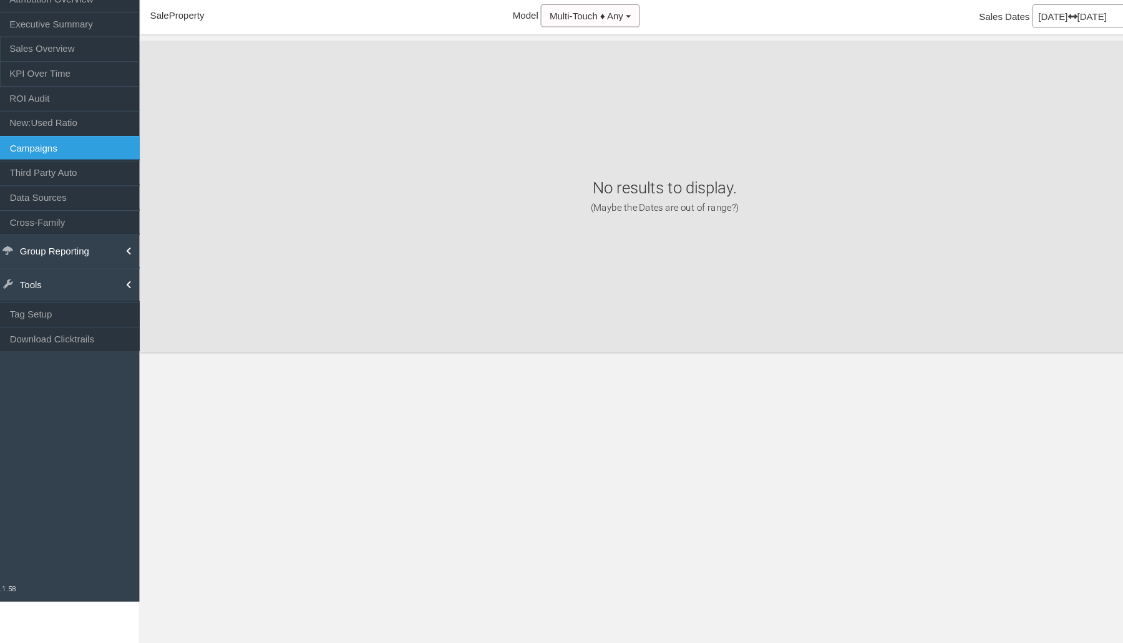
select select "object:1951"
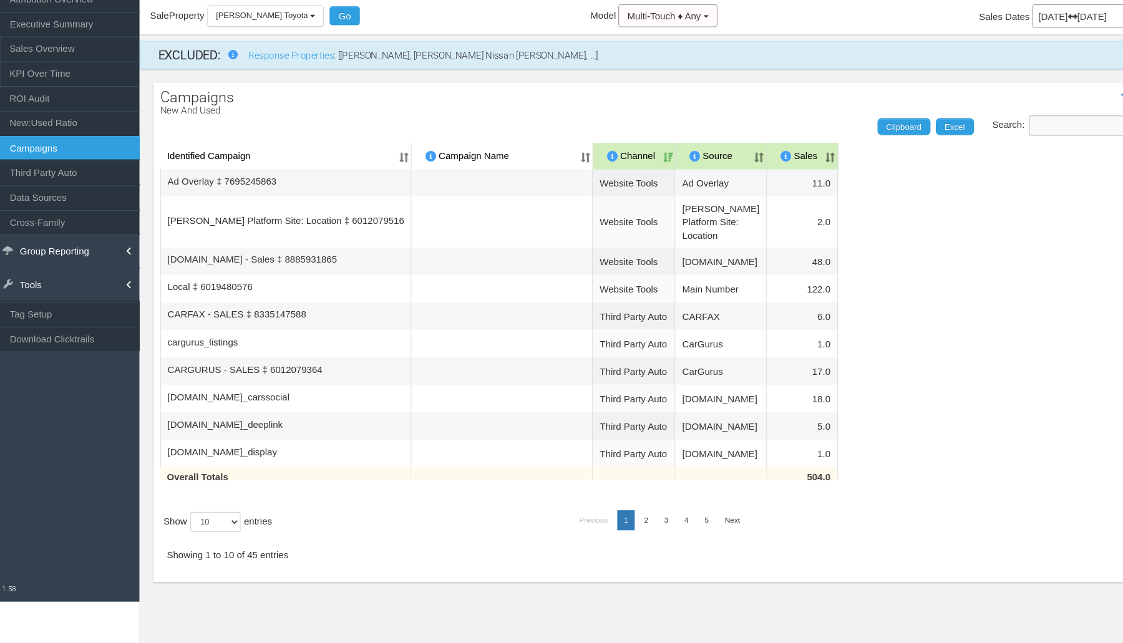
click at [983, 165] on input "Search:" at bounding box center [1025, 161] width 107 height 19
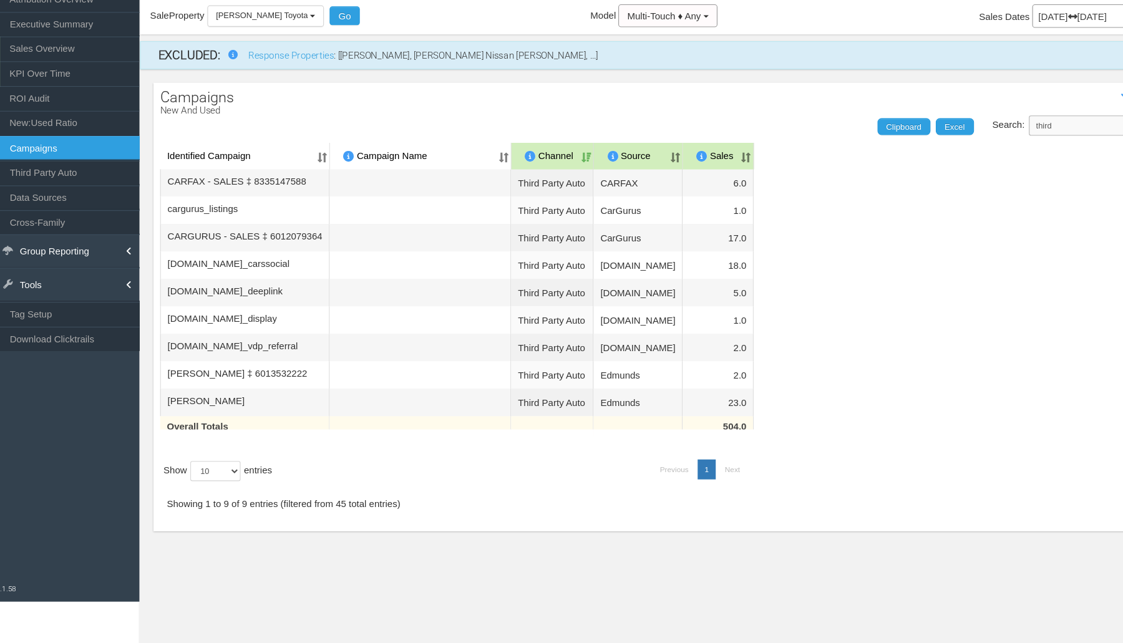
type input "third"
click at [702, 188] on th "Sales" at bounding box center [683, 189] width 66 height 25
click at [829, 634] on section "Sales Attribution Campaigns Filters Vehicle Types INCLUDE EXCLUDE used 676 Sale…" at bounding box center [633, 321] width 981 height 643
click at [919, 255] on table "Identified Campaign Campaign Name Dealer/Vendor Channel Source Sales [PERSON_NA…" at bounding box center [621, 319] width 917 height 285
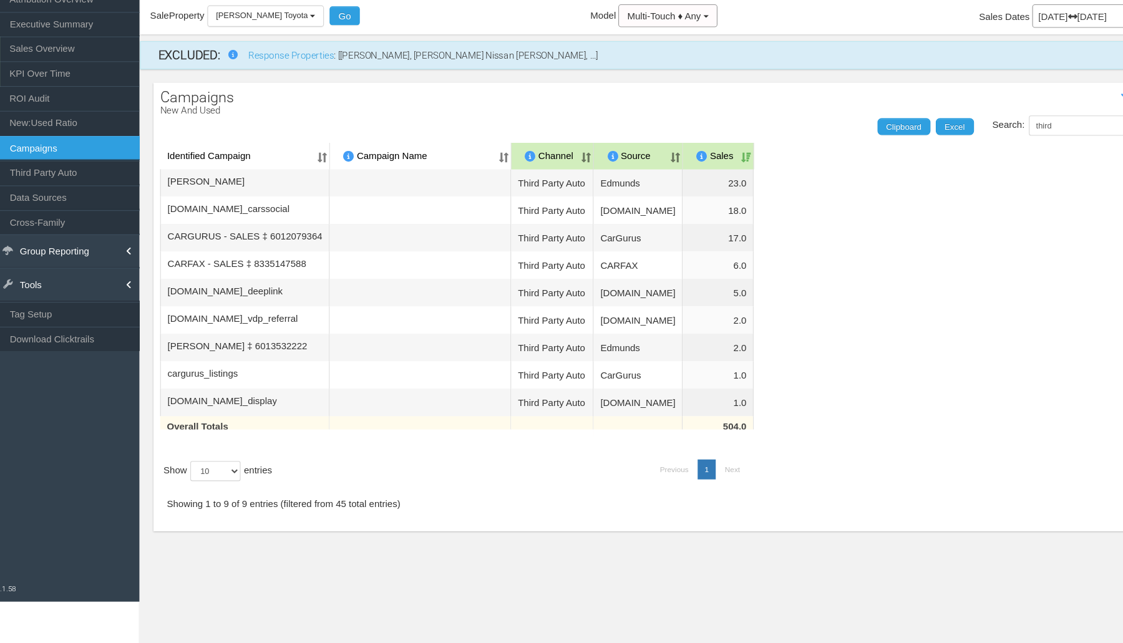
click at [286, 63] on button "[PERSON_NAME] Toyota" at bounding box center [261, 58] width 109 height 19
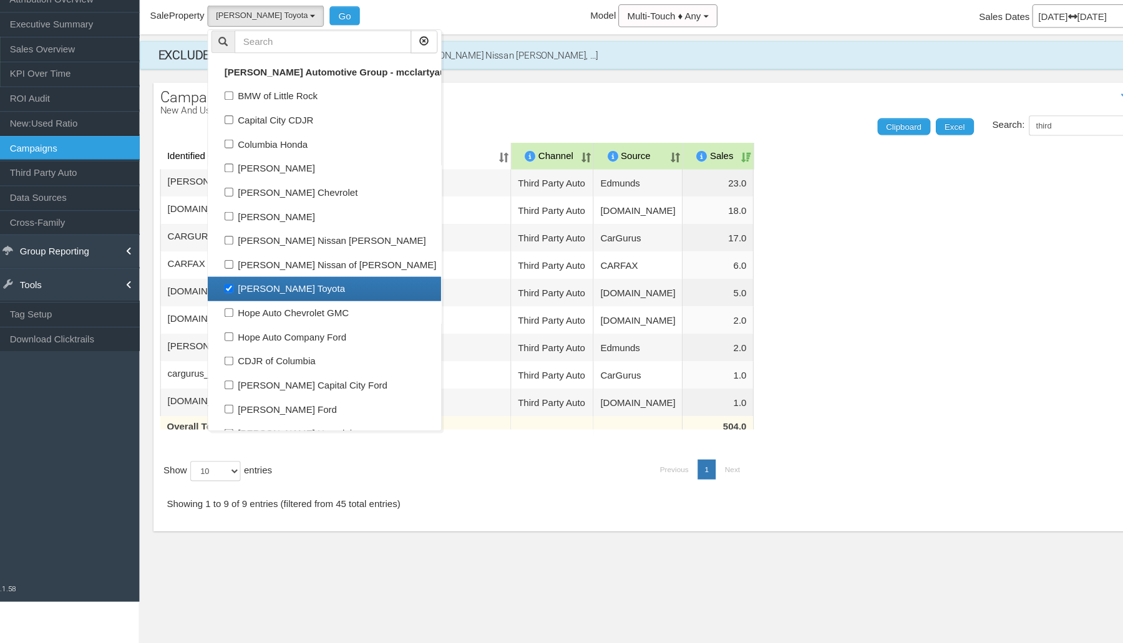
click at [225, 316] on label "[PERSON_NAME] Toyota" at bounding box center [315, 313] width 211 height 16
click at [225, 316] on input "[PERSON_NAME] Toyota" at bounding box center [227, 312] width 8 height 8
checkbox input "false"
select select
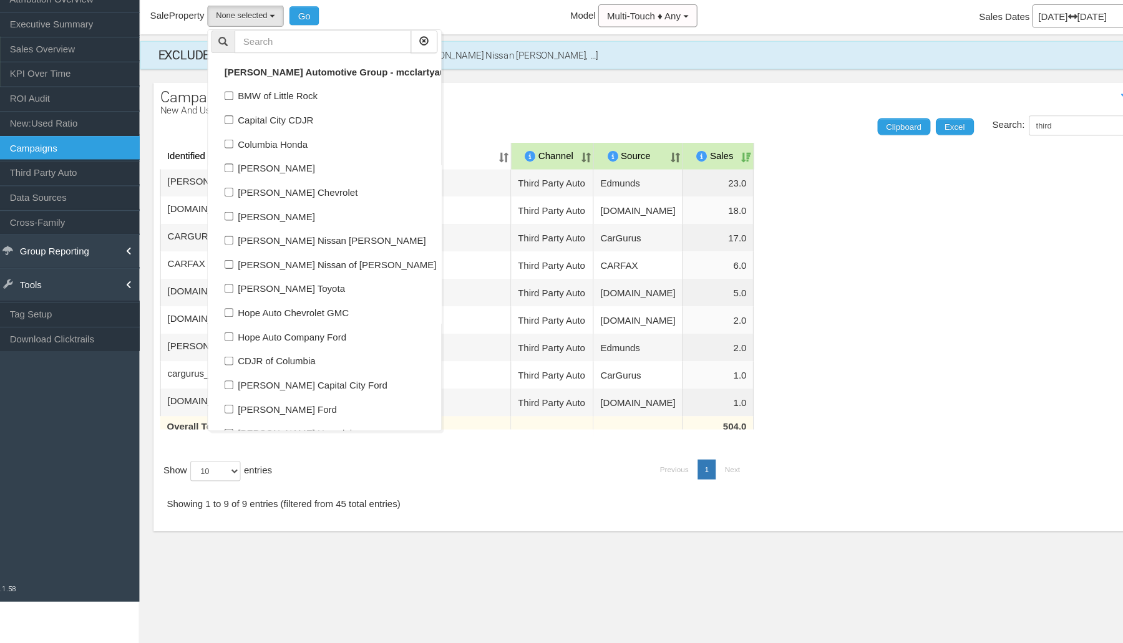
scroll to position [97, 0]
click at [231, 310] on label "[PERSON_NAME] Toyota" at bounding box center [315, 313] width 211 height 16
click at [231, 310] on input "[PERSON_NAME] Toyota" at bounding box center [227, 312] width 8 height 8
checkbox input "true"
select select "object:1951"
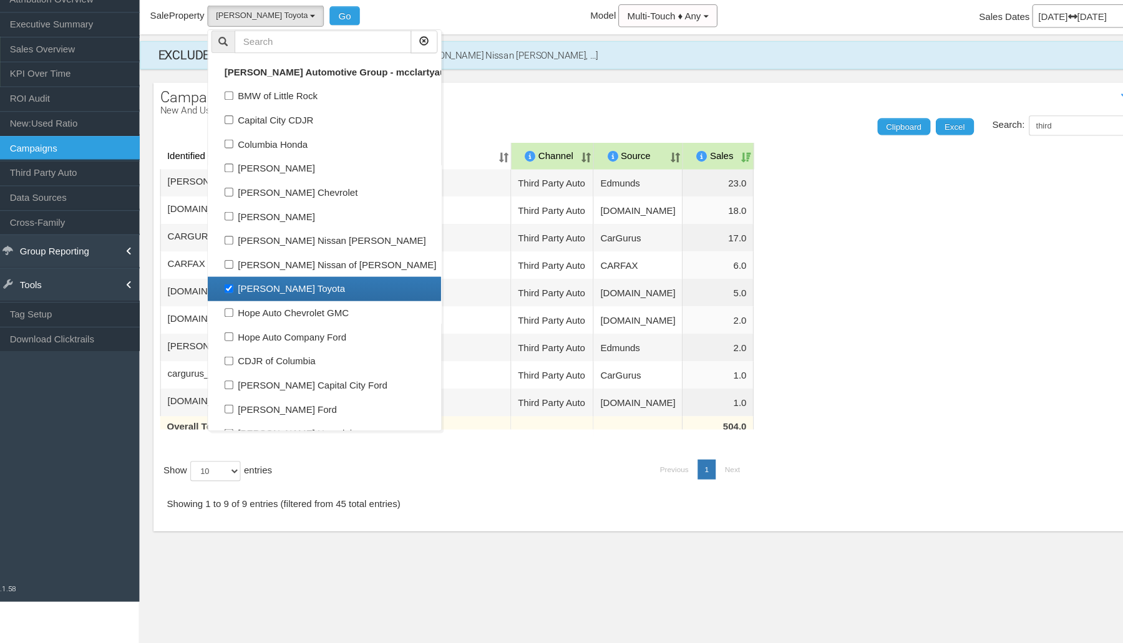
click at [49, 132] on link "ROI Audit" at bounding box center [72, 135] width 144 height 22
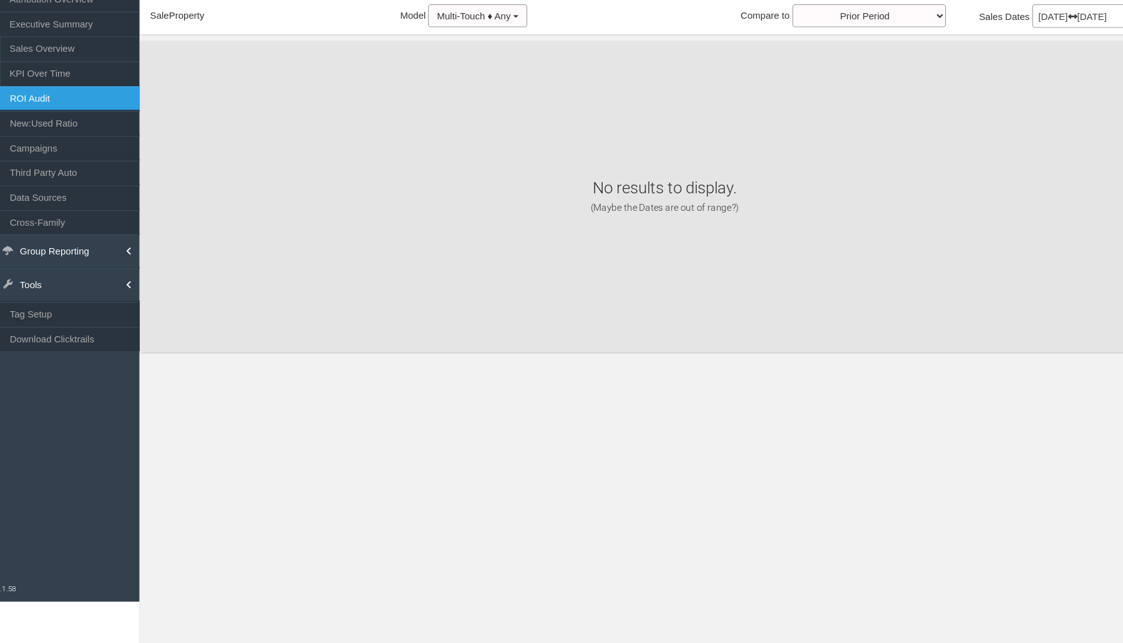
select select "object:2019"
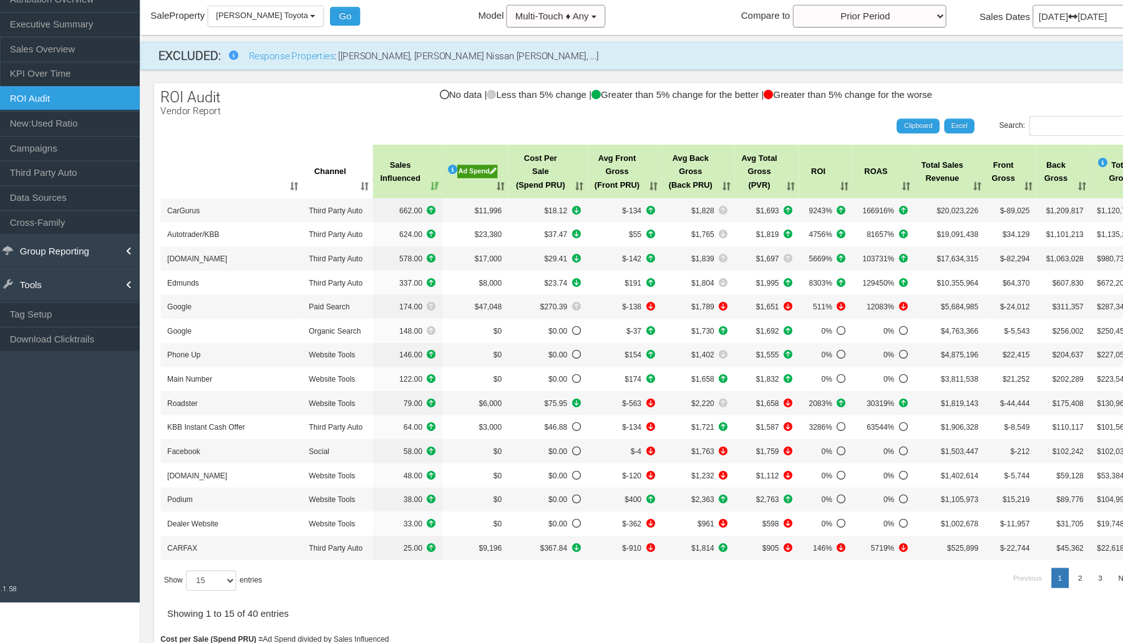
click at [542, 220] on th "Cost Per Sale (Spend PRU)" at bounding box center [524, 204] width 74 height 50
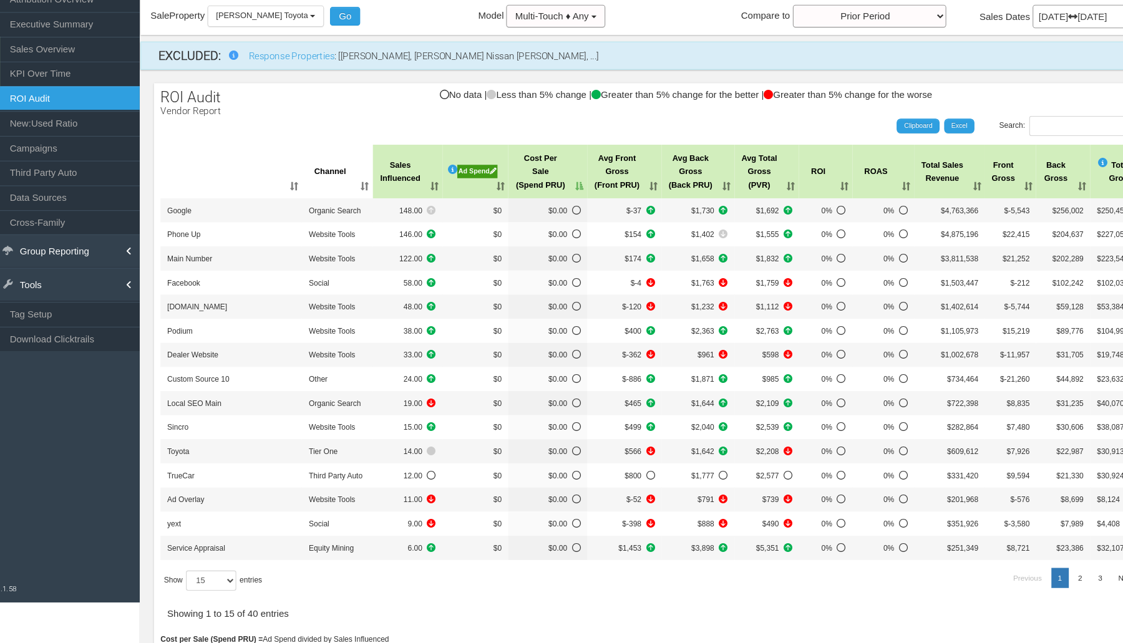
click at [542, 220] on th "Cost Per Sale (Spend PRU)" at bounding box center [524, 204] width 74 height 50
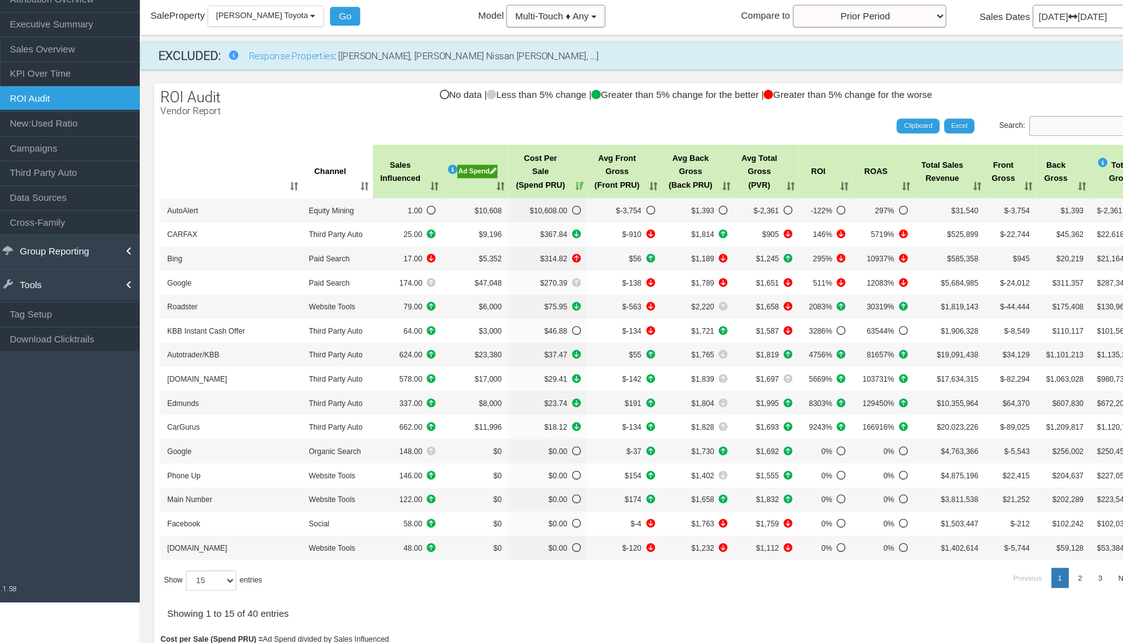
click at [993, 152] on input "Search:" at bounding box center [1025, 161] width 107 height 19
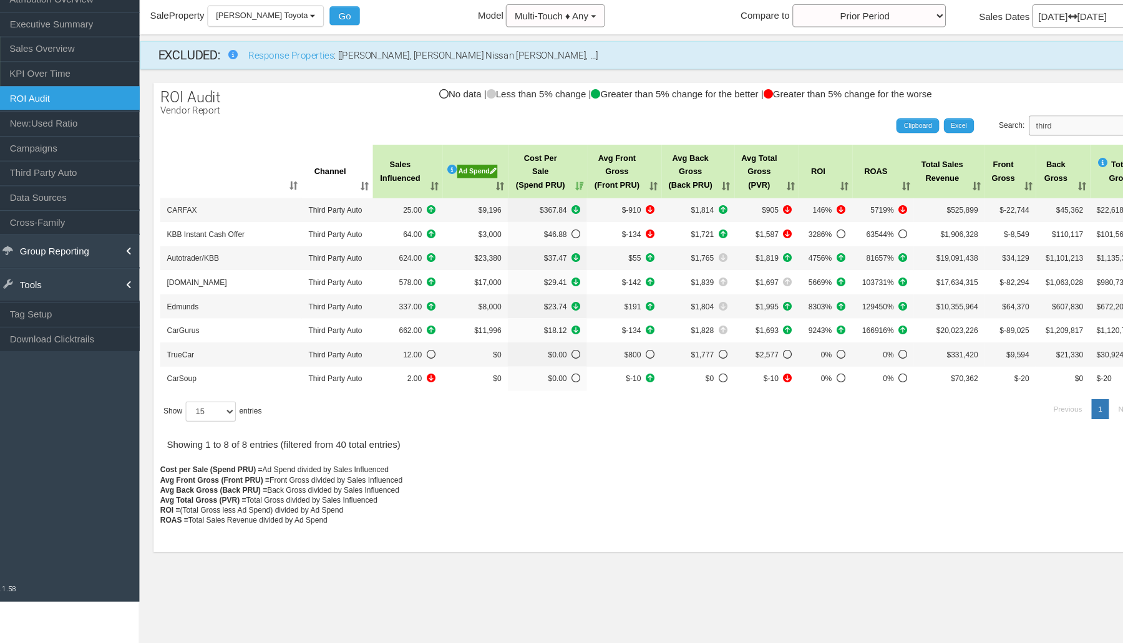
type input "third"
click at [292, 64] on button "[PERSON_NAME] Toyota" at bounding box center [261, 58] width 109 height 19
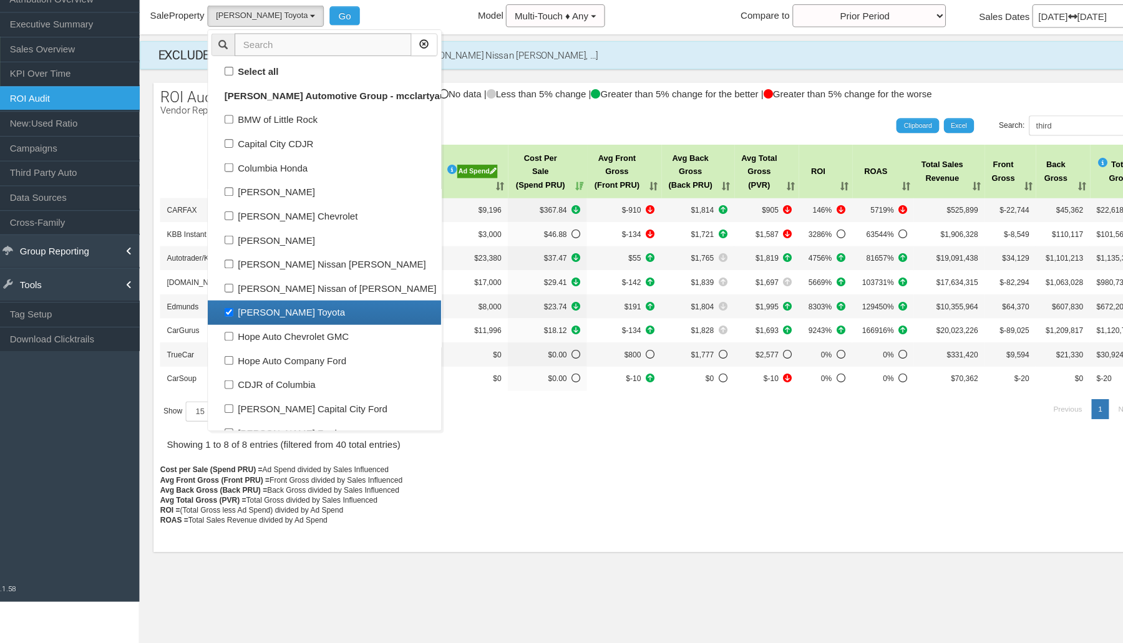
scroll to position [22, 0]
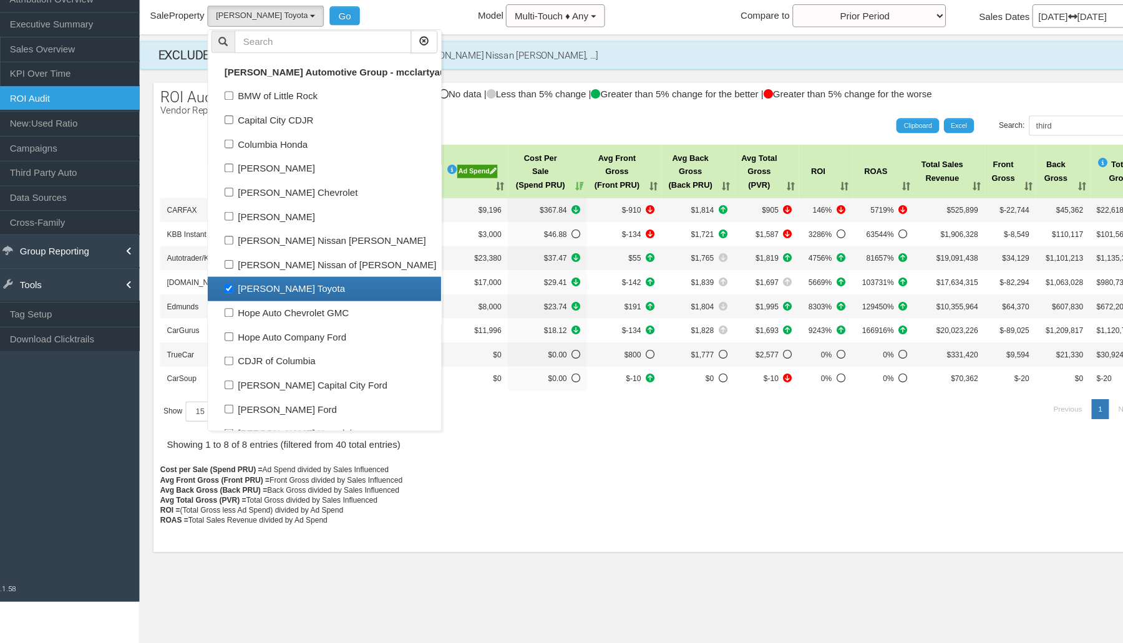
click at [243, 303] on link "[PERSON_NAME] Toyota" at bounding box center [315, 312] width 217 height 22
click at [245, 255] on link "[PERSON_NAME]" at bounding box center [315, 245] width 217 height 22
click at [227, 243] on label "[PERSON_NAME]" at bounding box center [315, 245] width 211 height 16
click at [227, 243] on input "[PERSON_NAME]" at bounding box center [227, 245] width 8 height 8
checkbox input "true"
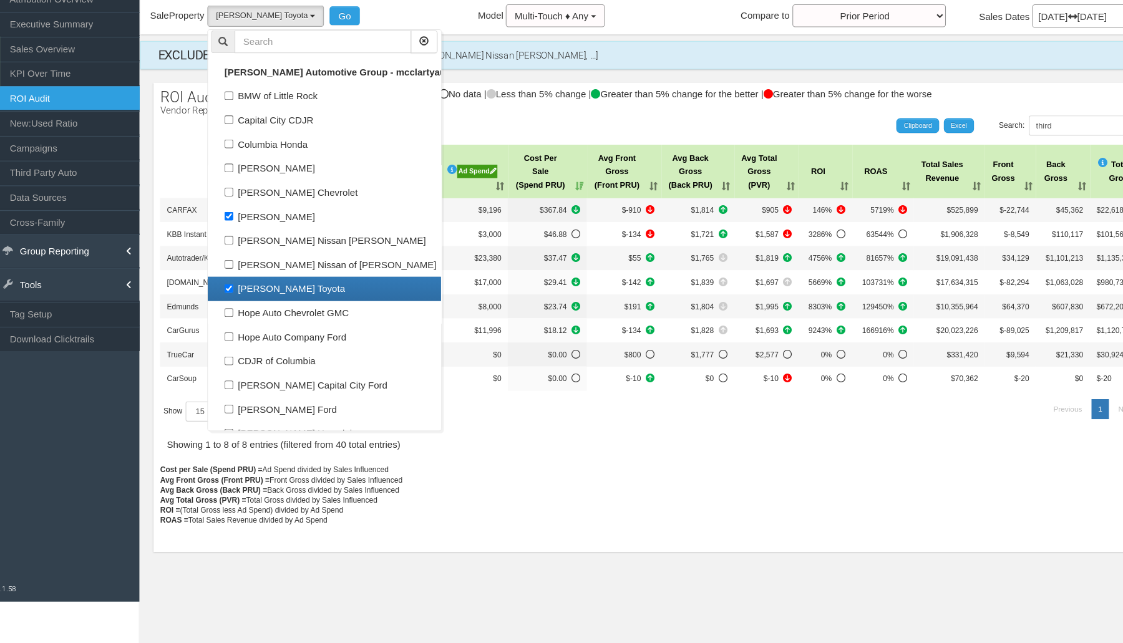
select select "object:2016"
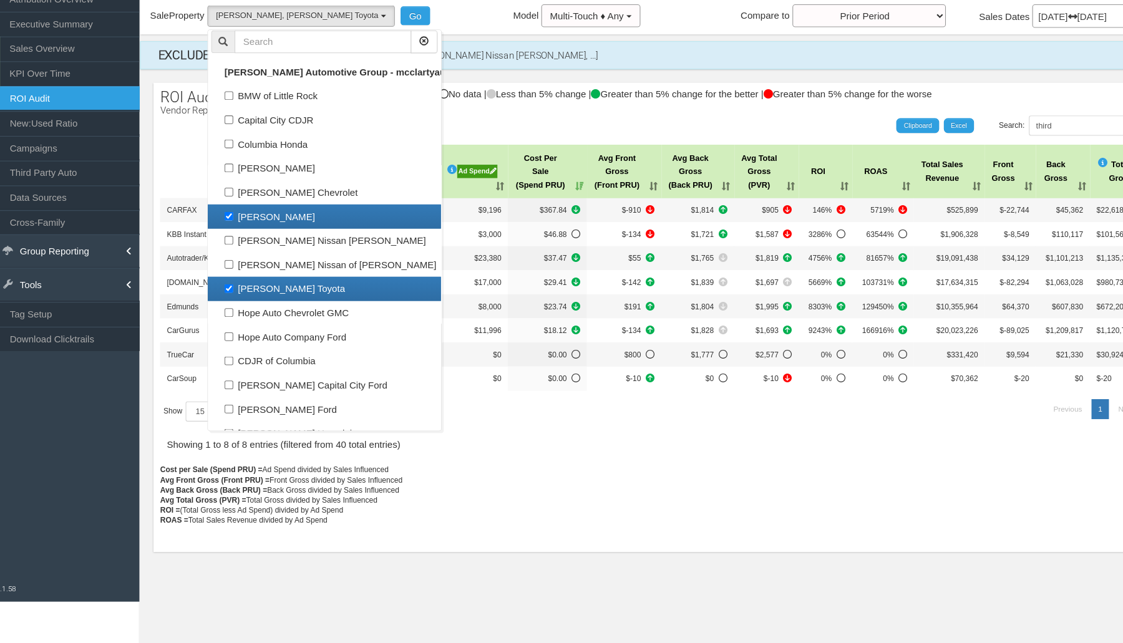
click at [236, 310] on label "[PERSON_NAME] Toyota" at bounding box center [315, 313] width 211 height 16
click at [231, 310] on input "[PERSON_NAME] Toyota" at bounding box center [227, 312] width 8 height 8
checkbox input "false"
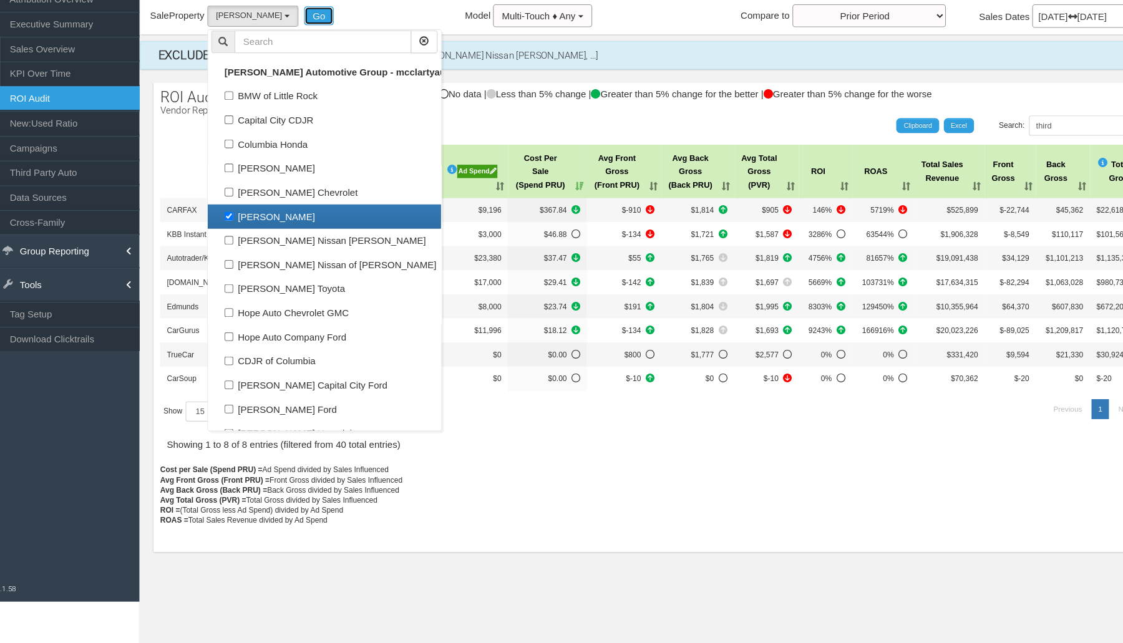
click at [312, 57] on button "Go" at bounding box center [311, 58] width 28 height 17
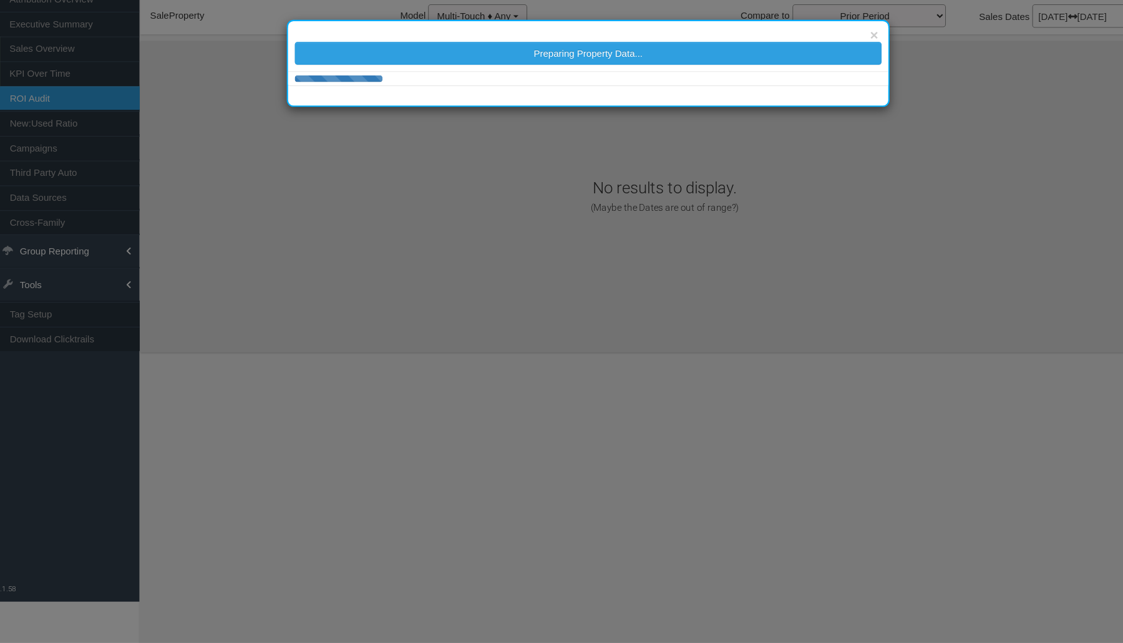
select select "object:2102"
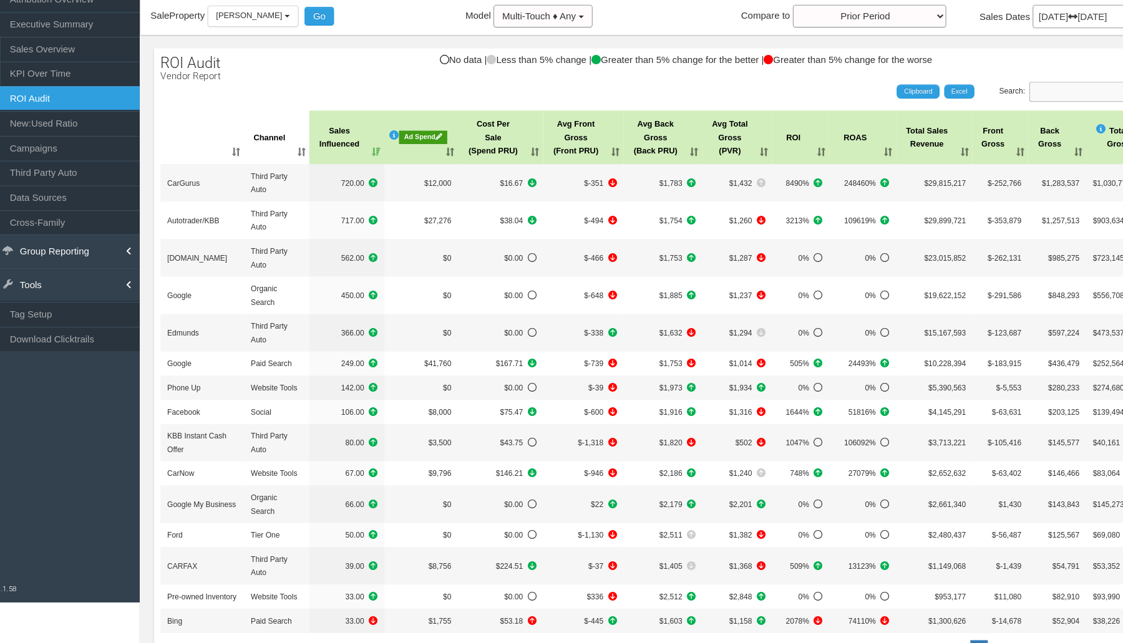
click at [981, 122] on input "Search:" at bounding box center [1025, 129] width 107 height 19
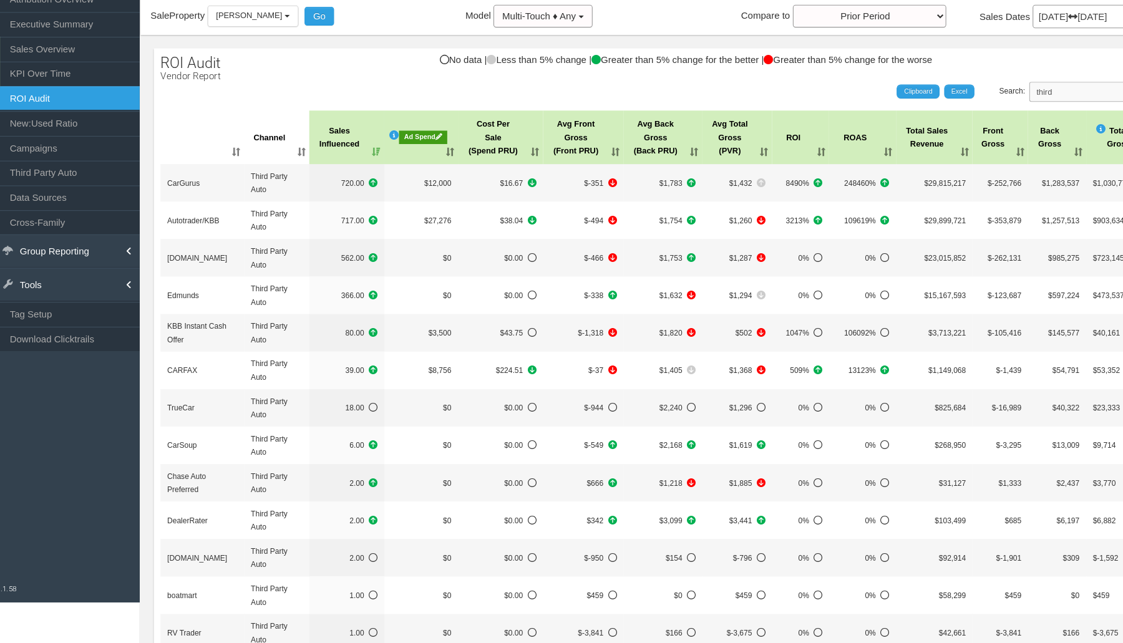
type input "third"
click at [350, 179] on th "Sales Influenced" at bounding box center [336, 172] width 70 height 50
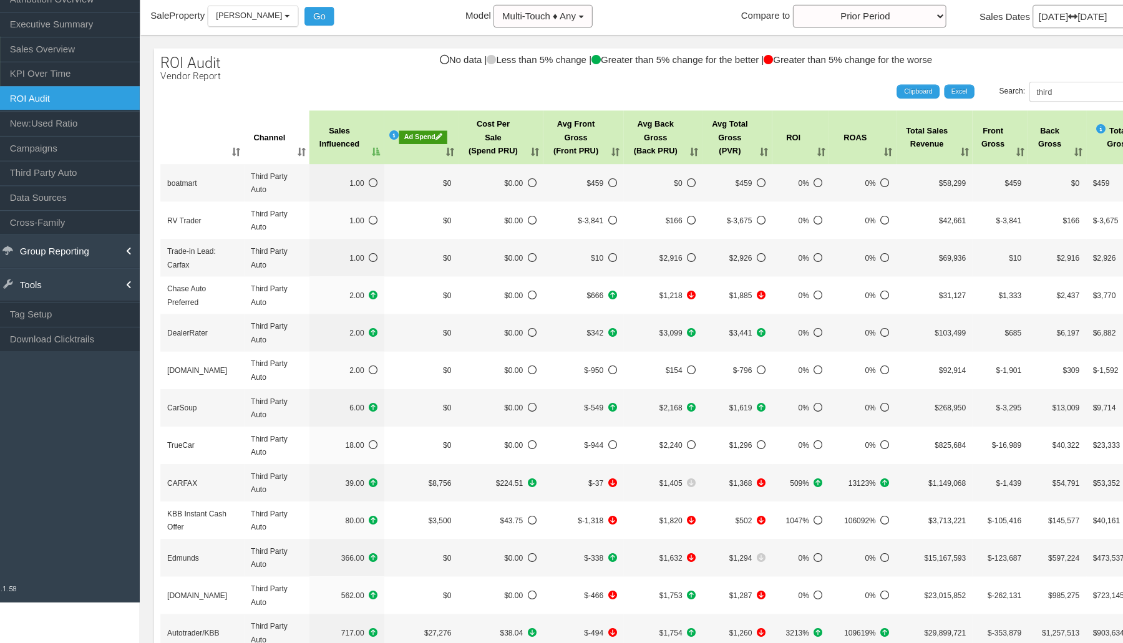
click at [350, 179] on th "Sales Influenced" at bounding box center [336, 172] width 70 height 50
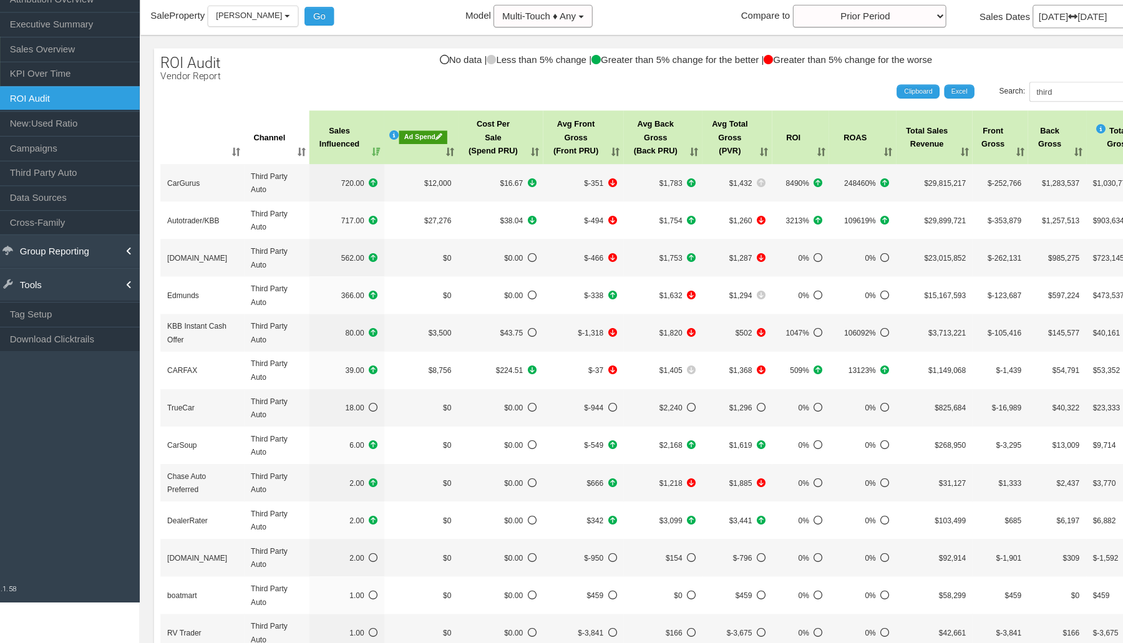
scroll to position [32, 0]
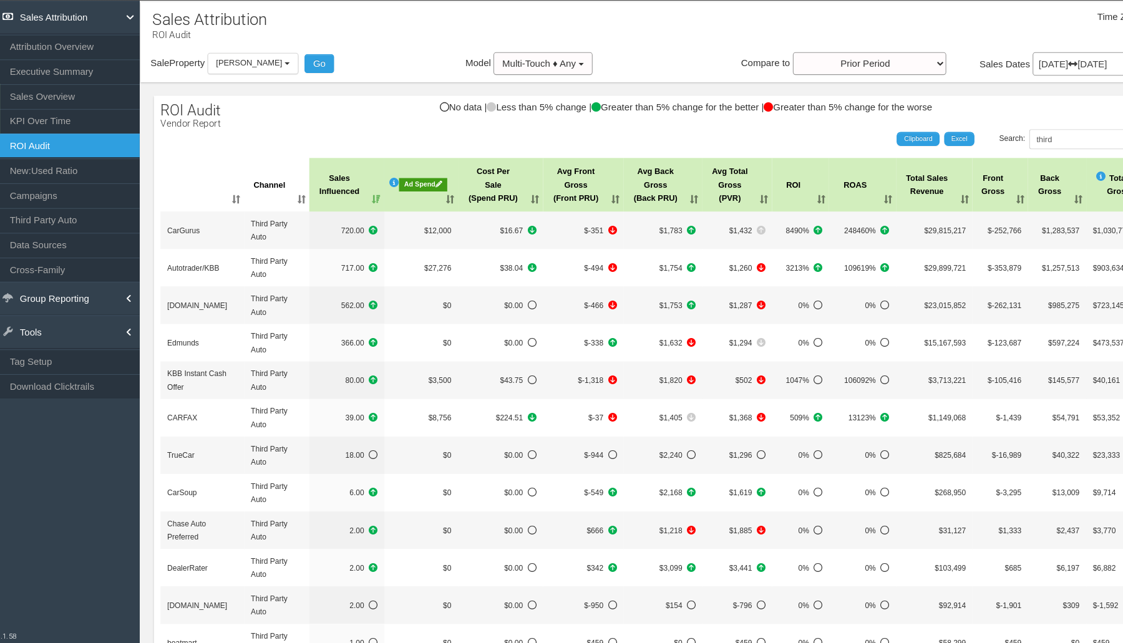
click at [129, 13] on link "Sales Attribution" at bounding box center [72, 16] width 144 height 31
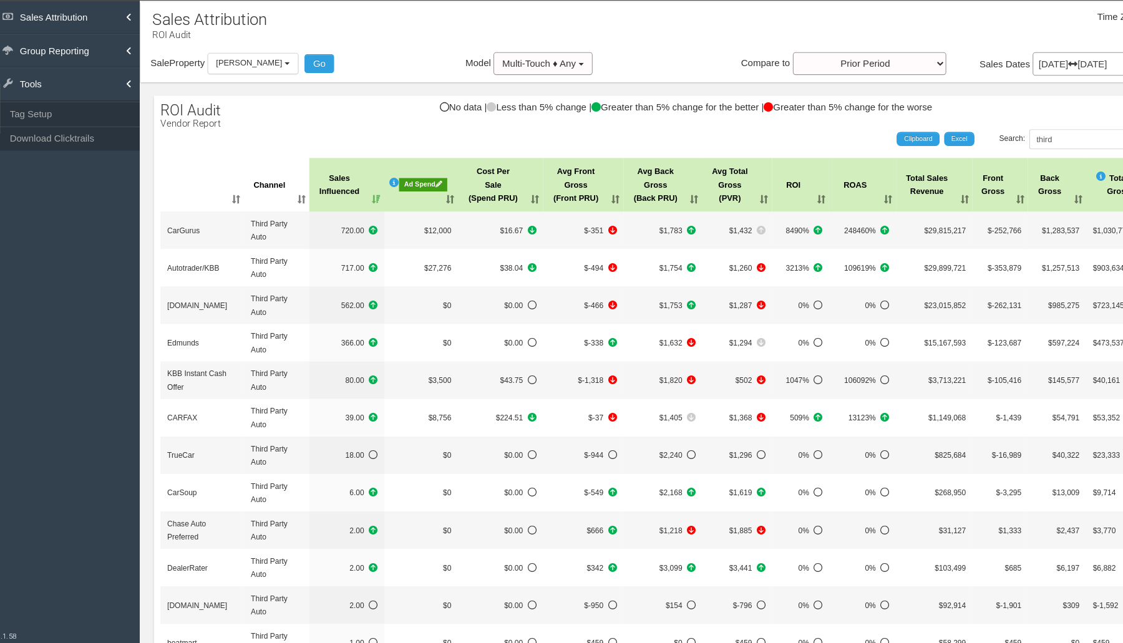
click at [129, 13] on link "Sales Attribution" at bounding box center [72, 16] width 144 height 31
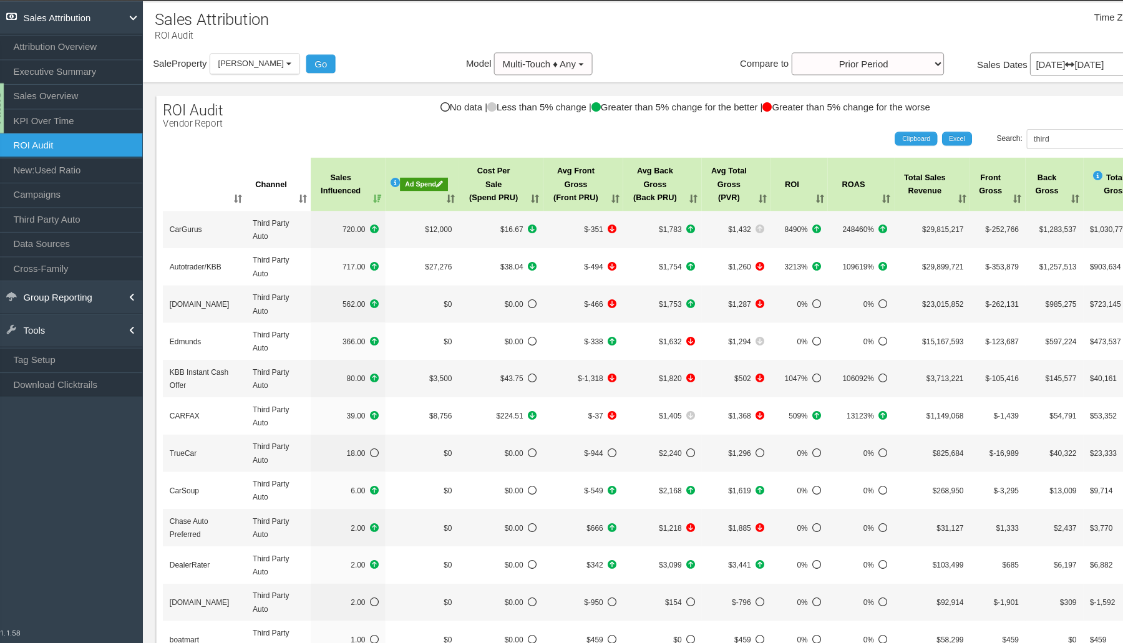
scroll to position [1, 0]
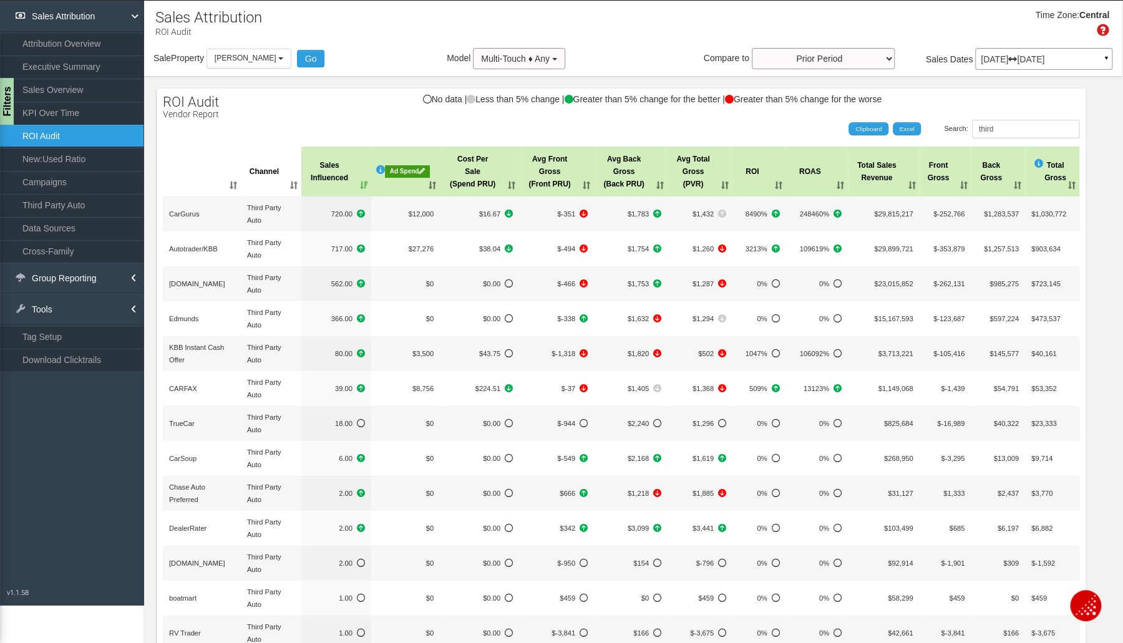
click at [6, 82] on div "Filters" at bounding box center [6, 101] width 16 height 47
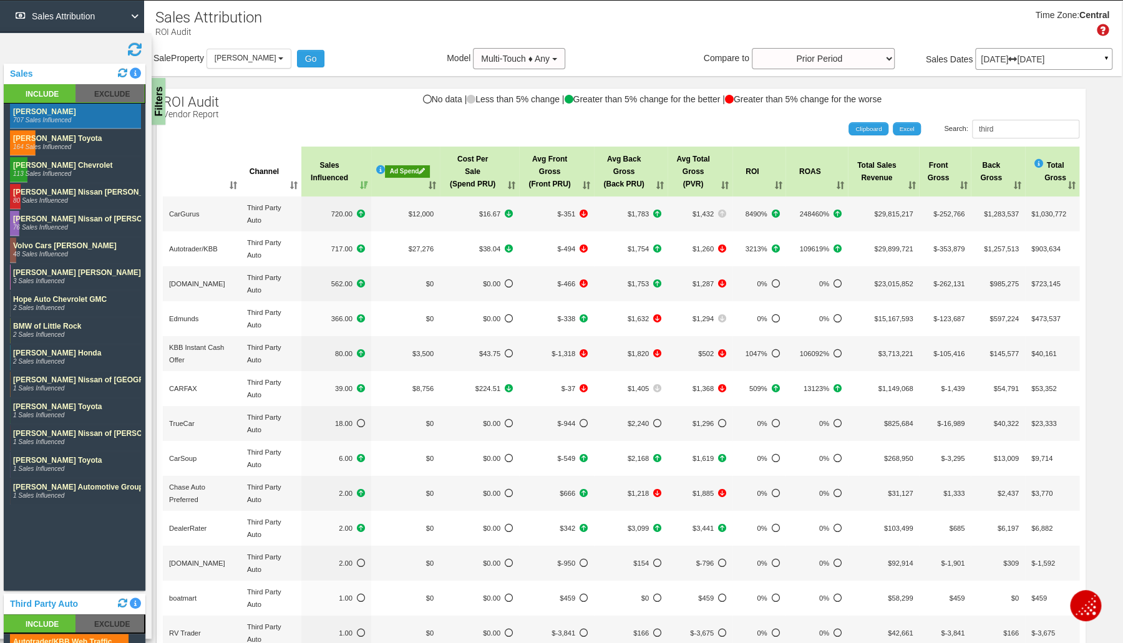
click at [99, 95] on rect at bounding box center [110, 93] width 69 height 18
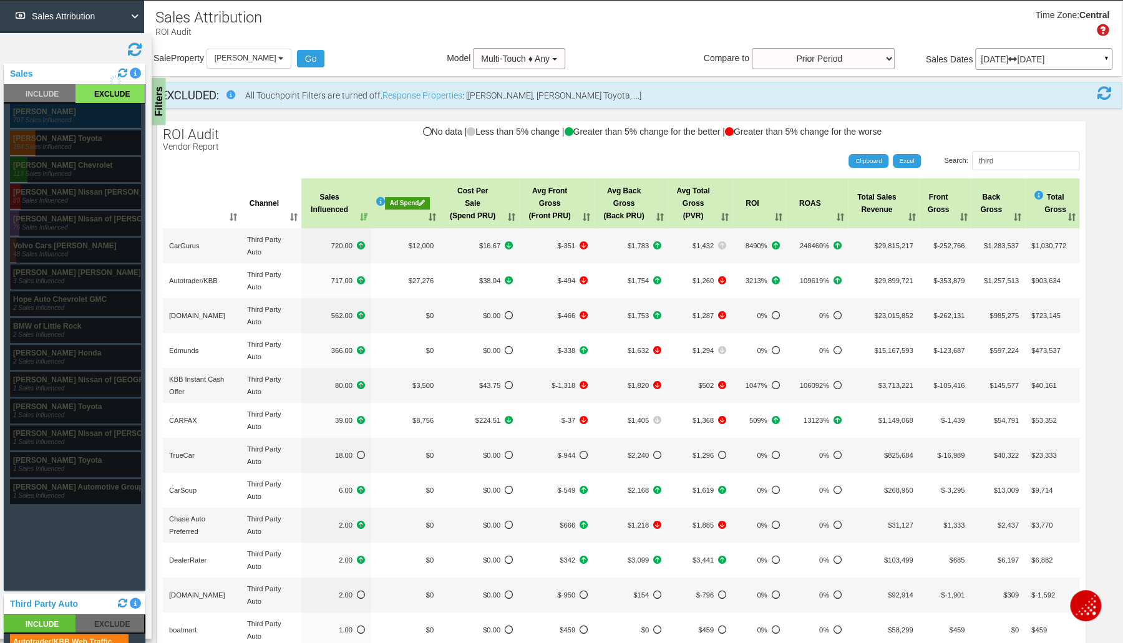
click at [63, 118] on rect at bounding box center [75, 116] width 131 height 25
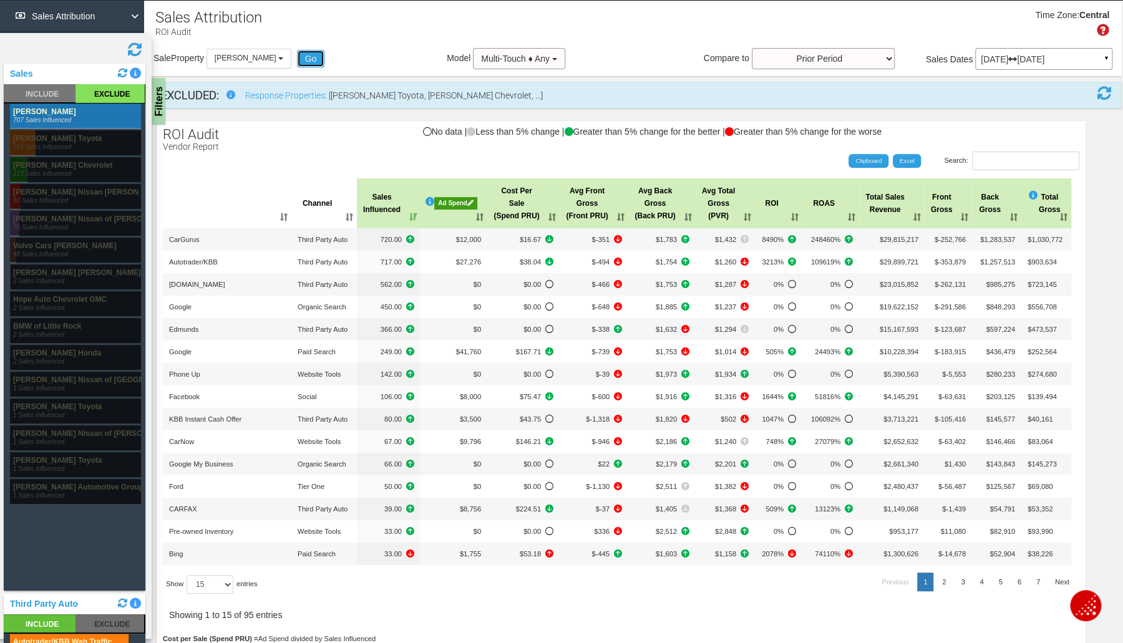
click at [314, 62] on button "Go" at bounding box center [311, 58] width 28 height 17
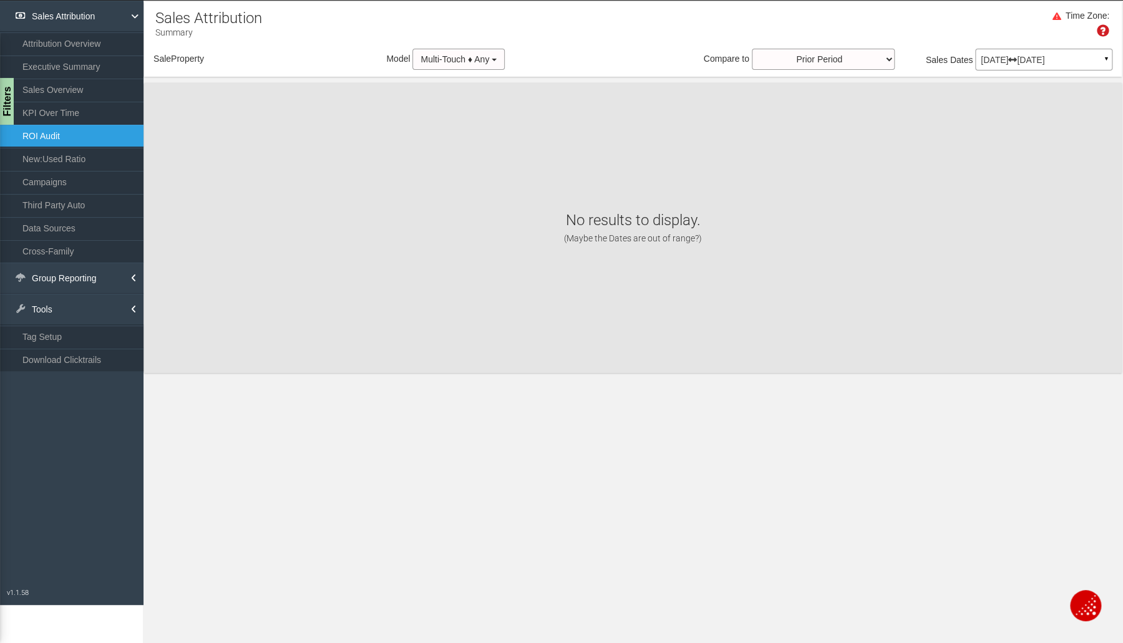
scroll to position [0, 0]
select select "object:2170"
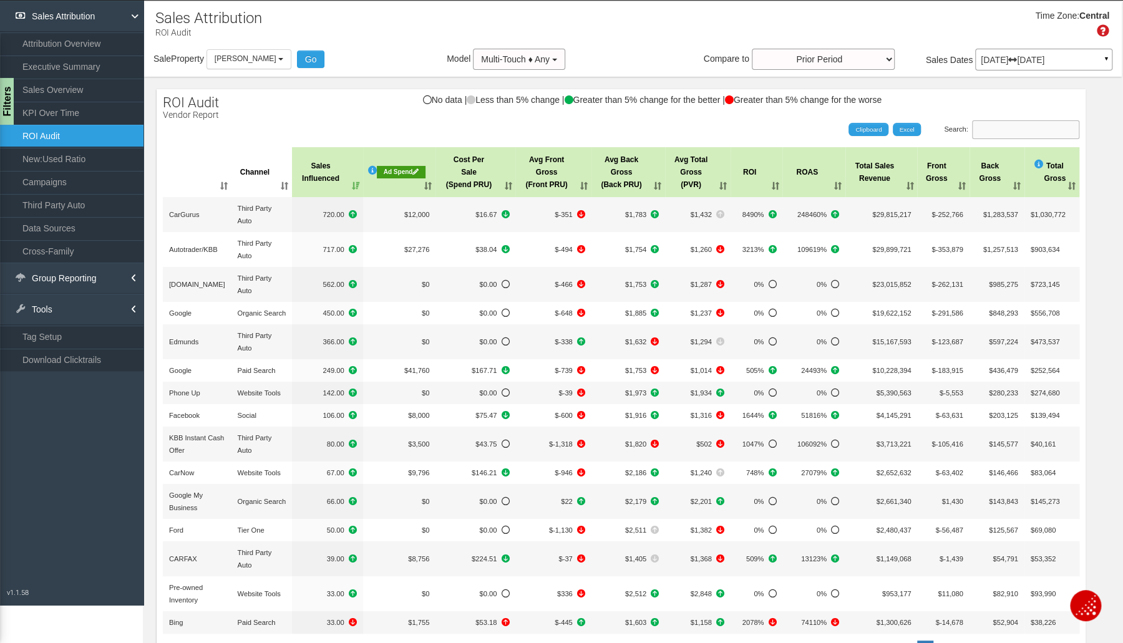
click at [1008, 130] on input "Search:" at bounding box center [1025, 129] width 107 height 19
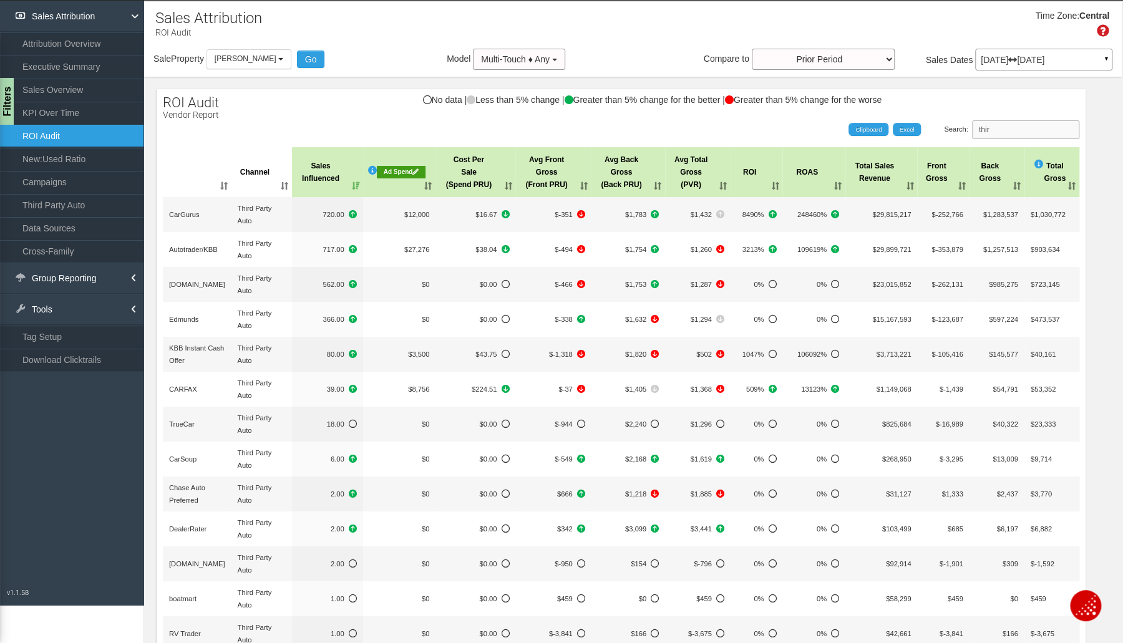
type input "thir"
click at [12, 95] on div "Filters" at bounding box center [6, 101] width 16 height 47
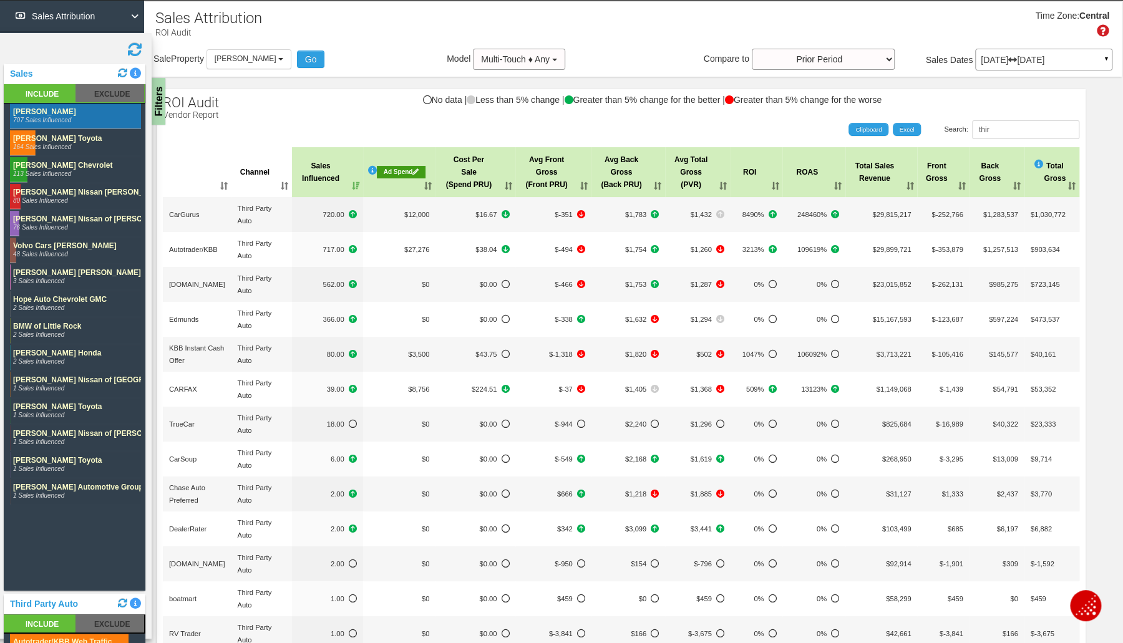
click at [96, 92] on rect at bounding box center [110, 93] width 69 height 18
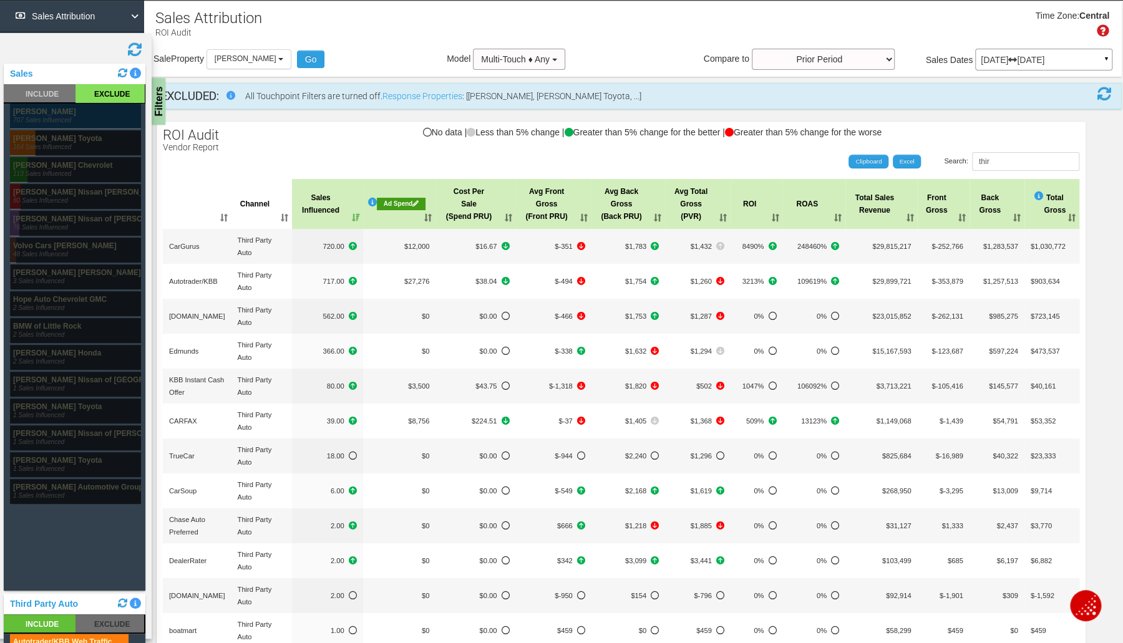
click at [65, 117] on rect at bounding box center [75, 116] width 131 height 25
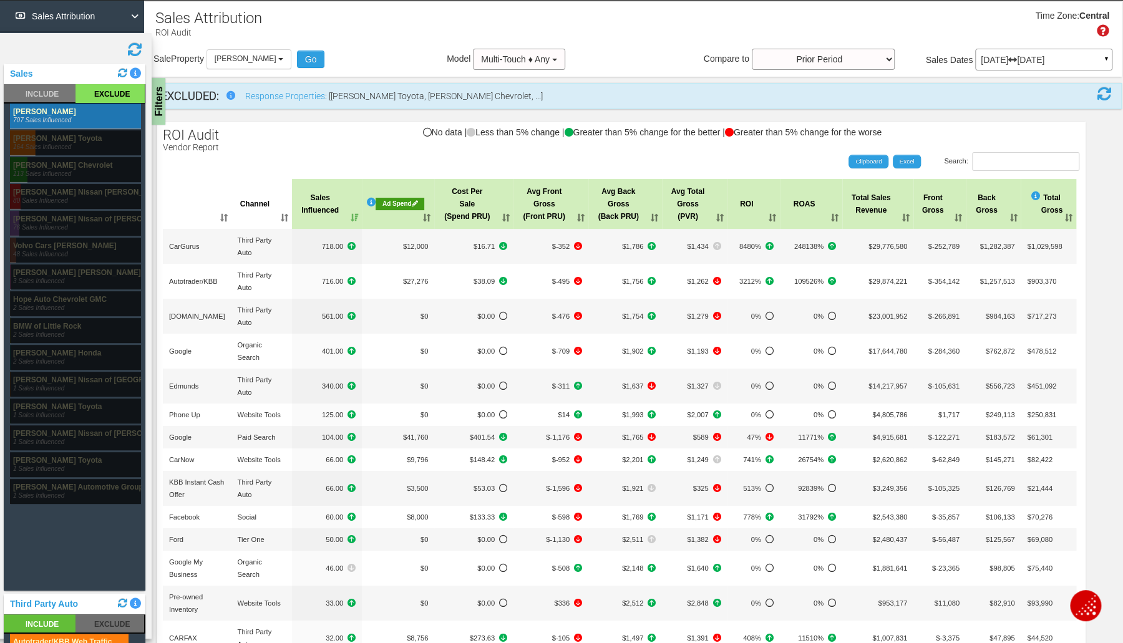
click at [290, 64] on button "[PERSON_NAME]" at bounding box center [249, 58] width 85 height 19
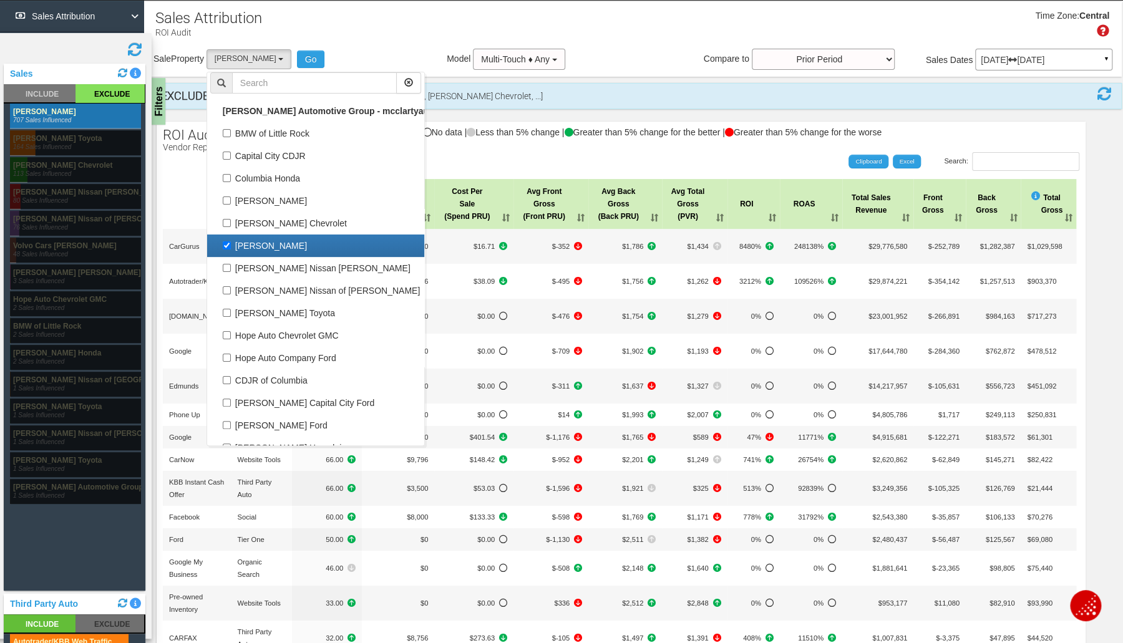
click at [241, 243] on label "[PERSON_NAME]" at bounding box center [315, 246] width 211 height 16
click at [231, 243] on input "[PERSON_NAME]" at bounding box center [227, 246] width 8 height 8
checkbox input "false"
select select
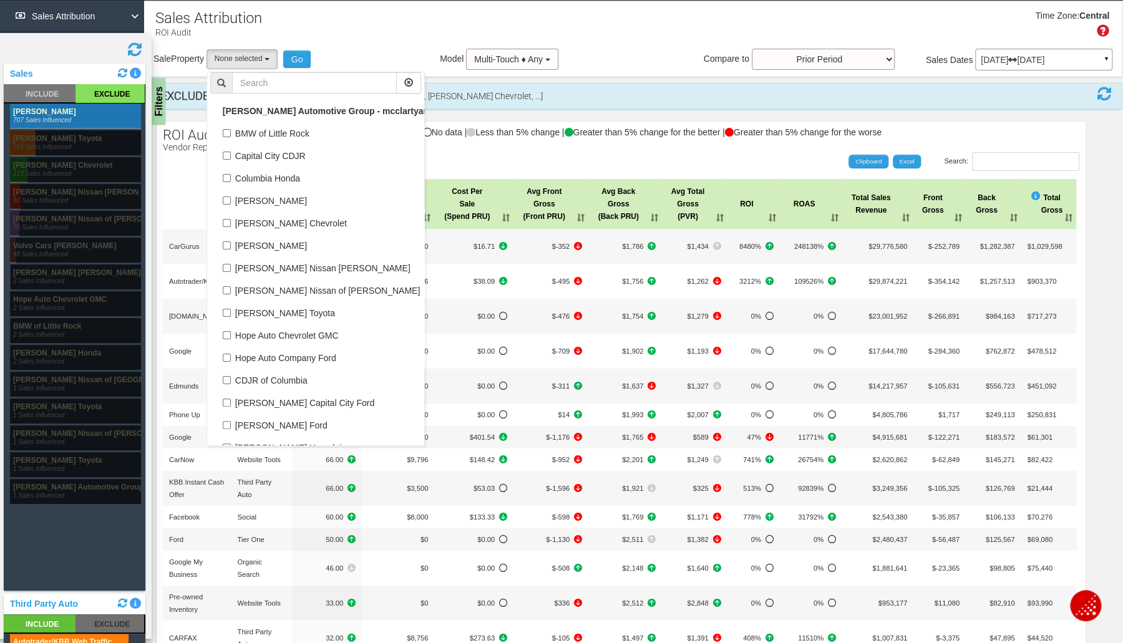
scroll to position [64, 0]
click at [235, 312] on label "[PERSON_NAME] Toyota" at bounding box center [315, 313] width 211 height 16
click at [231, 312] on input "[PERSON_NAME] Toyota" at bounding box center [227, 313] width 8 height 8
checkbox input "true"
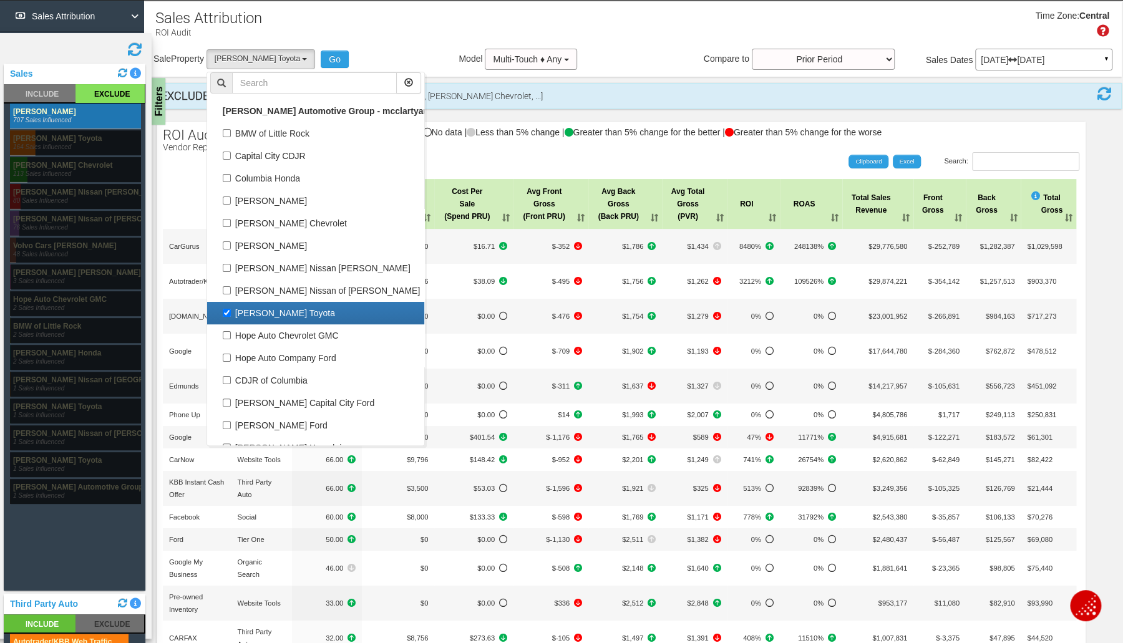
select select "object:2173"
click at [322, 63] on button "Go" at bounding box center [335, 59] width 28 height 17
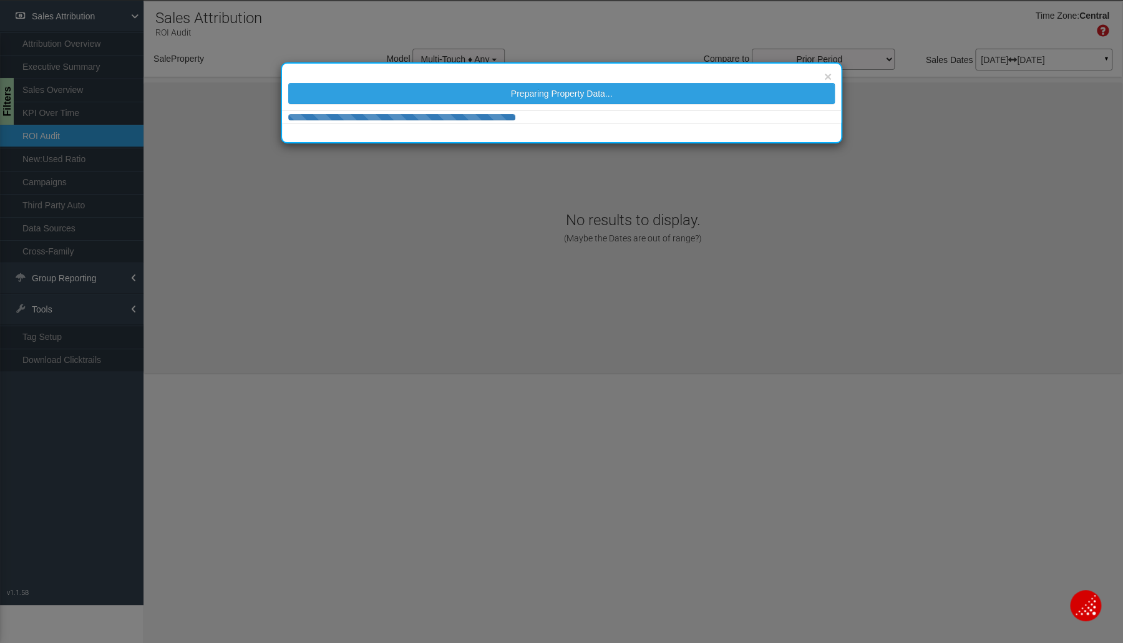
select select "object:2259"
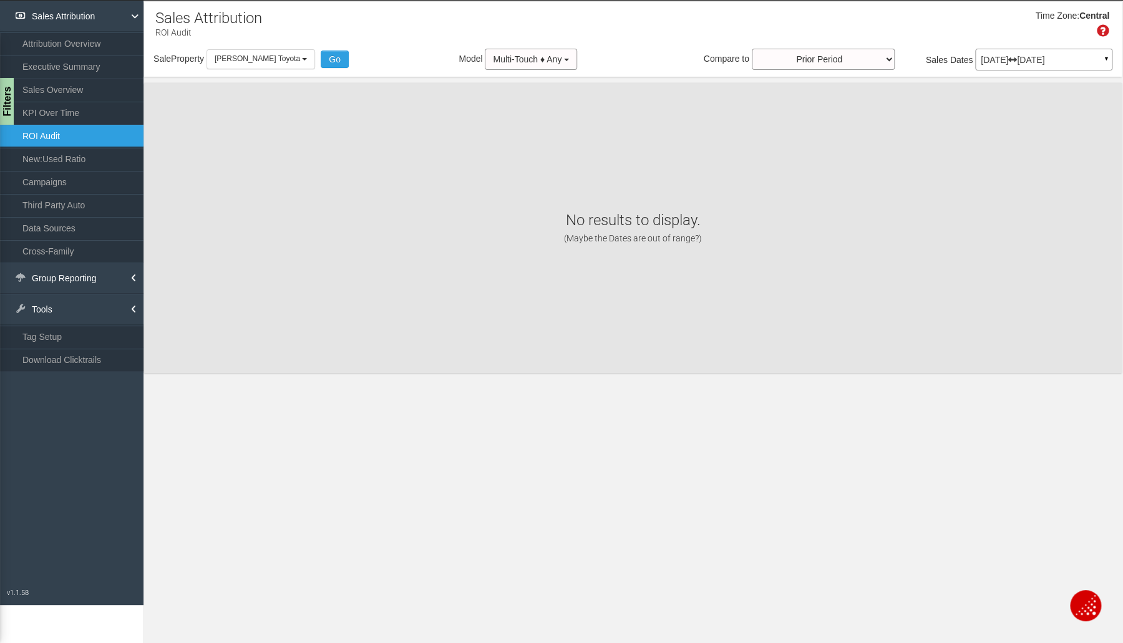
scroll to position [0, 0]
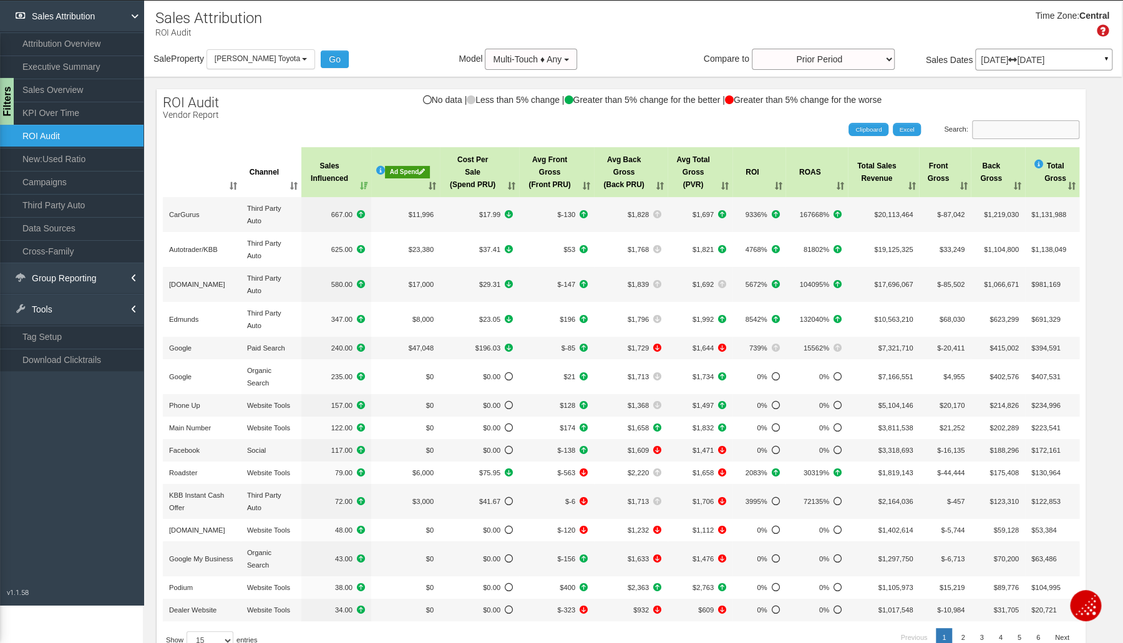
click at [1015, 135] on input "Search:" at bounding box center [1025, 129] width 107 height 19
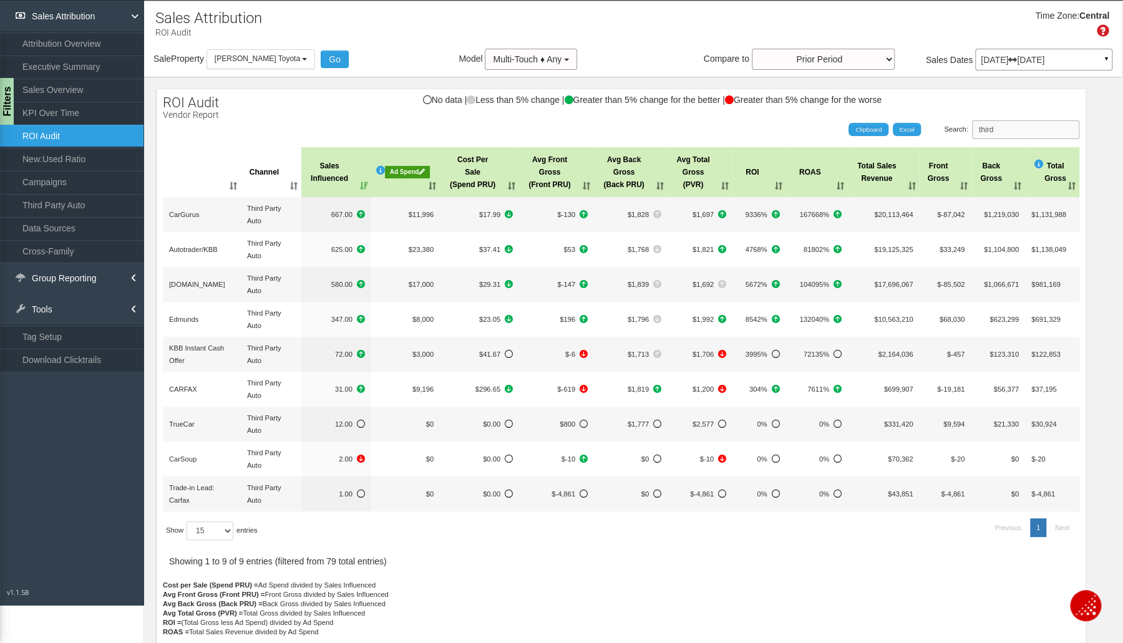
type input "third"
click at [8, 110] on div "Filters" at bounding box center [6, 101] width 16 height 47
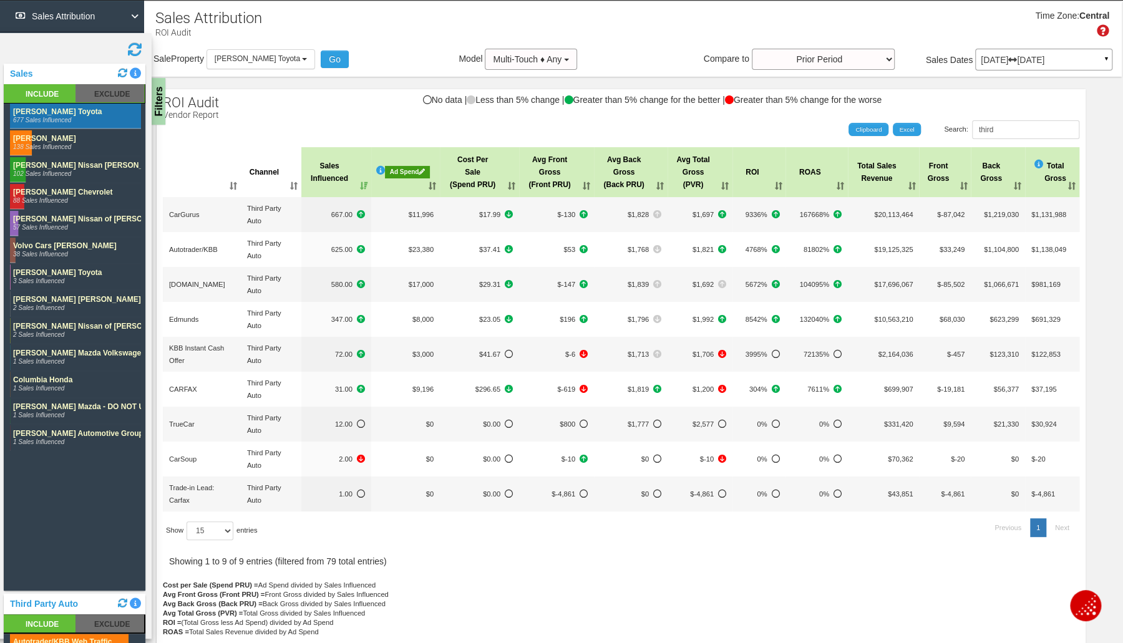
click at [118, 95] on rect at bounding box center [110, 93] width 69 height 18
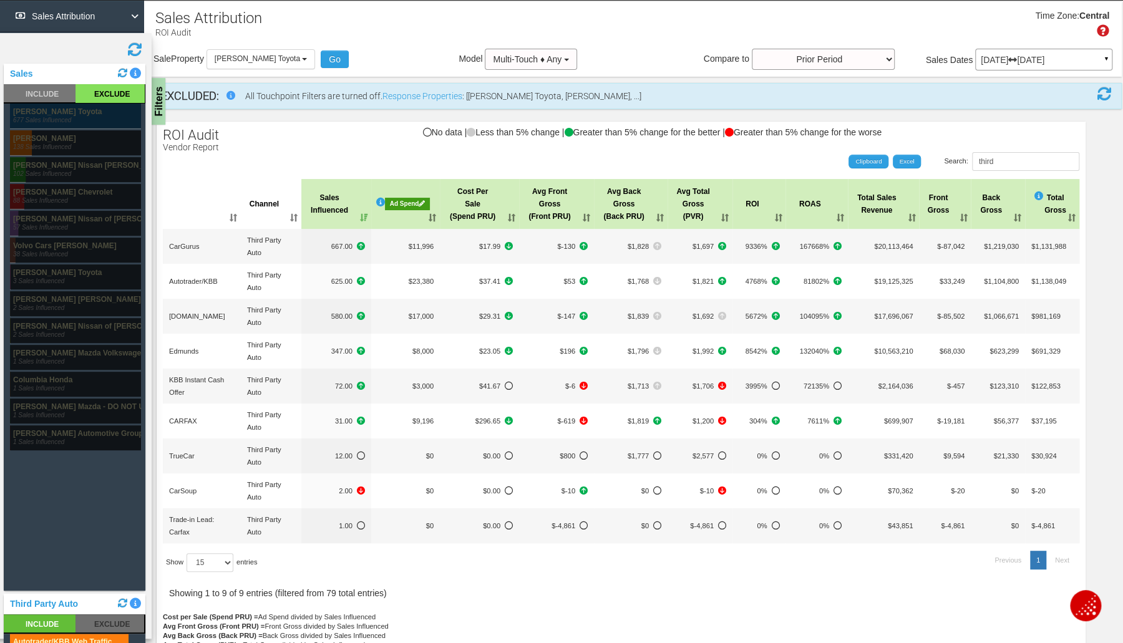
click at [67, 121] on rect at bounding box center [75, 116] width 131 height 25
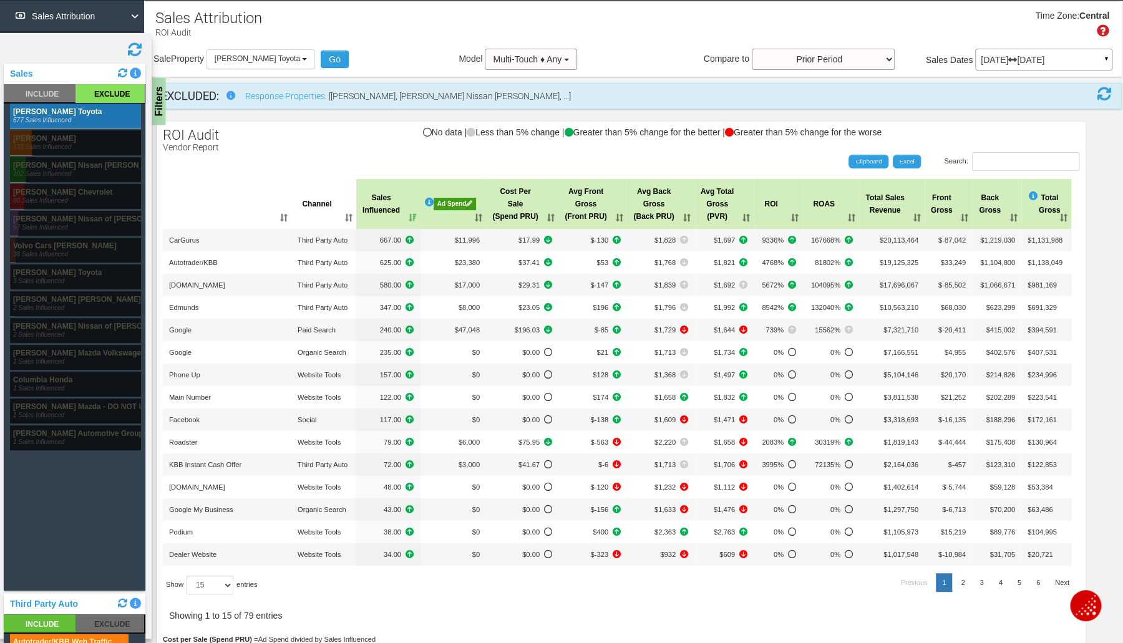
click at [407, 214] on th "Sales Influenced" at bounding box center [388, 204] width 64 height 50
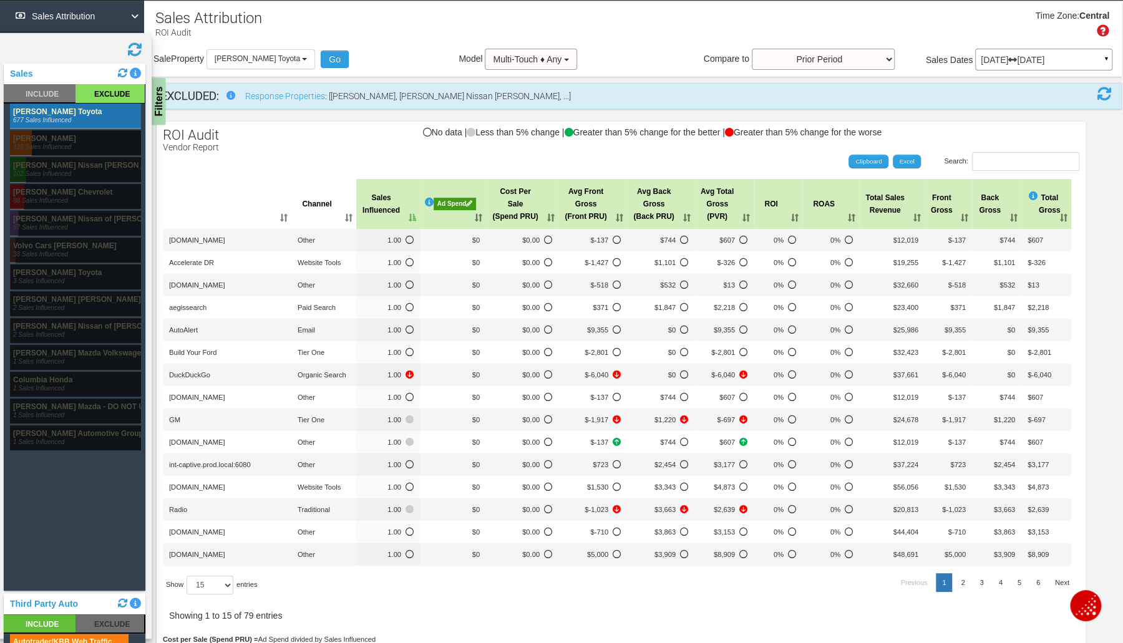
click at [407, 214] on th "Sales Influenced" at bounding box center [388, 204] width 64 height 50
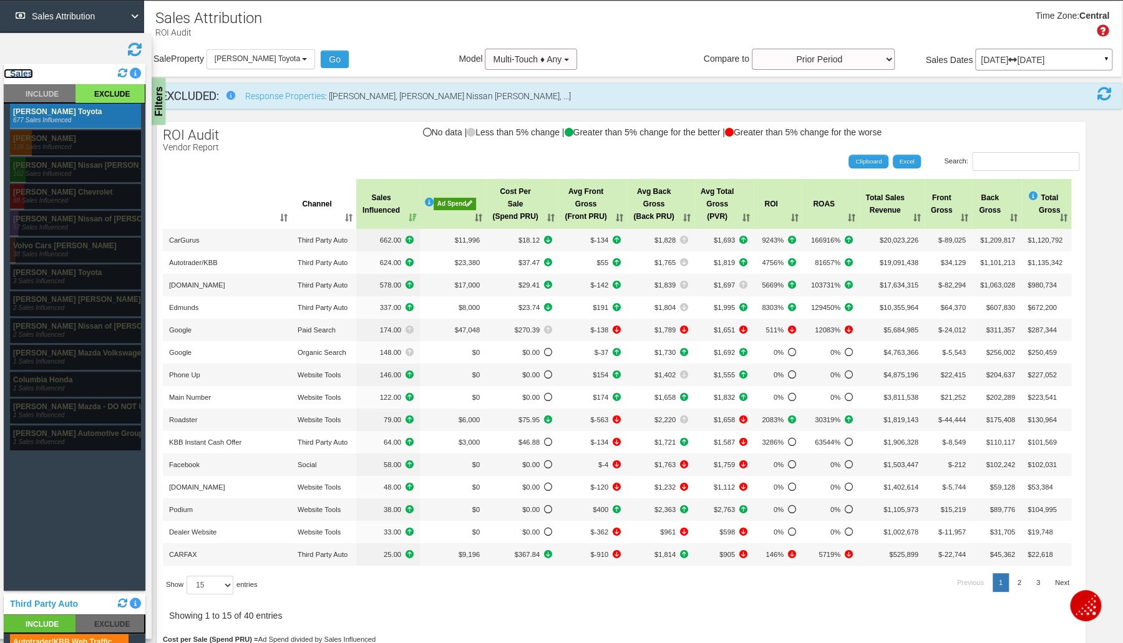
click at [27, 75] on link "Sales" at bounding box center [18, 74] width 29 height 10
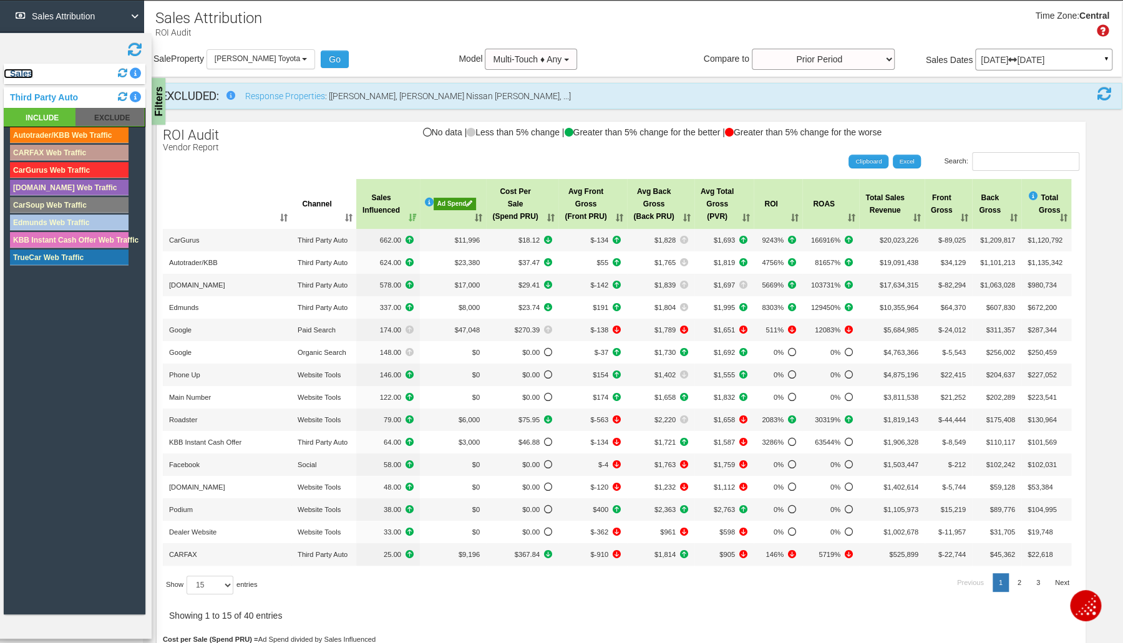
click at [24, 71] on link "Sales" at bounding box center [18, 74] width 29 height 10
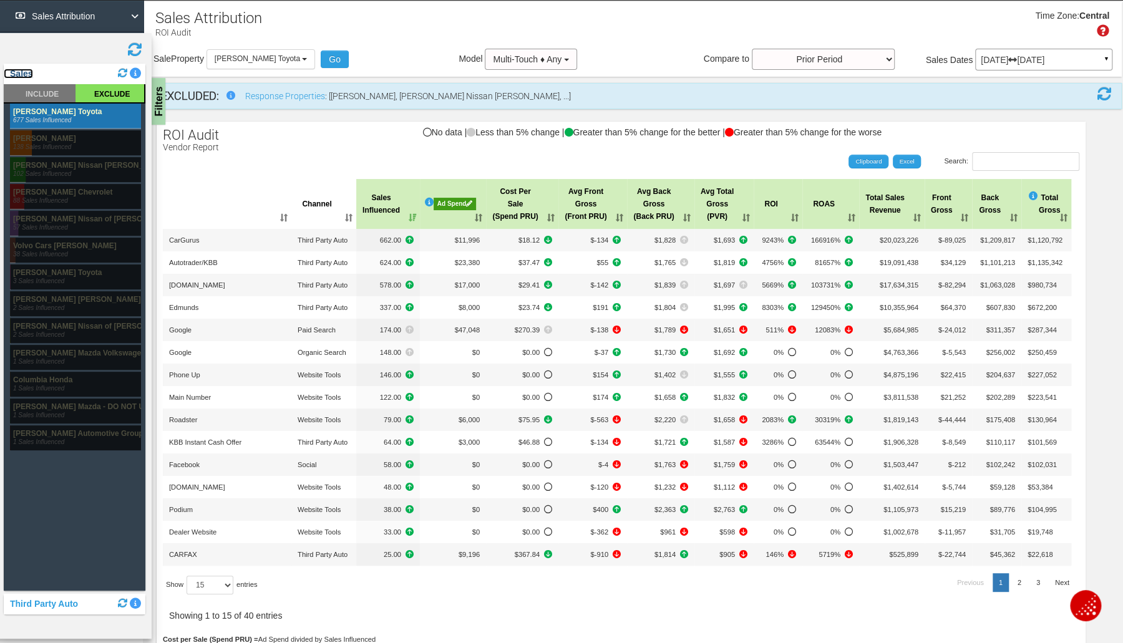
click at [24, 71] on link "Sales" at bounding box center [18, 74] width 29 height 10
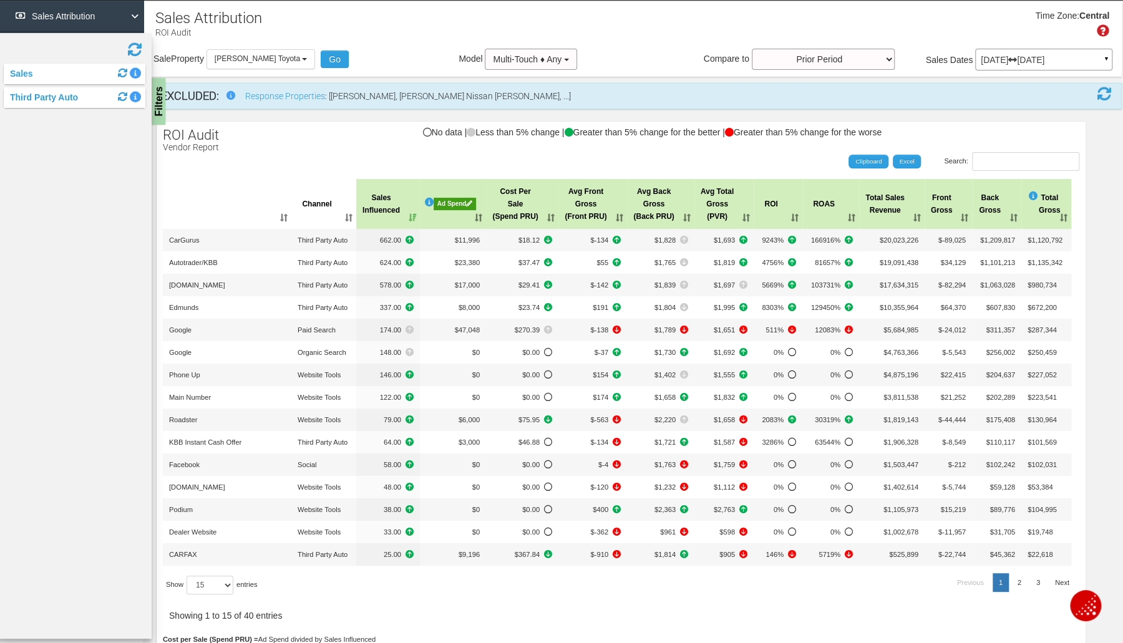
click at [160, 96] on div "Filters" at bounding box center [158, 101] width 16 height 47
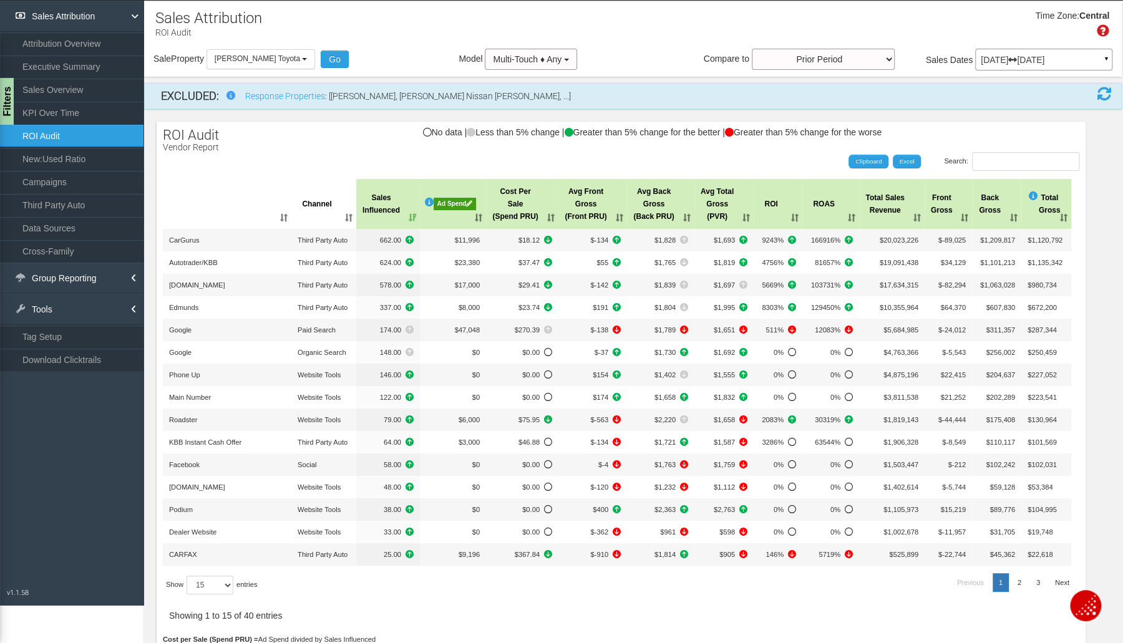
click at [59, 107] on link "KPI Over Time" at bounding box center [72, 113] width 144 height 22
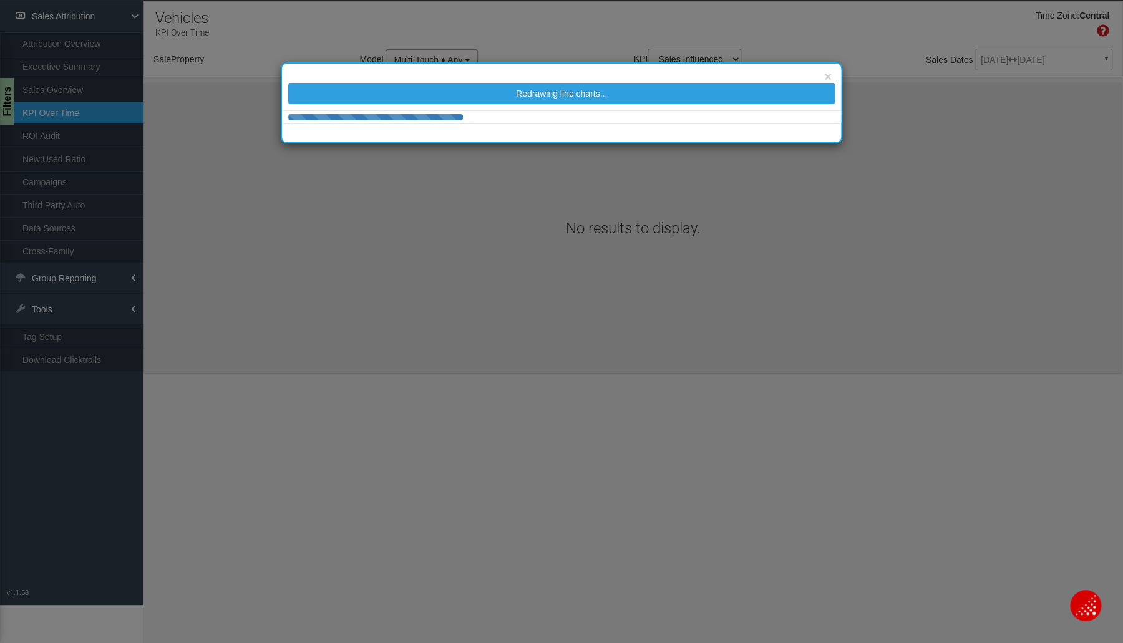
select select "object:2326"
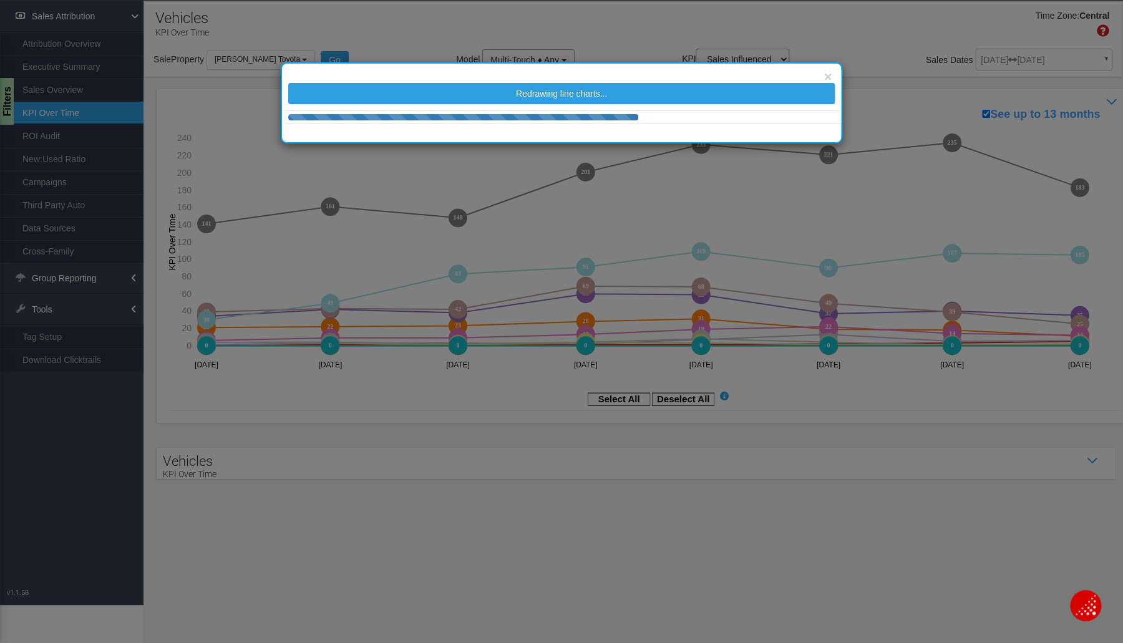
click at [62, 88] on link "Sales Overview" at bounding box center [72, 90] width 144 height 22
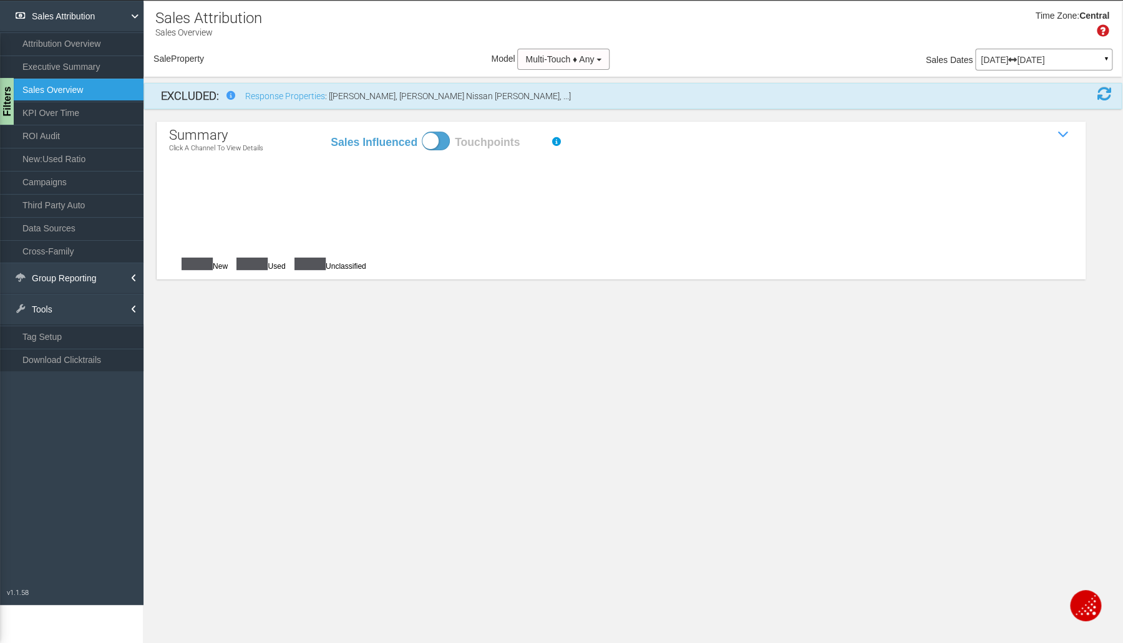
select select "object:2460"
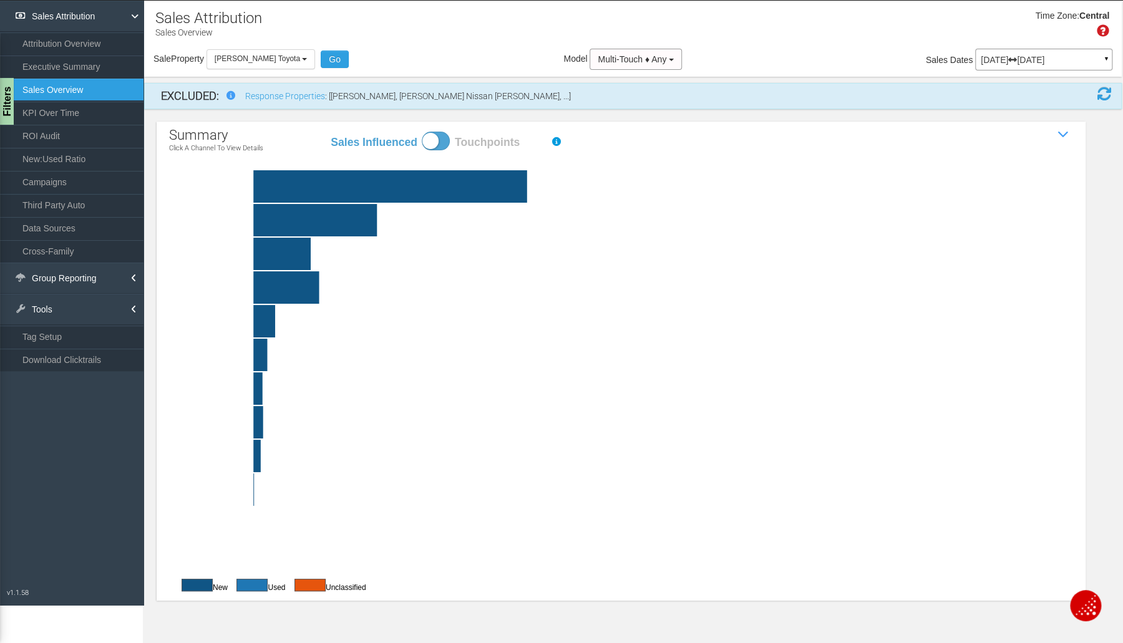
click at [504, 186] on rect at bounding box center [651, 186] width 904 height 32
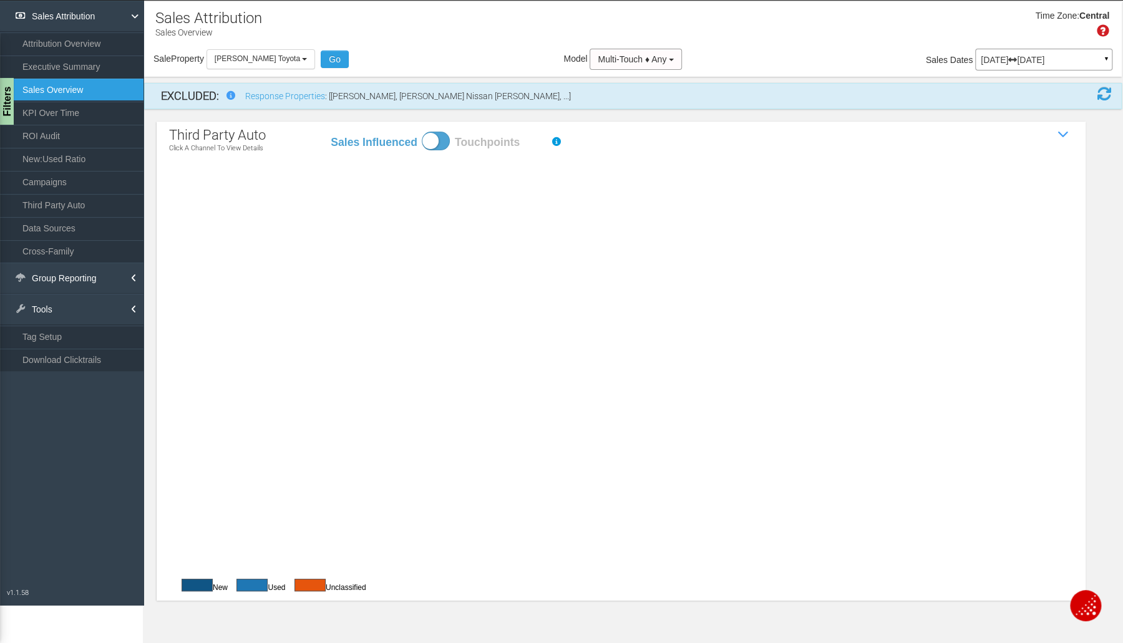
click at [504, 186] on rect at bounding box center [651, 186] width 904 height 32
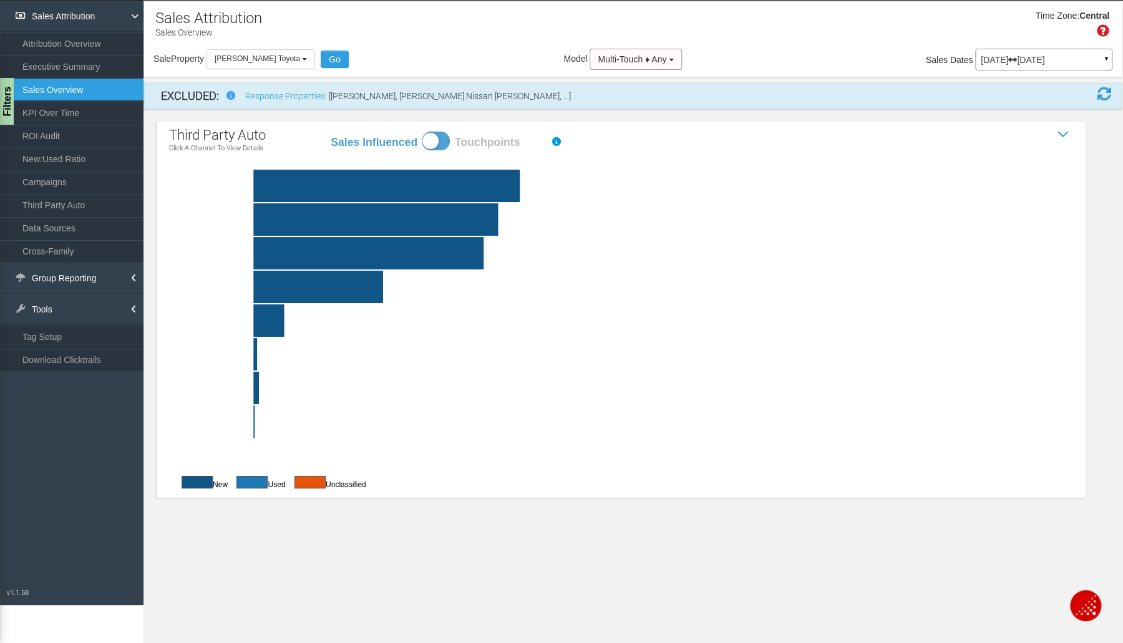
click at [48, 132] on link "ROI Audit" at bounding box center [72, 136] width 144 height 22
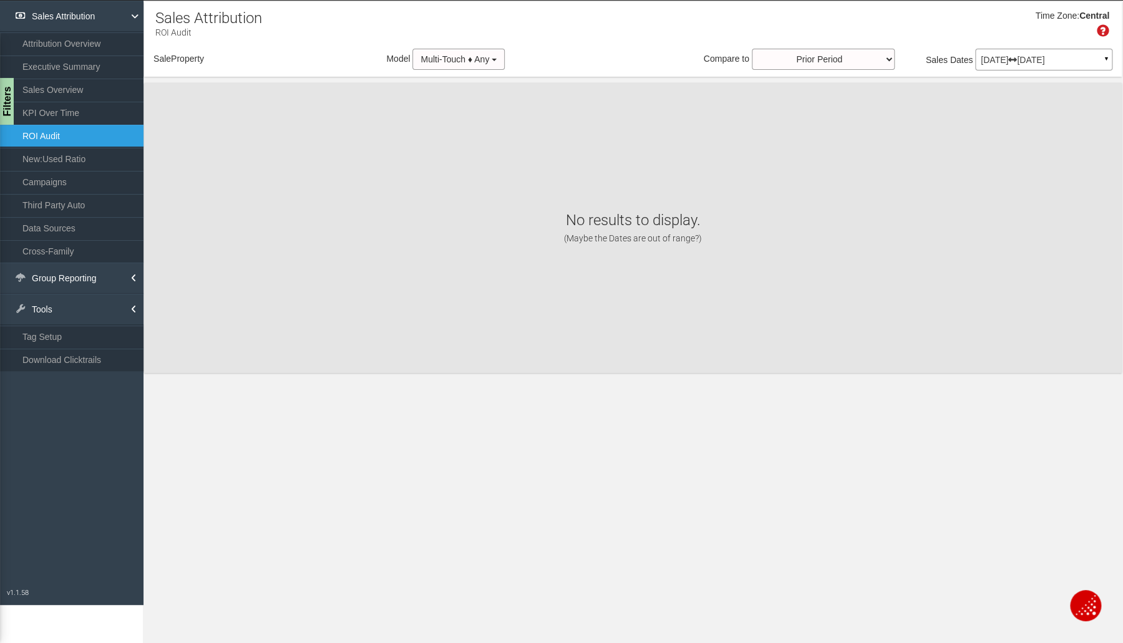
select select "object:2528"
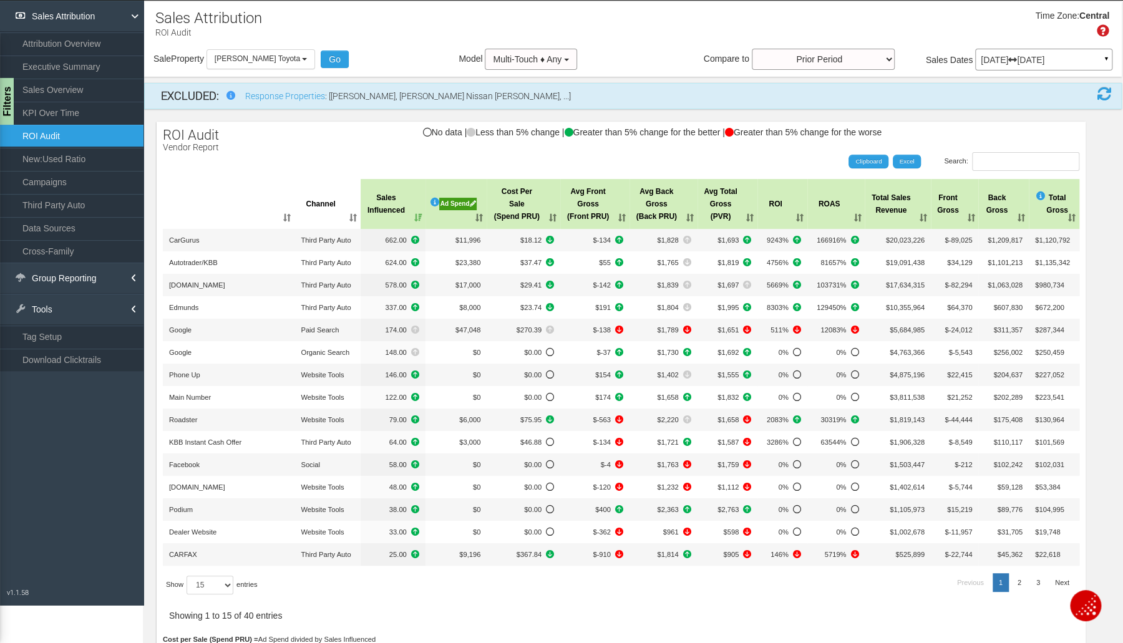
click at [11, 96] on div "Filters" at bounding box center [6, 101] width 16 height 47
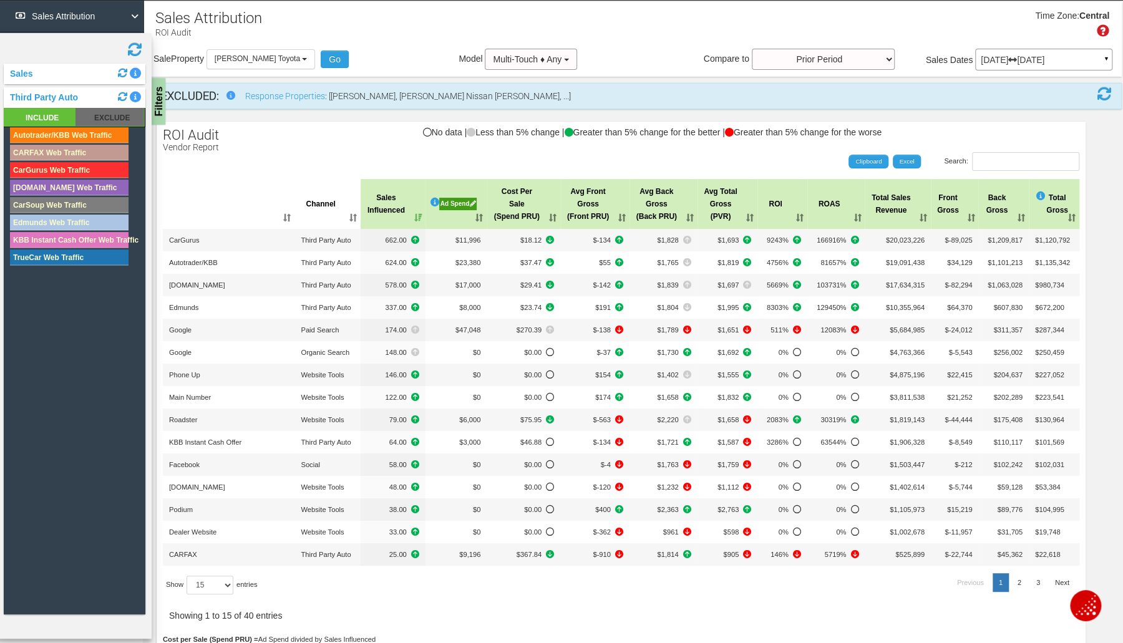
click at [103, 115] on rect at bounding box center [110, 117] width 69 height 18
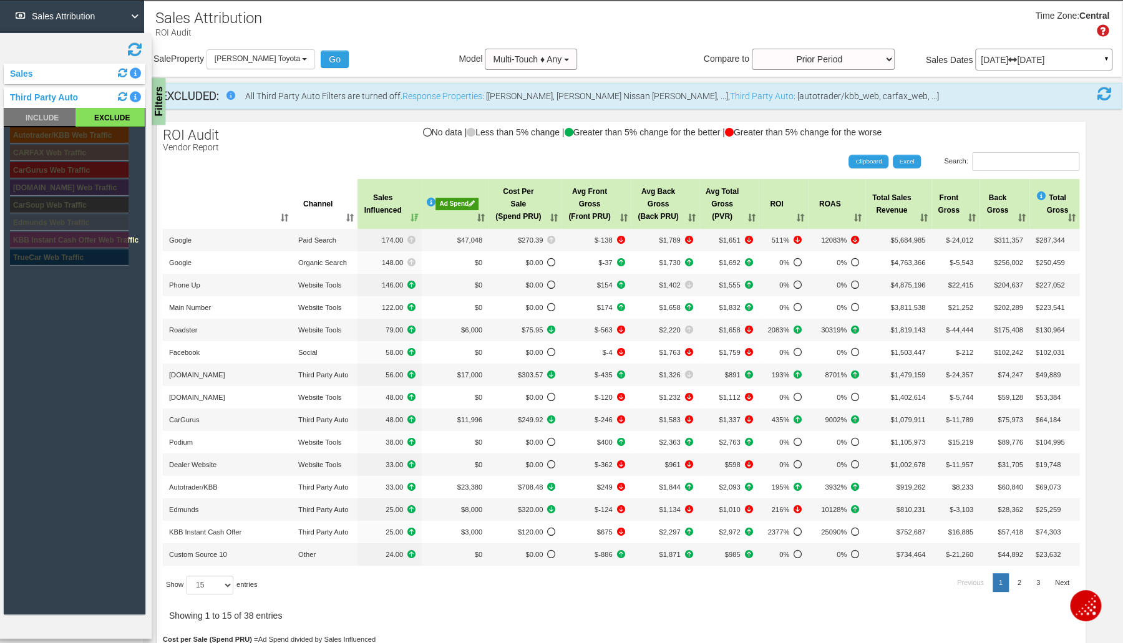
click at [160, 99] on div "Filters" at bounding box center [158, 101] width 16 height 47
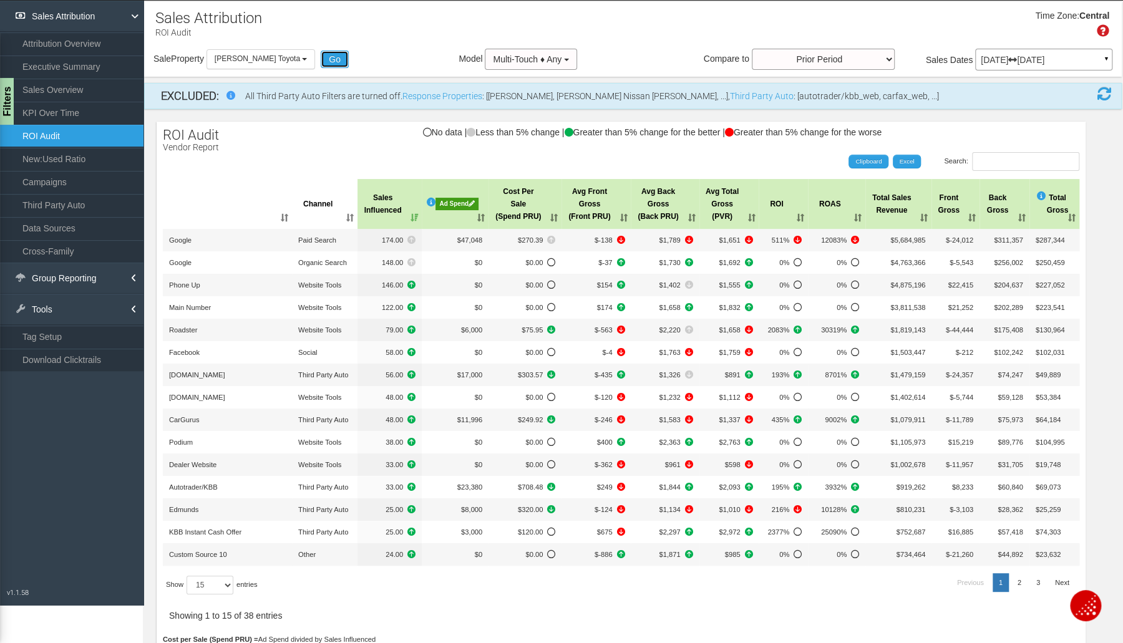
click at [324, 60] on button "Go" at bounding box center [335, 59] width 28 height 17
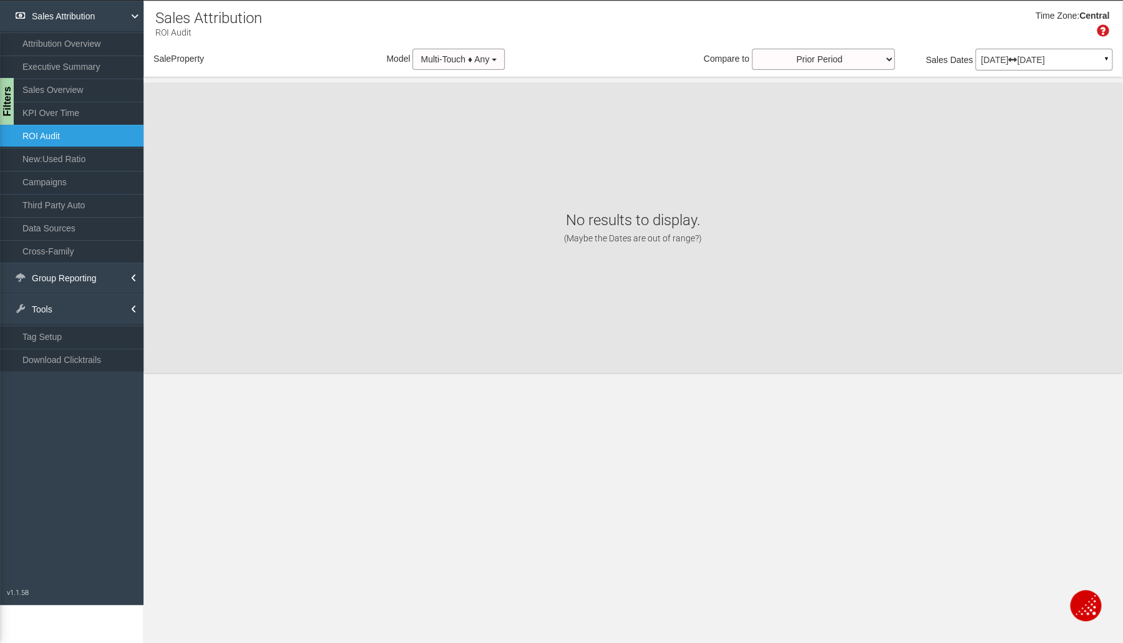
select select "object:2596"
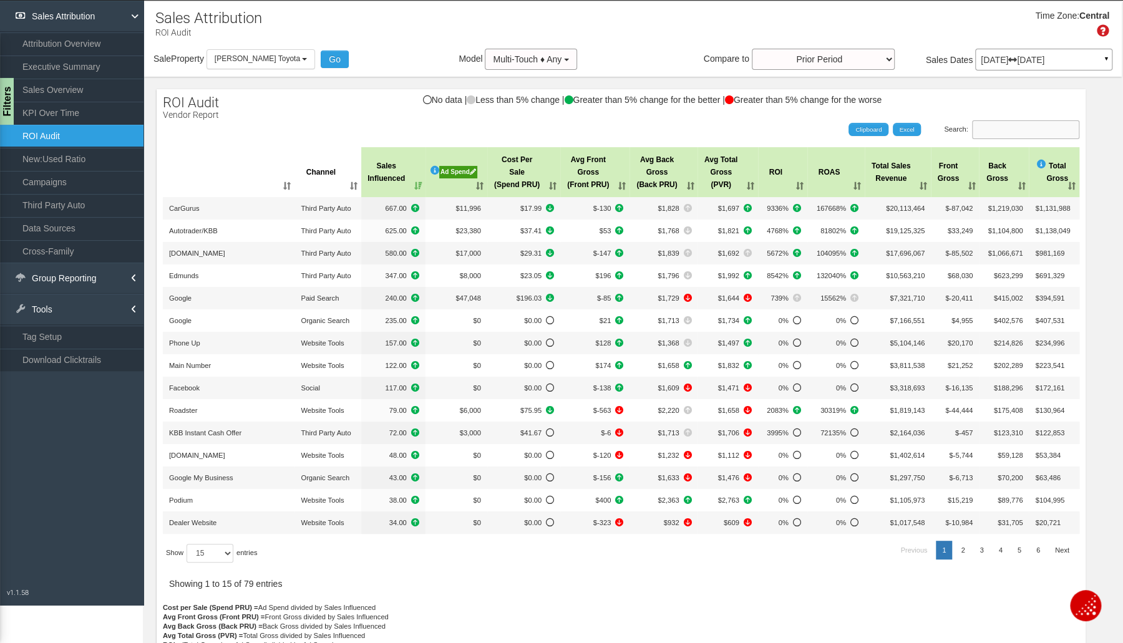
click at [986, 129] on input "Search:" at bounding box center [1025, 129] width 107 height 19
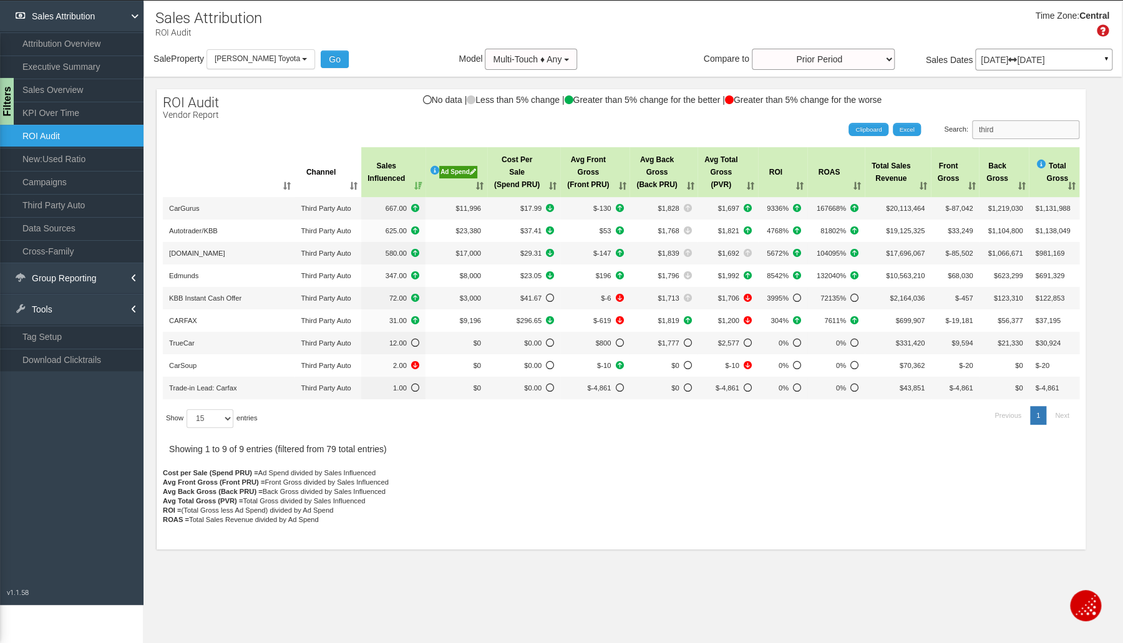
type input "third"
click at [414, 185] on th "Sales Influenced" at bounding box center [393, 172] width 64 height 50
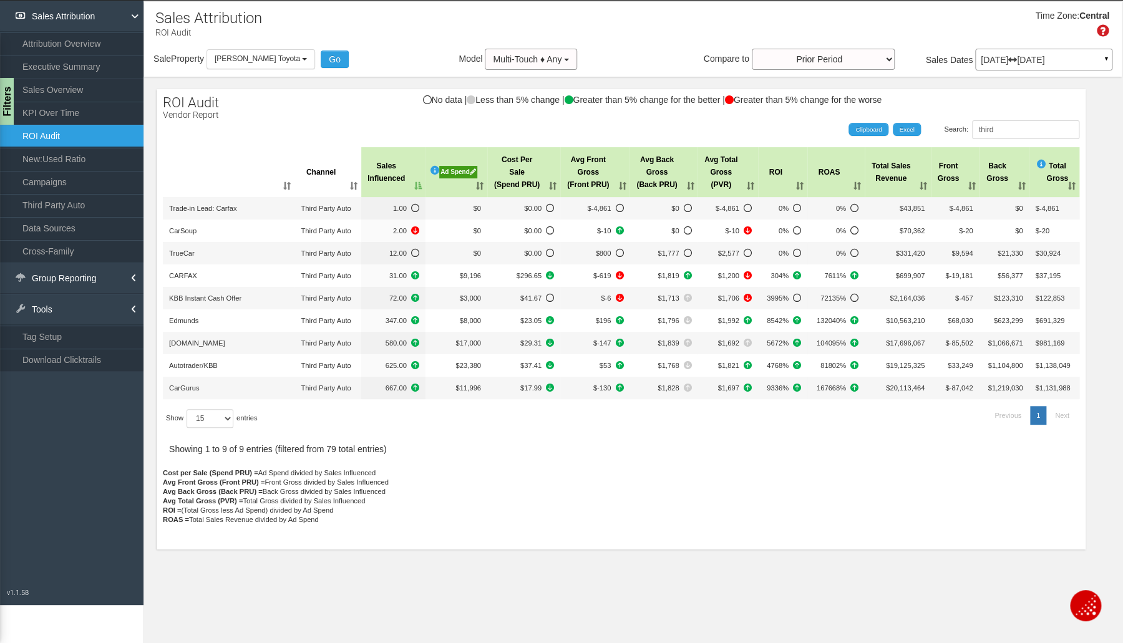
click at [414, 185] on th "Sales Influenced" at bounding box center [393, 172] width 64 height 50
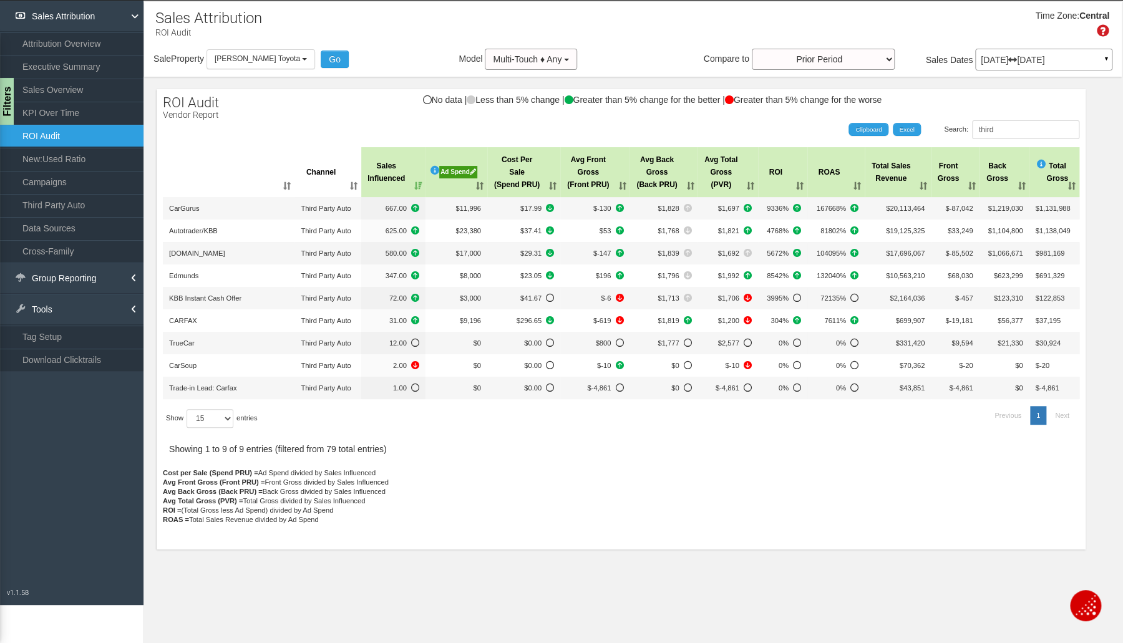
click at [554, 185] on th "Cost Per Sale (Spend PRU)" at bounding box center [523, 172] width 73 height 50
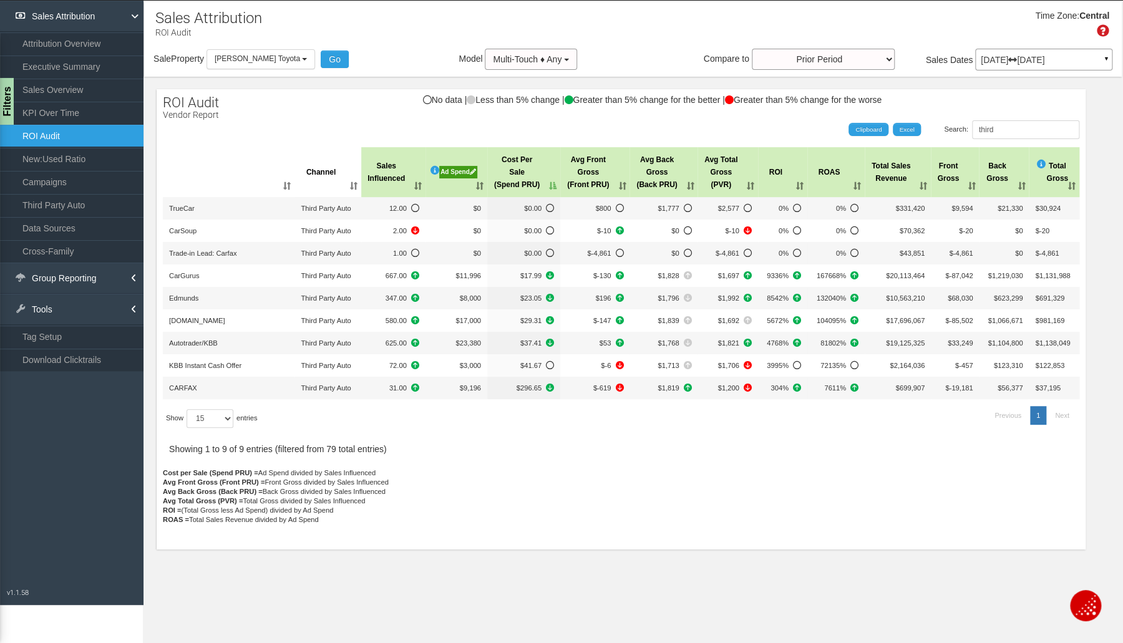
click at [554, 185] on th "Cost Per Sale (Spend PRU)" at bounding box center [523, 172] width 73 height 50
